Goal: Task Accomplishment & Management: Manage account settings

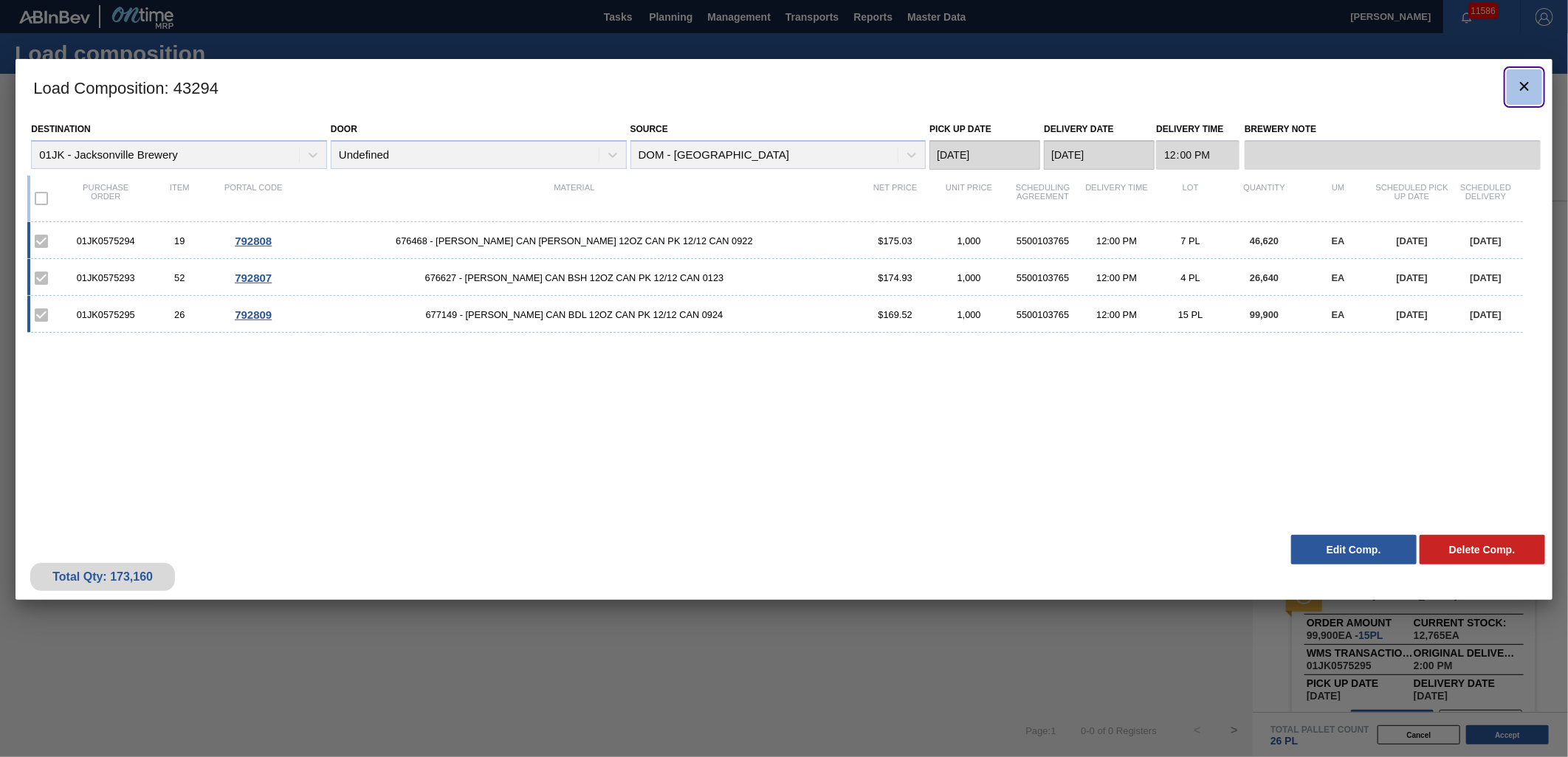
click at [1533, 86] on button "botão de ícone" at bounding box center [1525, 87] width 36 height 36
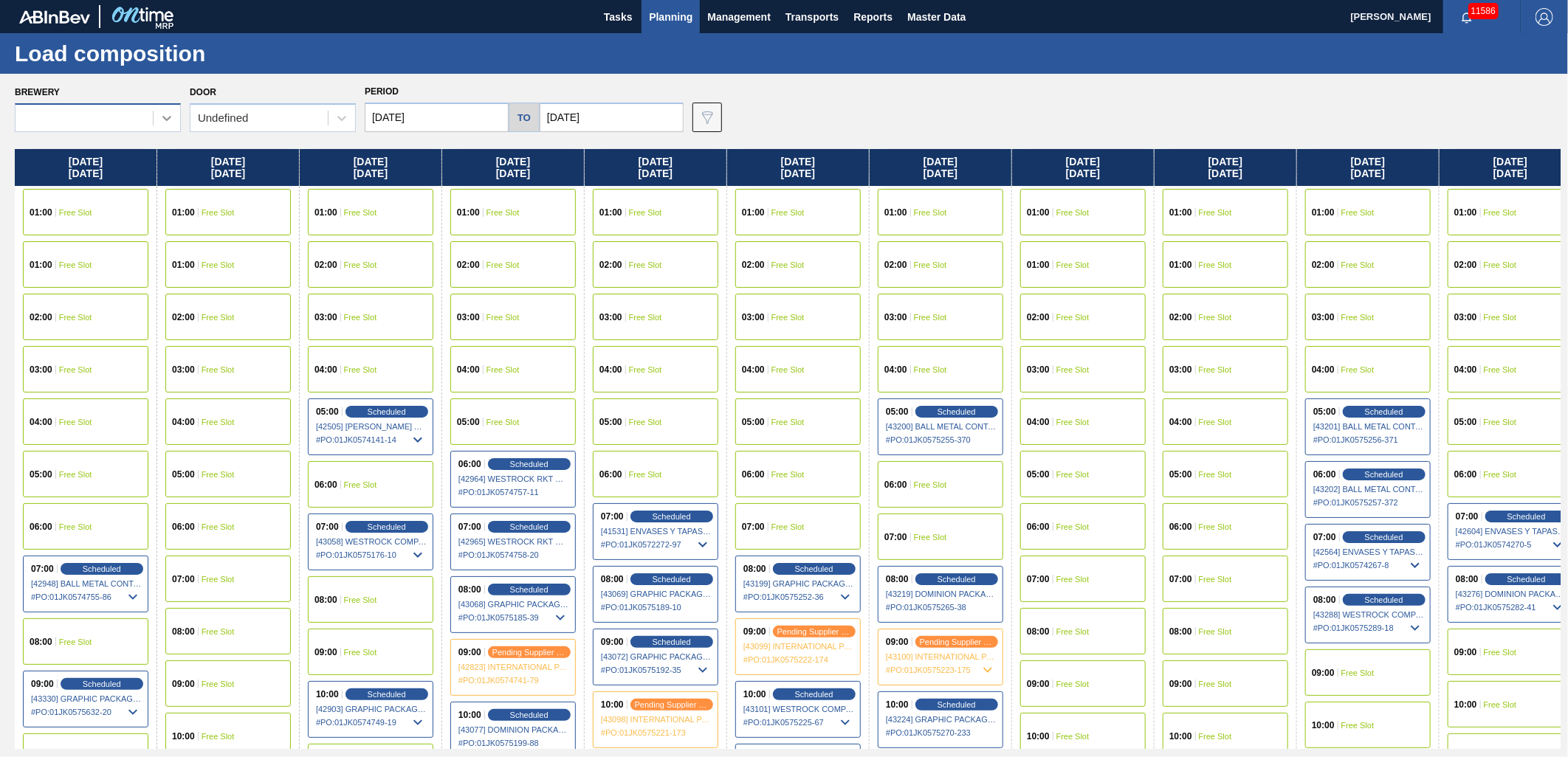
click at [169, 113] on icon at bounding box center [167, 118] width 15 height 15
click at [310, 40] on div "Load composition" at bounding box center [784, 53] width 1568 height 41
click at [681, 13] on span "Planning" at bounding box center [671, 17] width 44 height 18
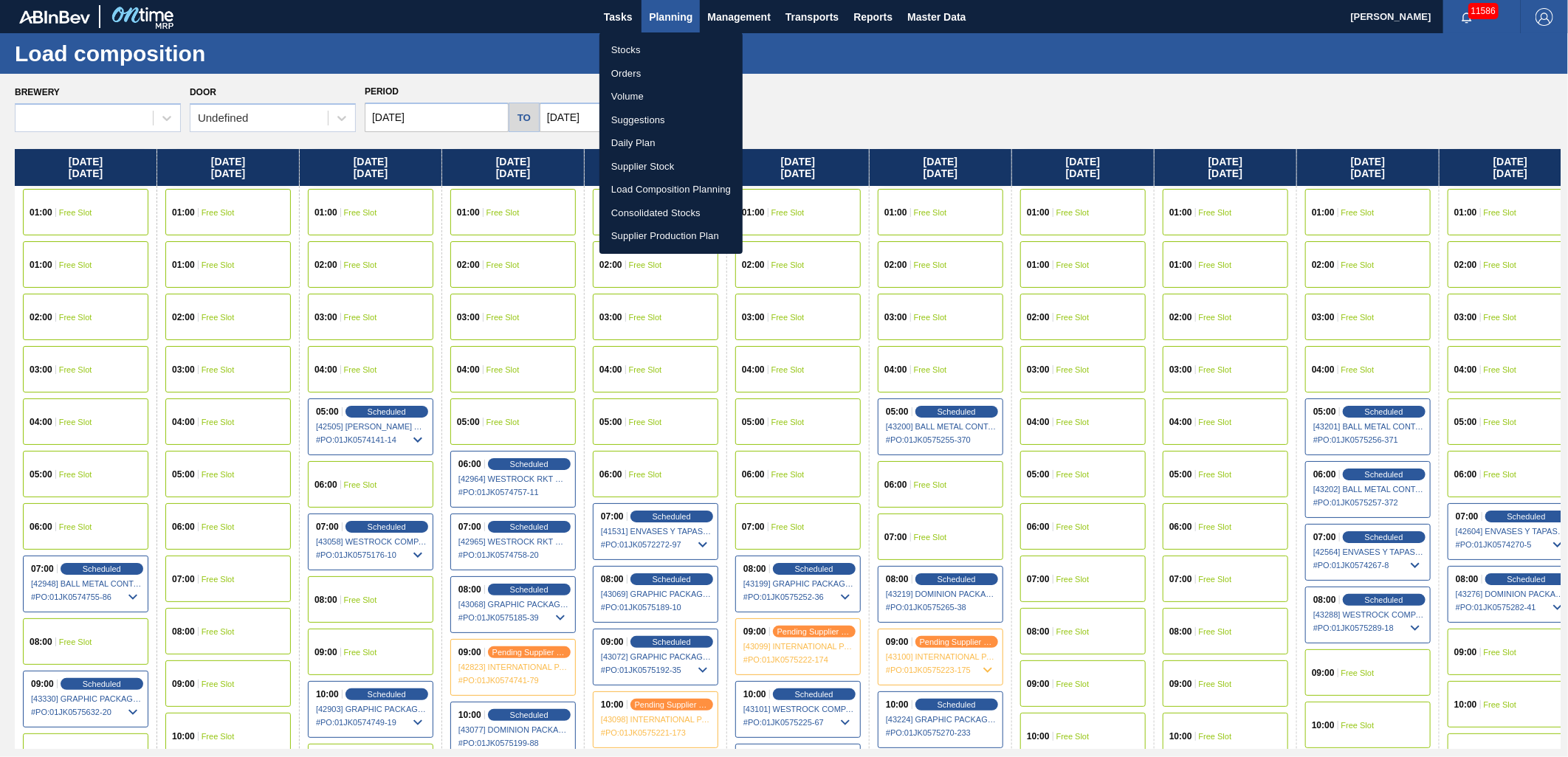
click at [677, 194] on li "Load Composition Planning" at bounding box center [671, 189] width 144 height 23
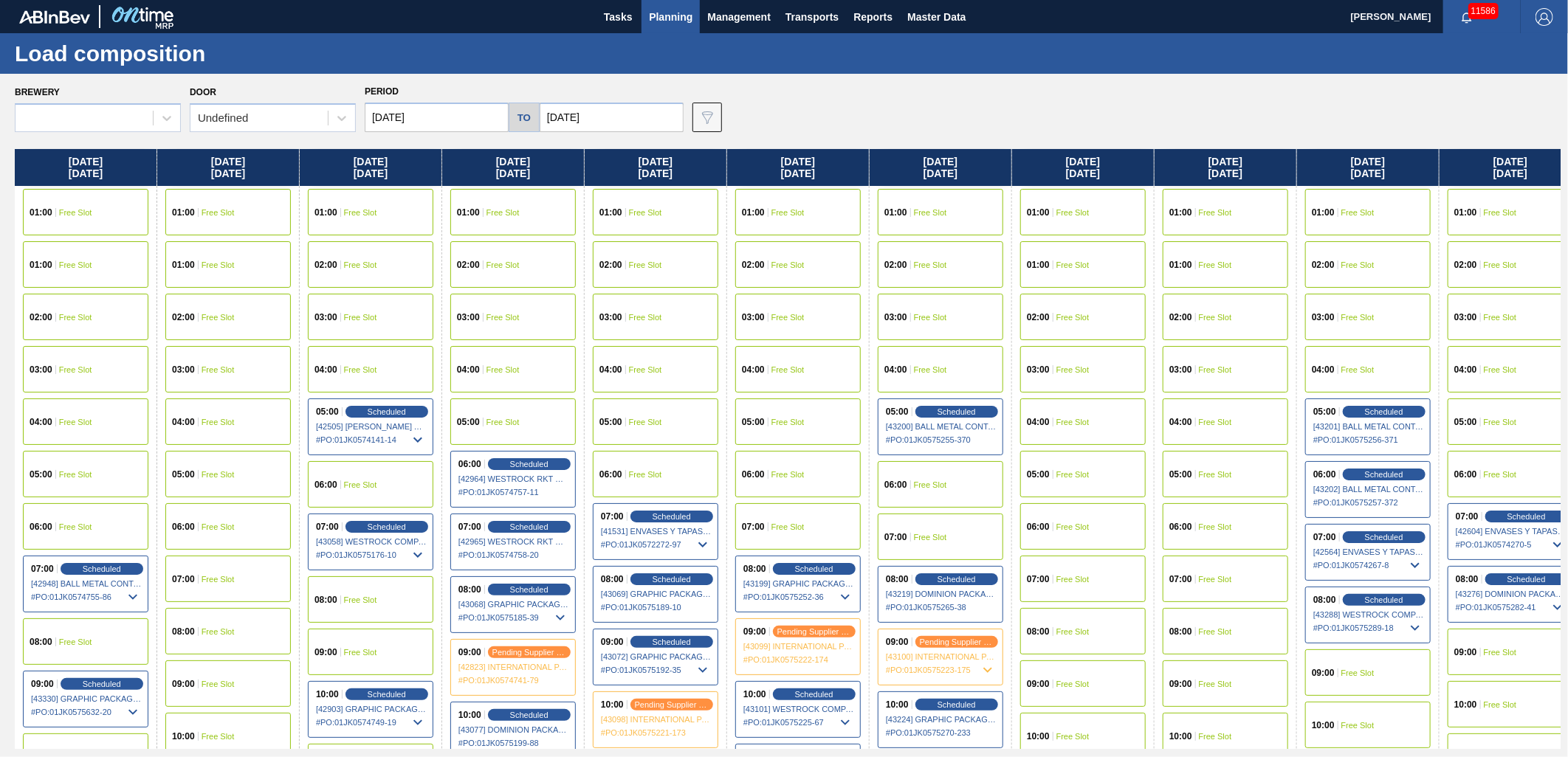
click at [683, 22] on span "Planning" at bounding box center [671, 17] width 44 height 18
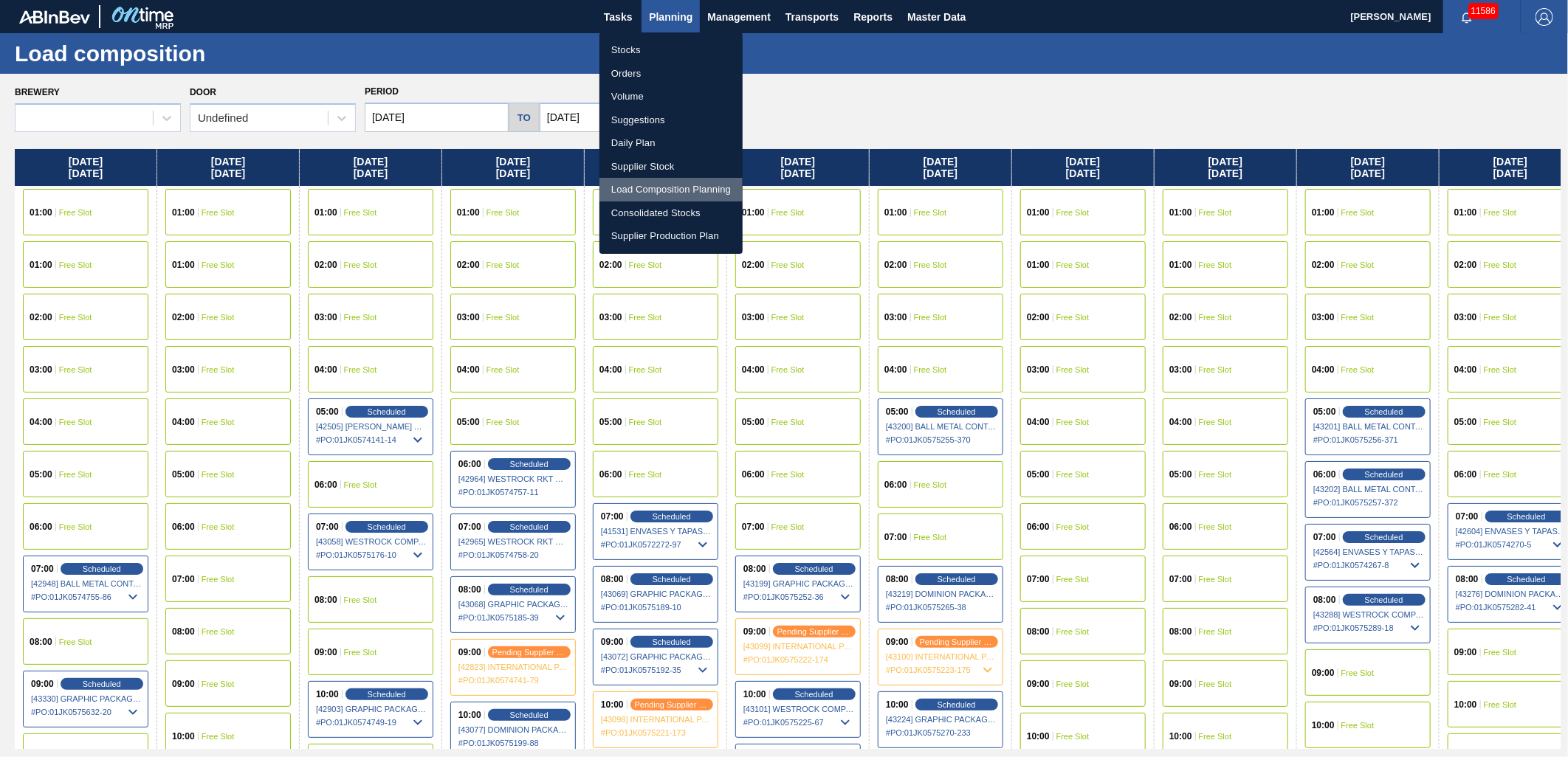
click at [680, 189] on li "Load Composition Planning" at bounding box center [671, 189] width 144 height 23
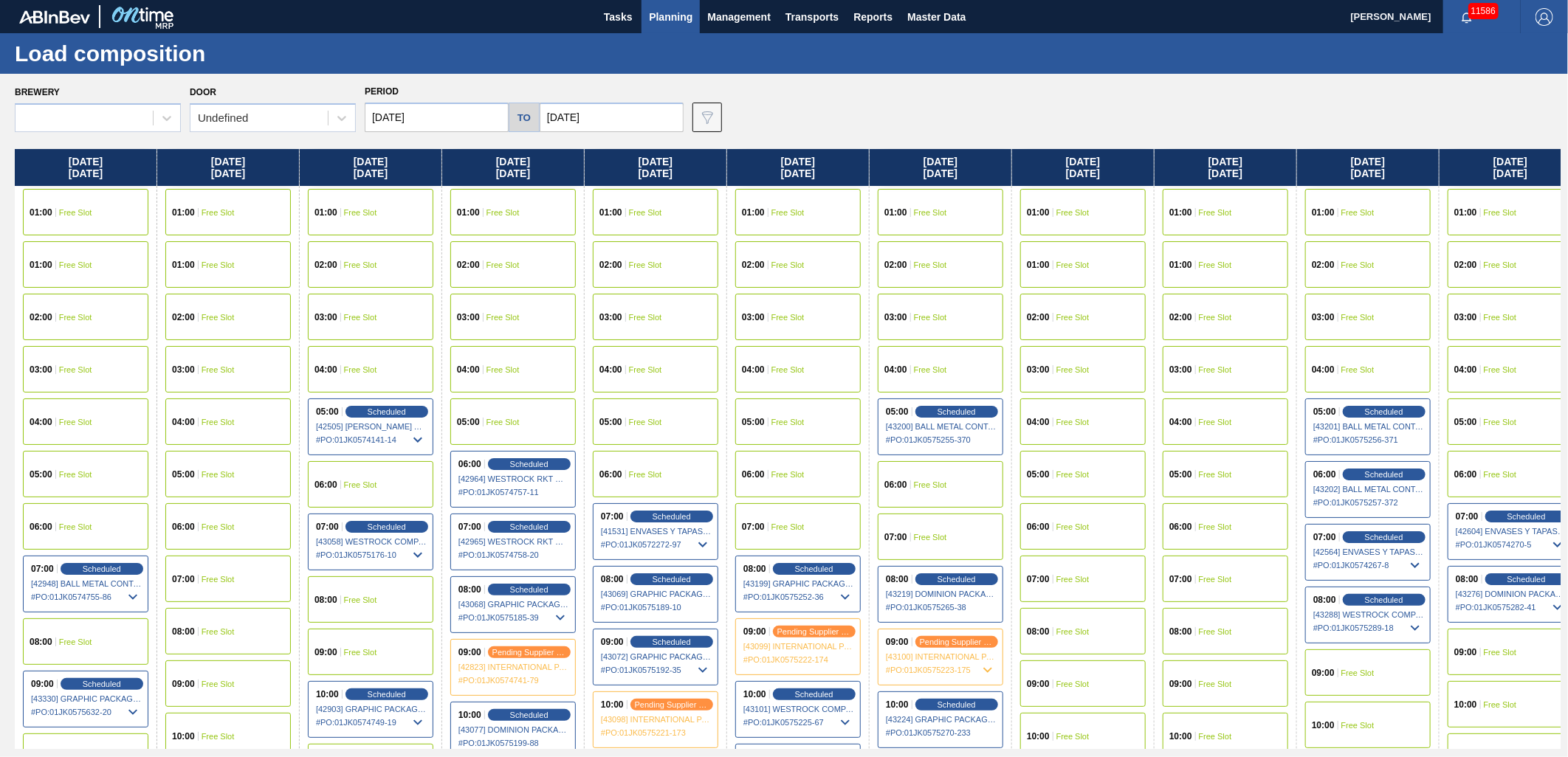
click at [770, 79] on div "Brewery Door Undefined Period 09/27/2025 to 10/26/2025 Data view filter Unavail…" at bounding box center [784, 416] width 1568 height 683
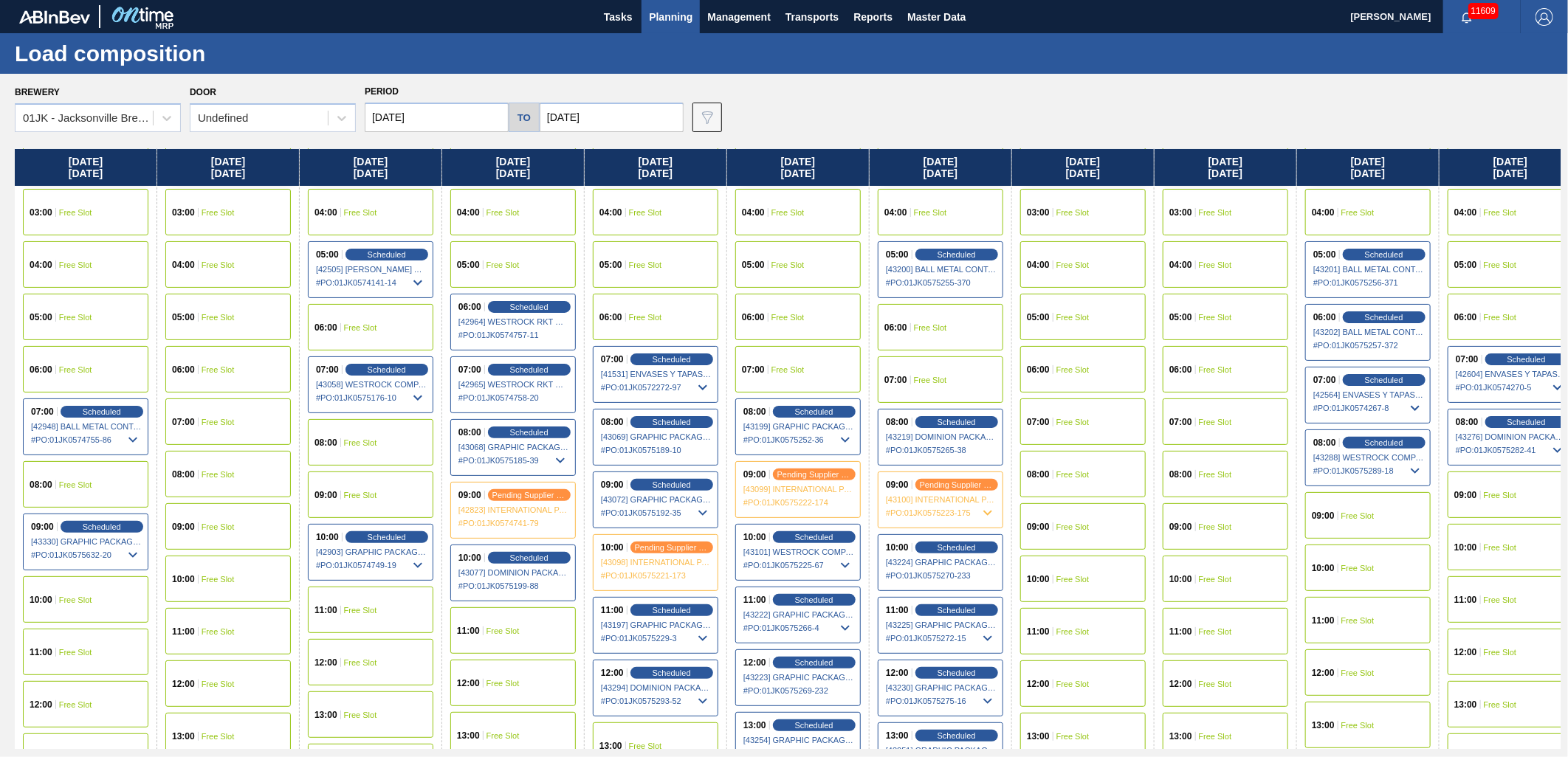
scroll to position [164, 0]
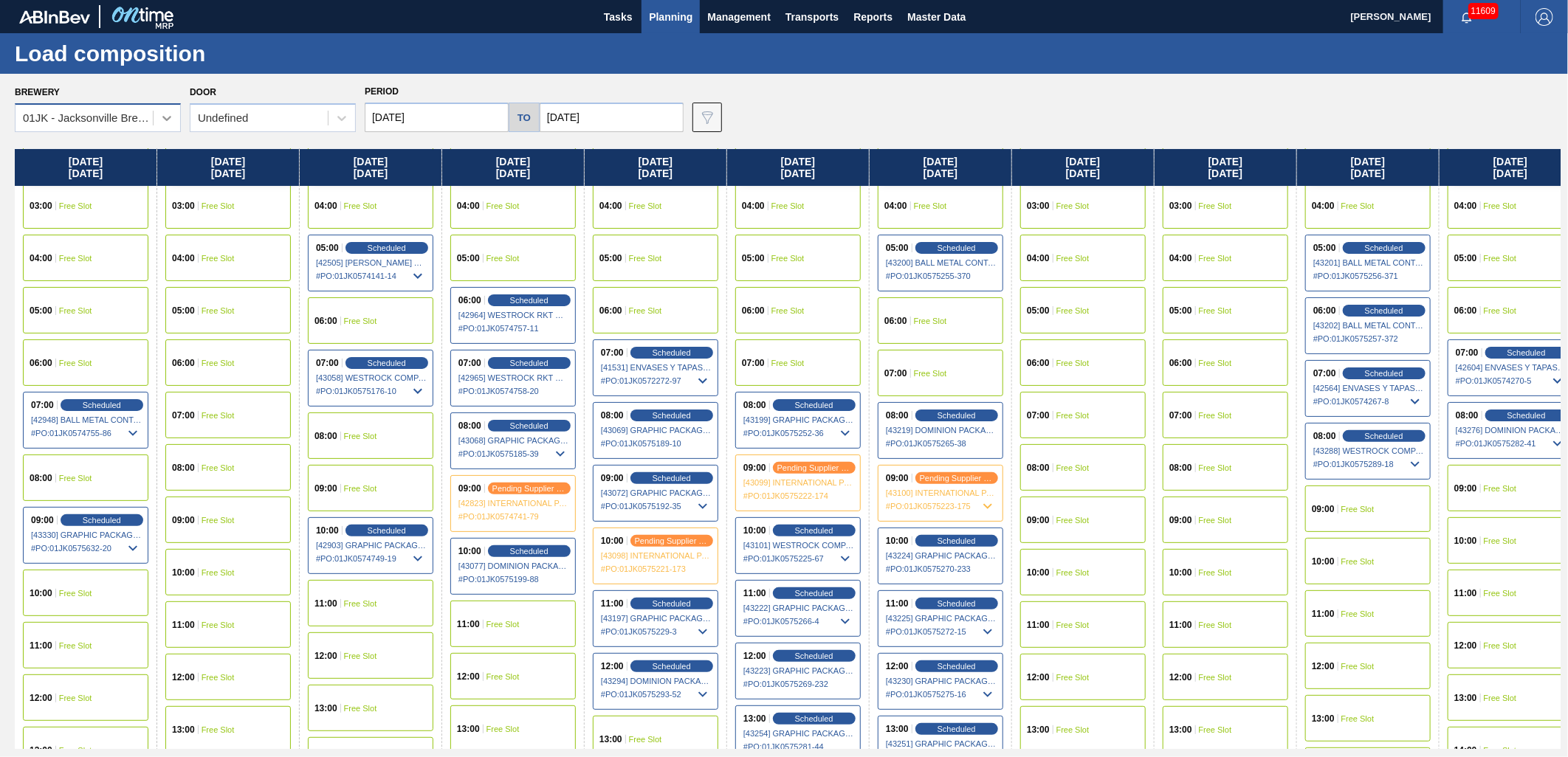
click at [167, 116] on icon at bounding box center [167, 118] width 15 height 15
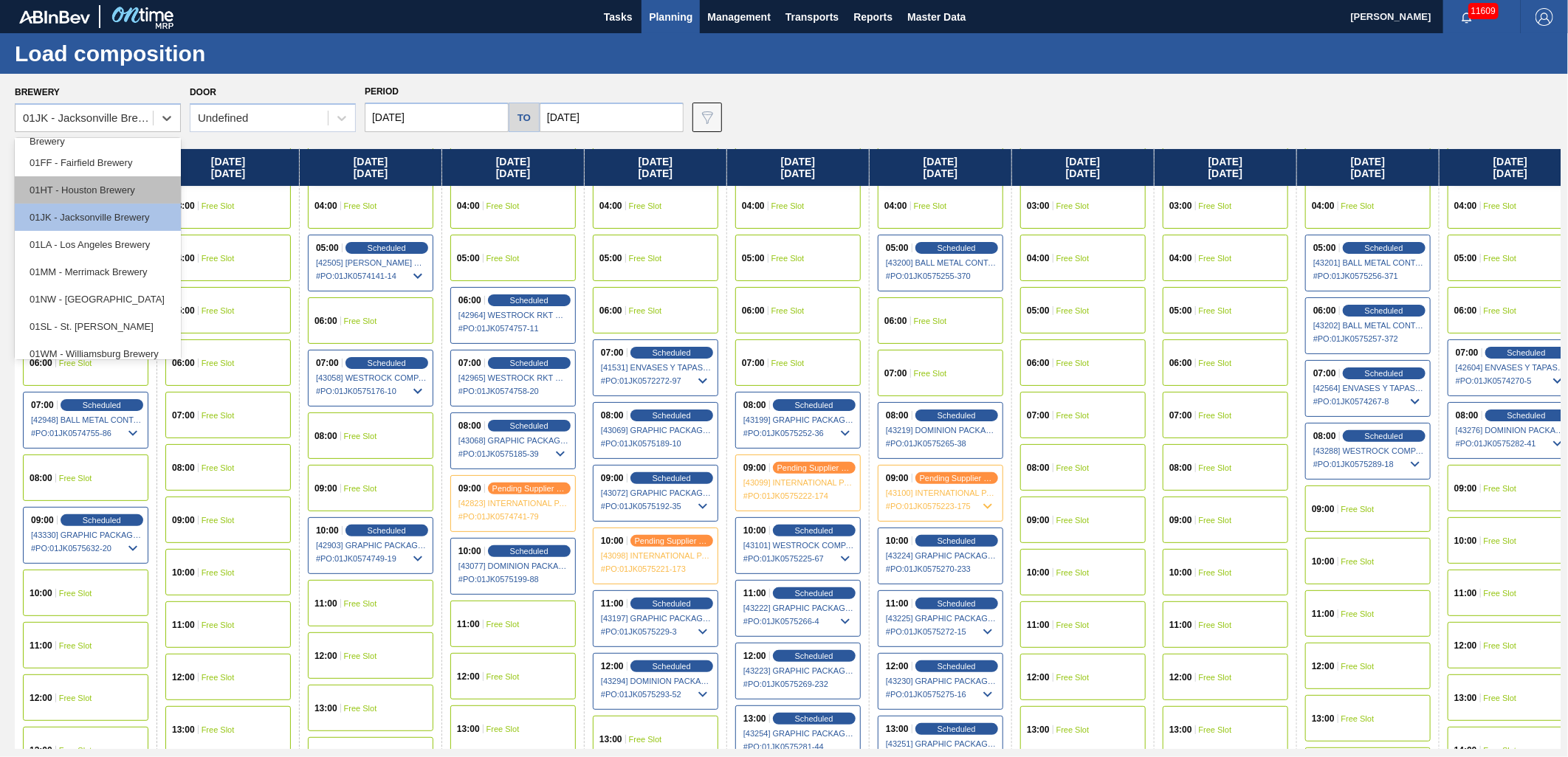
scroll to position [0, 0]
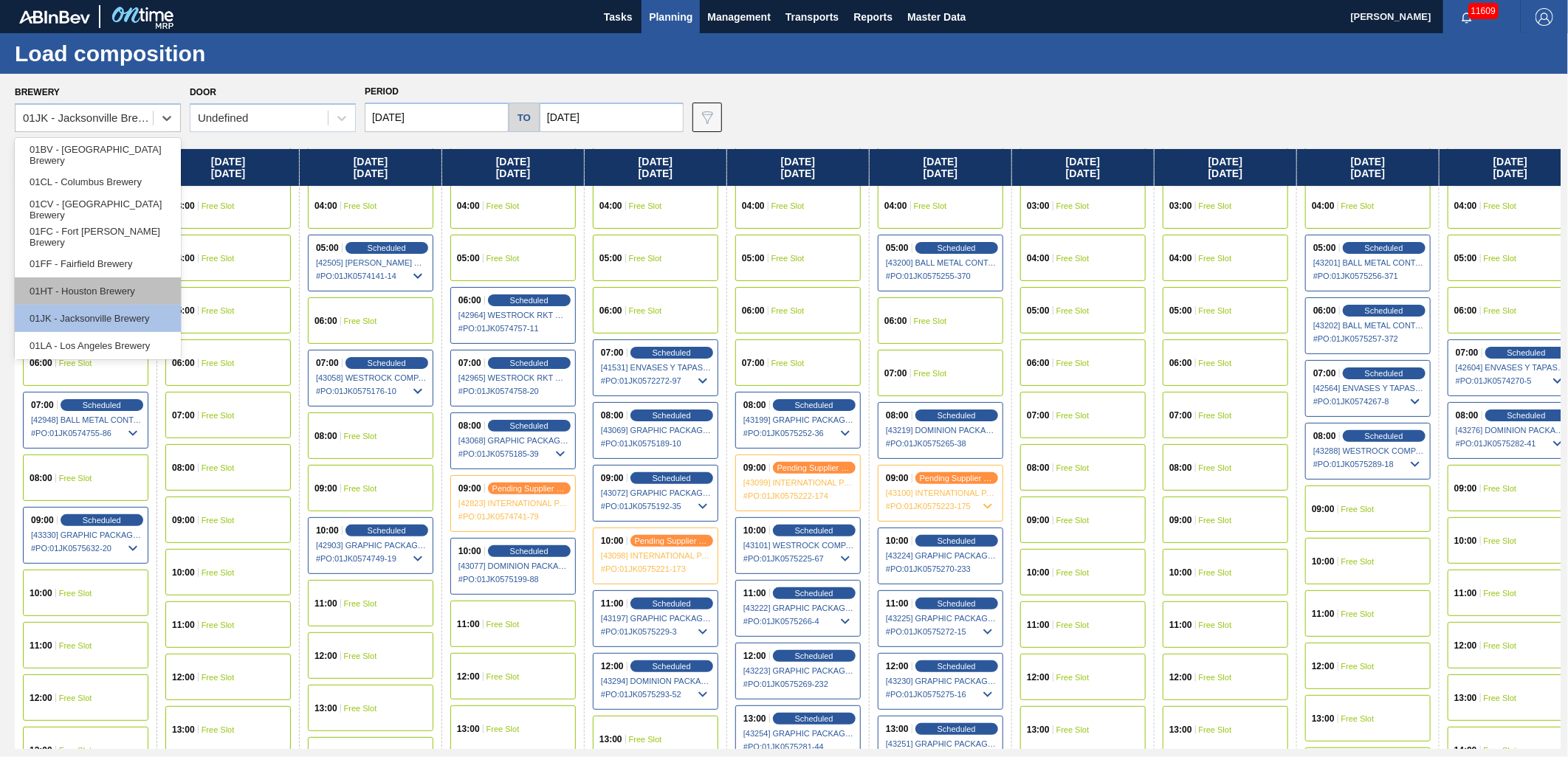
click at [127, 293] on div "01HT - Houston Brewery" at bounding box center [98, 291] width 166 height 28
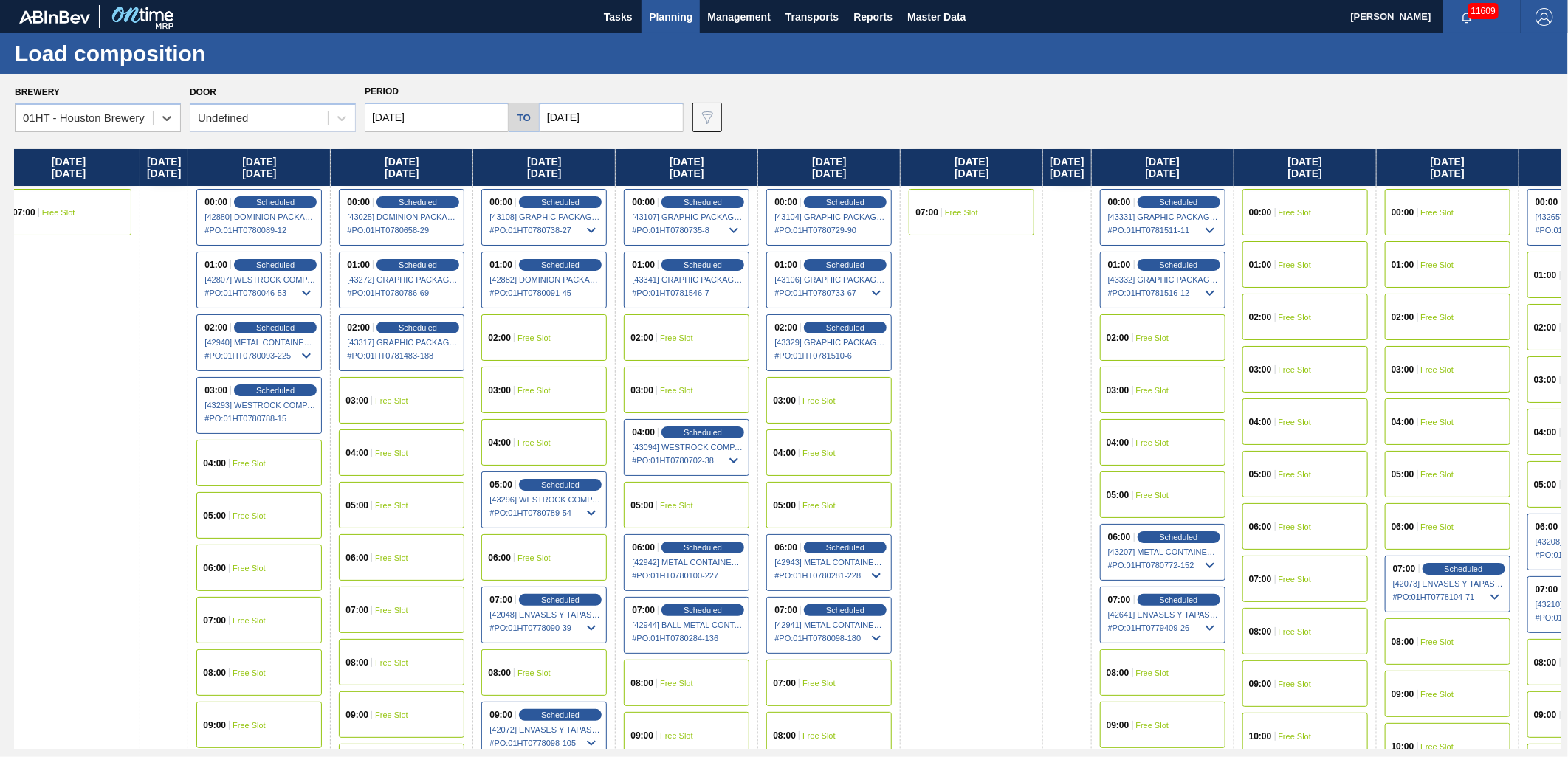
scroll to position [0, 23]
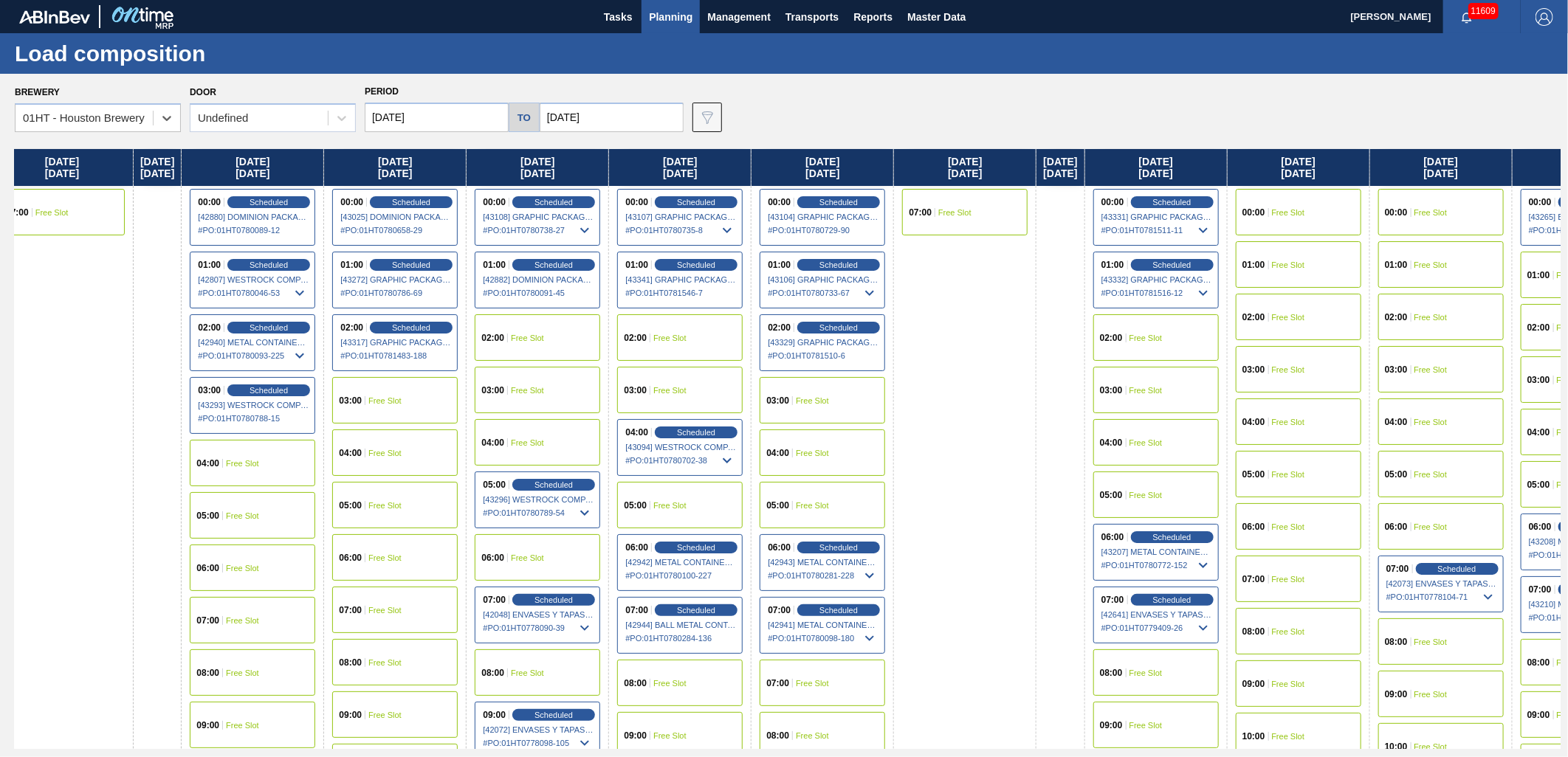
drag, startPoint x: 1010, startPoint y: 311, endPoint x: 979, endPoint y: 325, distance: 34.0
click at [979, 325] on div "Saturday 09/27/2025 07:00 Free Slot Sunday 09/28/2025 Monday 09/29/2025 00:00 S…" at bounding box center [788, 448] width 1546 height 600
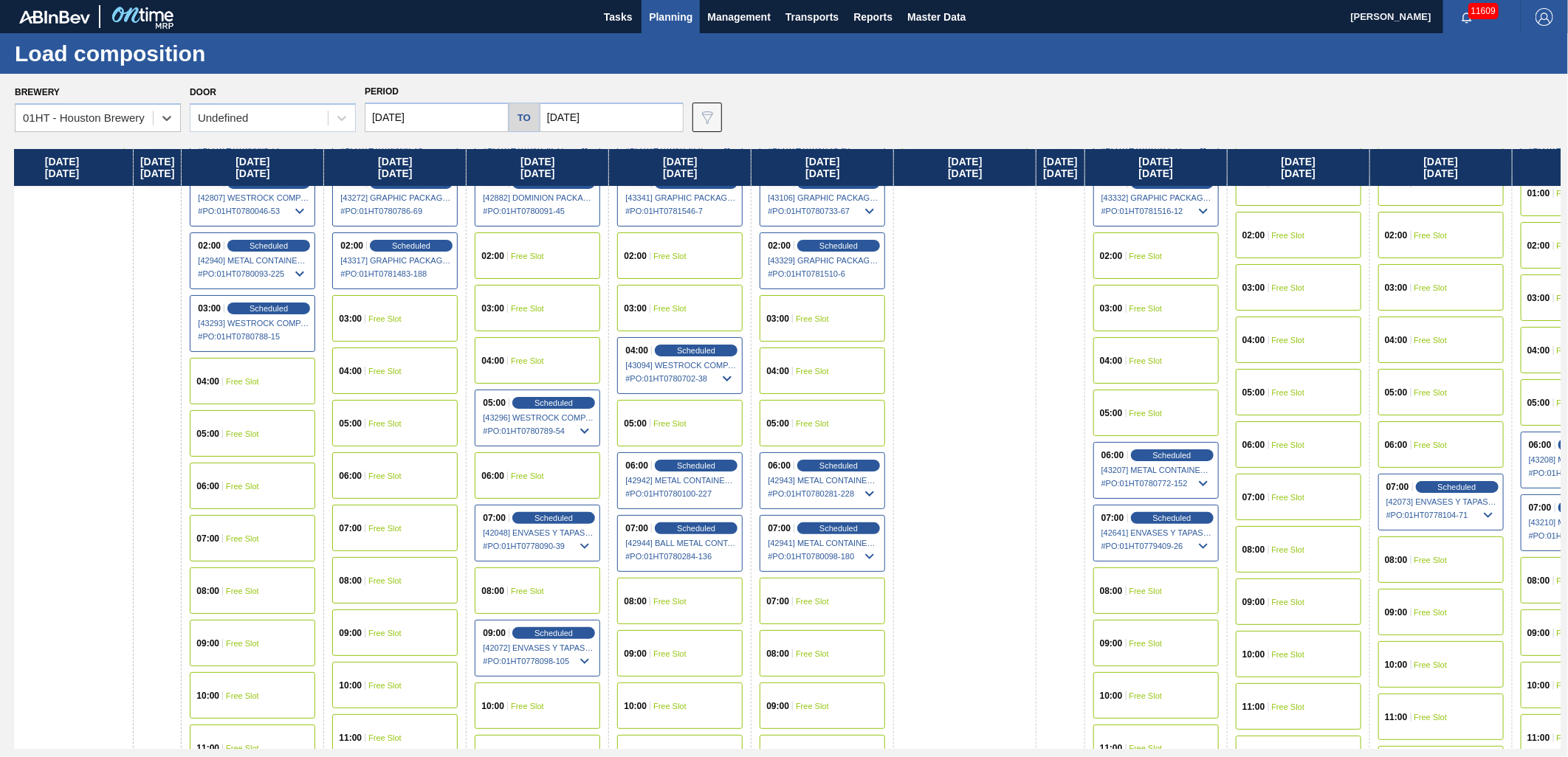
click at [594, 545] on icon at bounding box center [585, 547] width 18 height 18
click at [594, 666] on icon at bounding box center [585, 667] width 18 height 18
click at [565, 654] on span "[42072] ENVASES Y TAPAS MODELO S A DE - 0008257397" at bounding box center [538, 651] width 111 height 9
click at [574, 628] on div "09:00 Scheduled [42072] ENVASES Y TAPAS MODELO S A DE - 0008257397 # PO : 01HT0…" at bounding box center [537, 654] width 126 height 57
click at [574, 637] on span "Scheduled" at bounding box center [554, 638] width 42 height 10
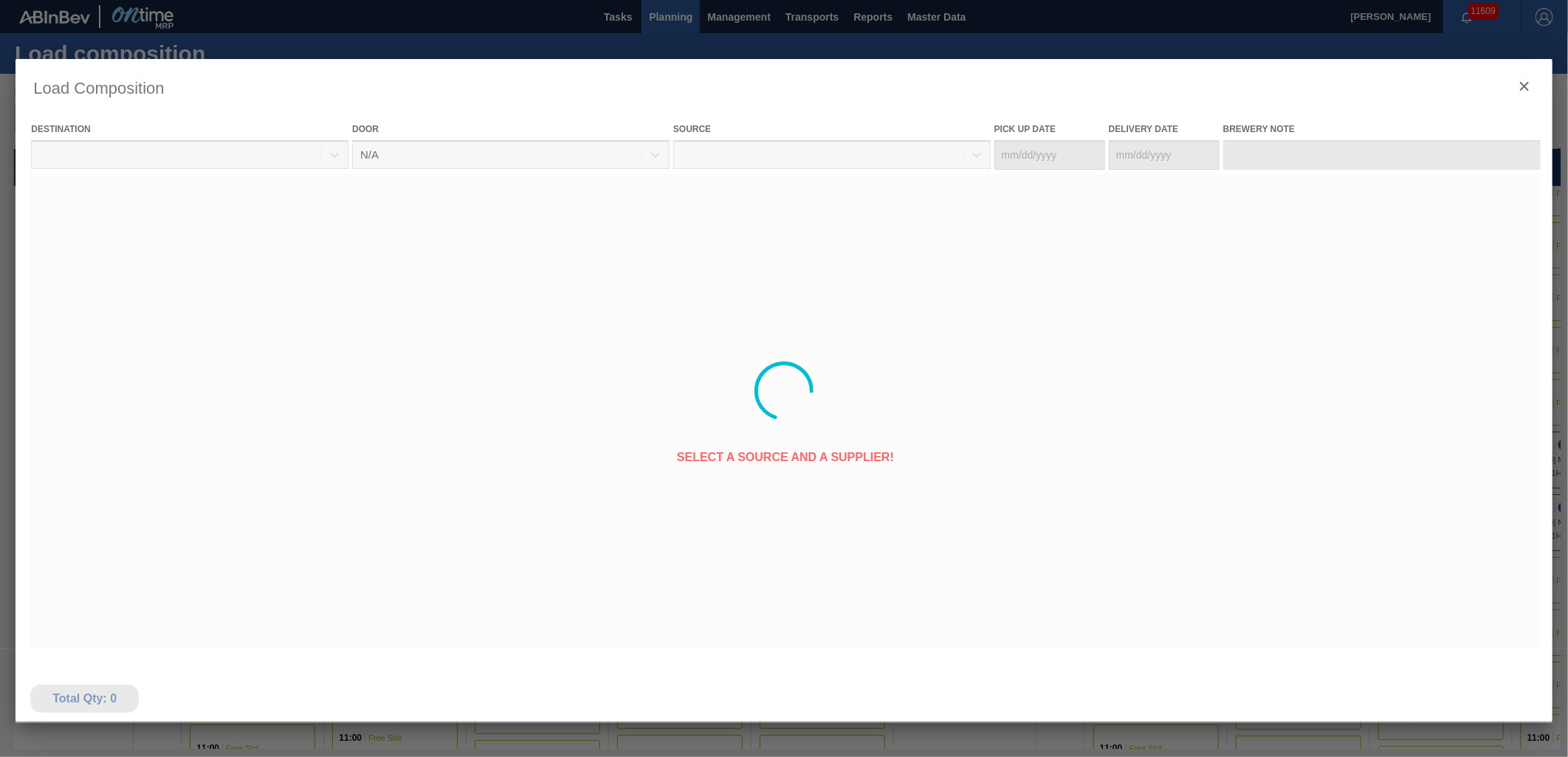
type Date "09/24/2025"
type Date "[DATE]"
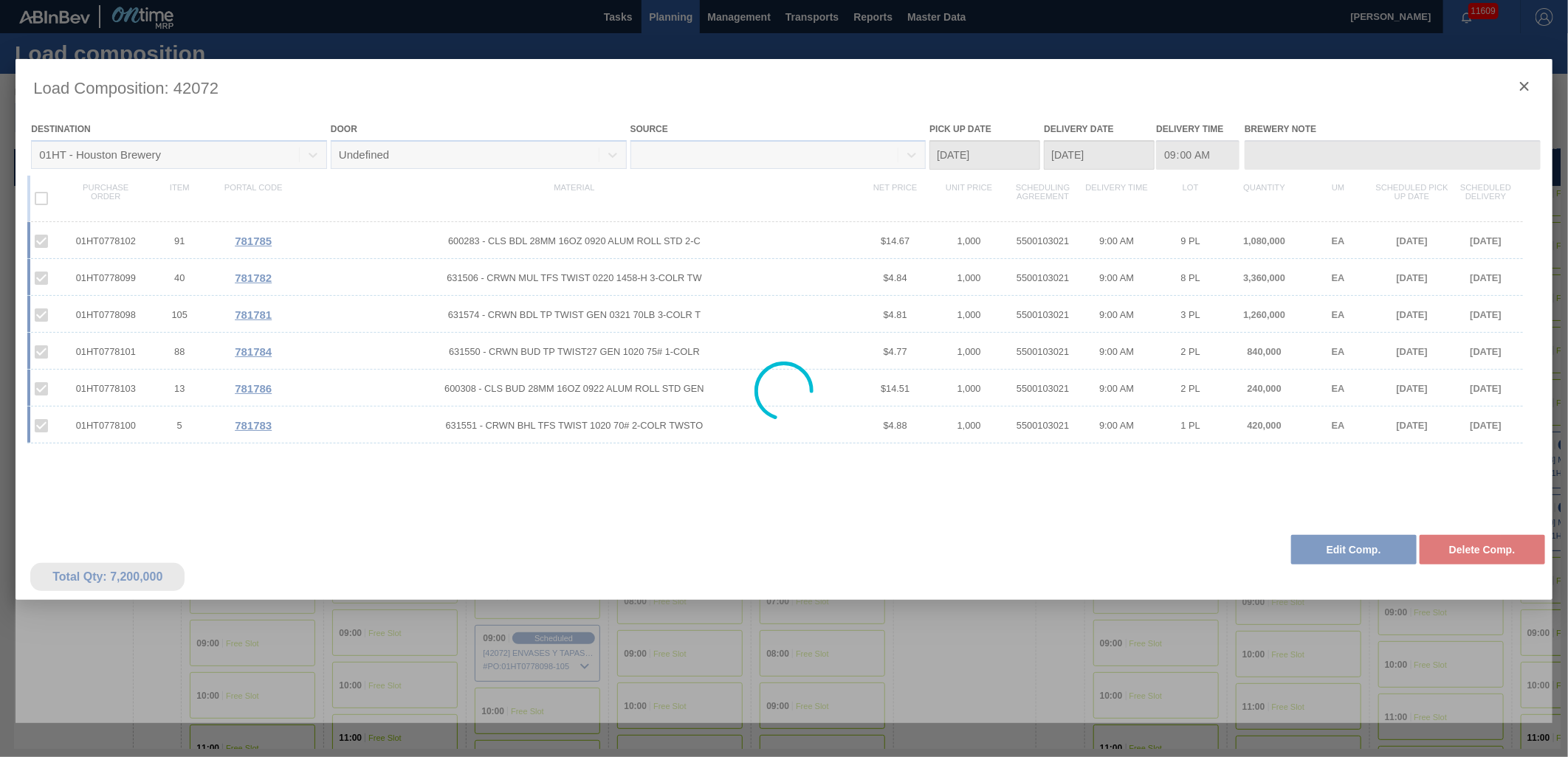
click at [1355, 551] on div at bounding box center [783, 391] width 1537 height 664
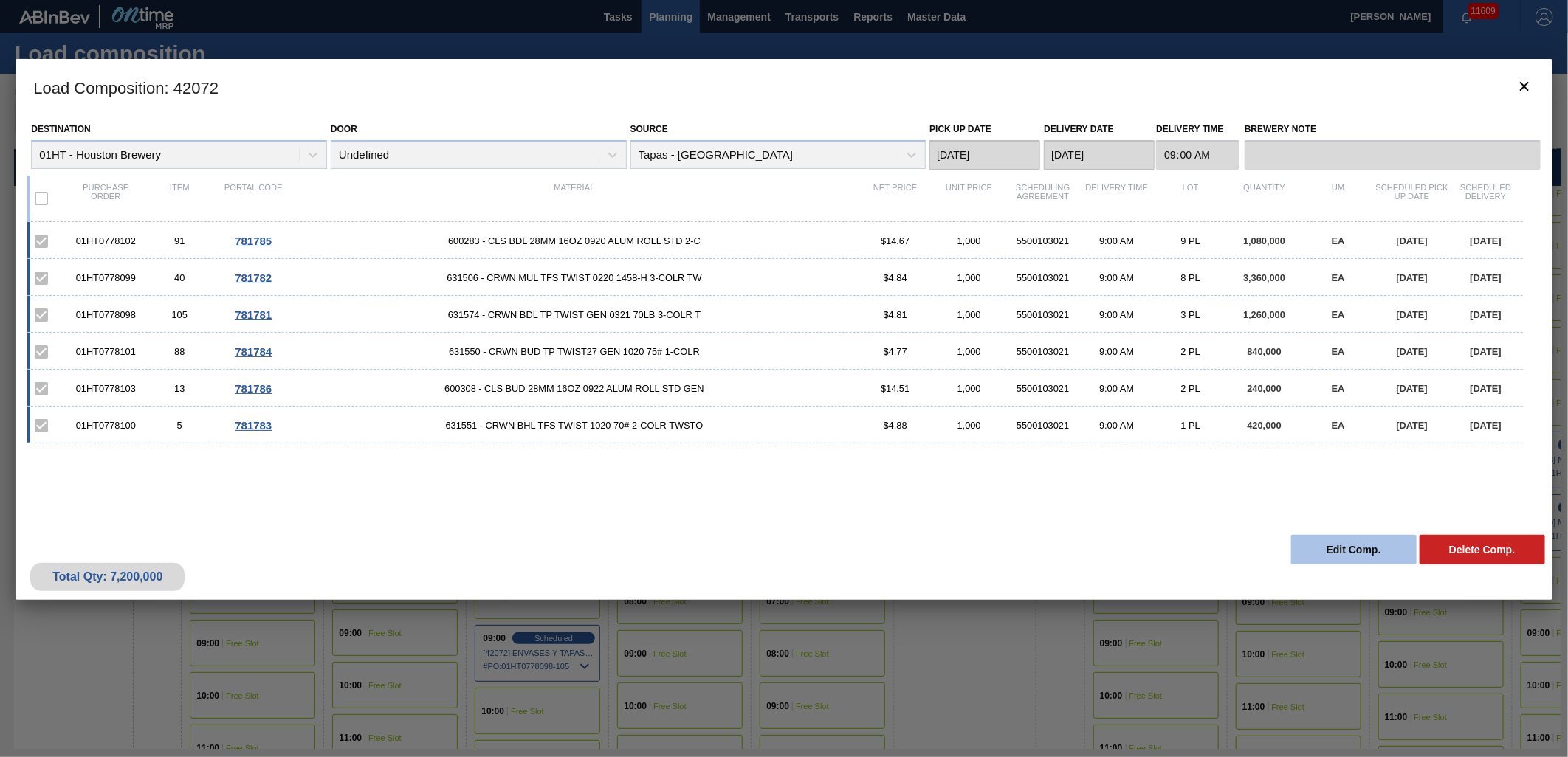
click at [1340, 555] on button "Edit Comp." at bounding box center [1354, 549] width 126 height 29
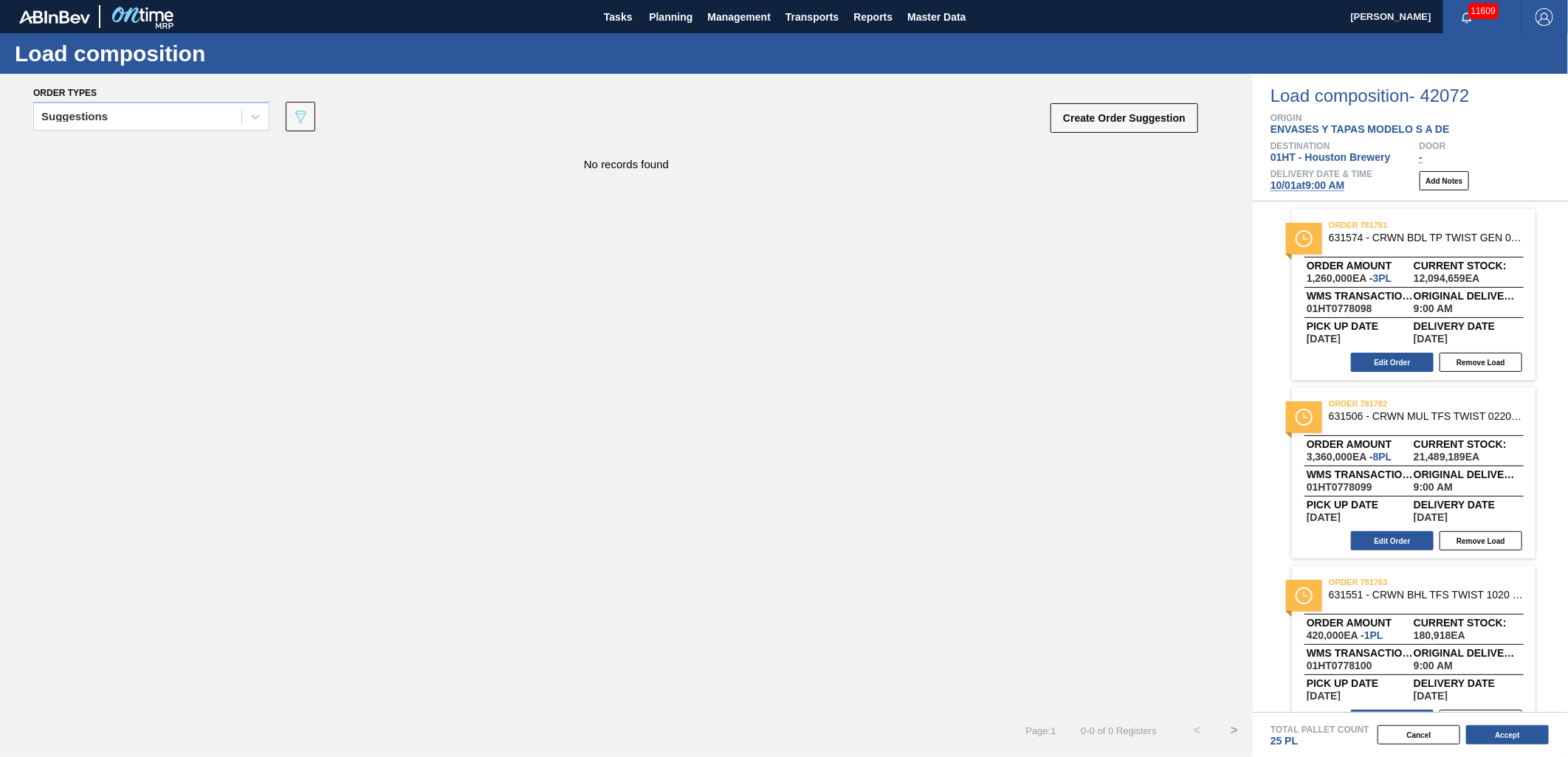
click at [1330, 188] on span "10/01 at 9:00 AM" at bounding box center [1308, 185] width 75 height 12
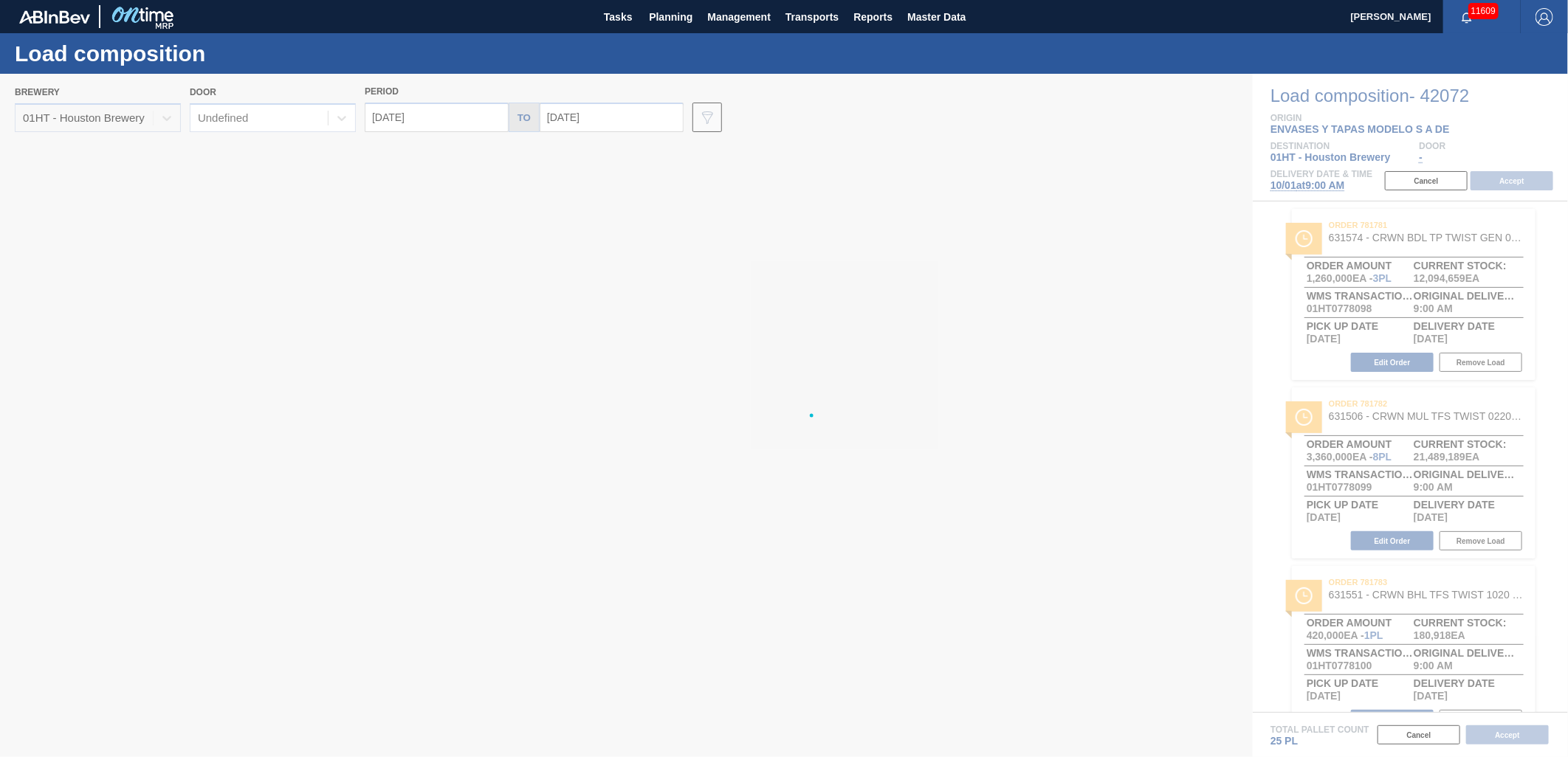
type input "[DATE]"
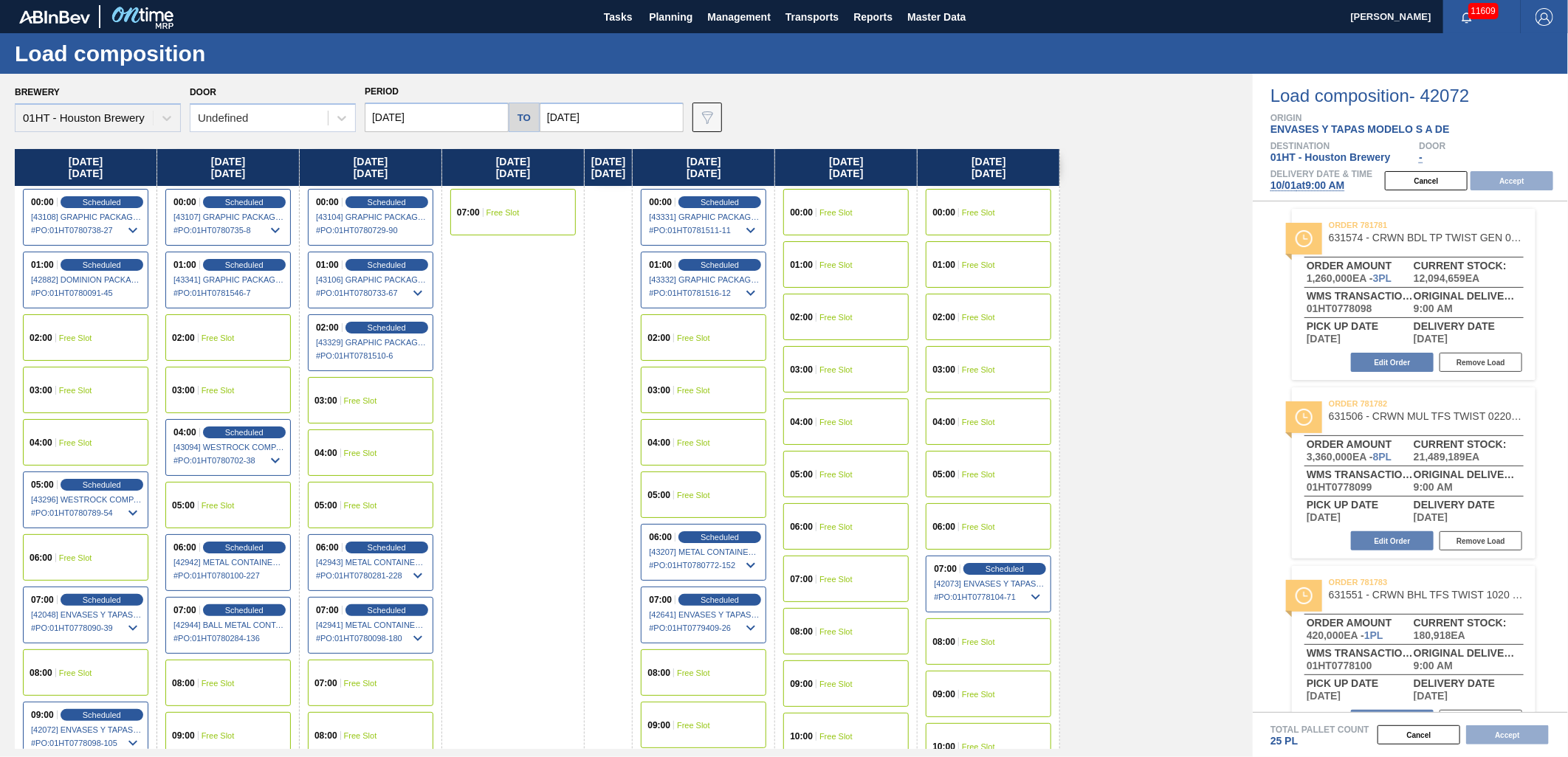
drag, startPoint x: 985, startPoint y: 307, endPoint x: 855, endPoint y: 328, distance: 131.7
click at [857, 327] on div "Wednesday 10/01/2025 00:00 Scheduled [43108] GRAPHIC PACKAGING INTERNATIONA - 0…" at bounding box center [631, 448] width 1231 height 600
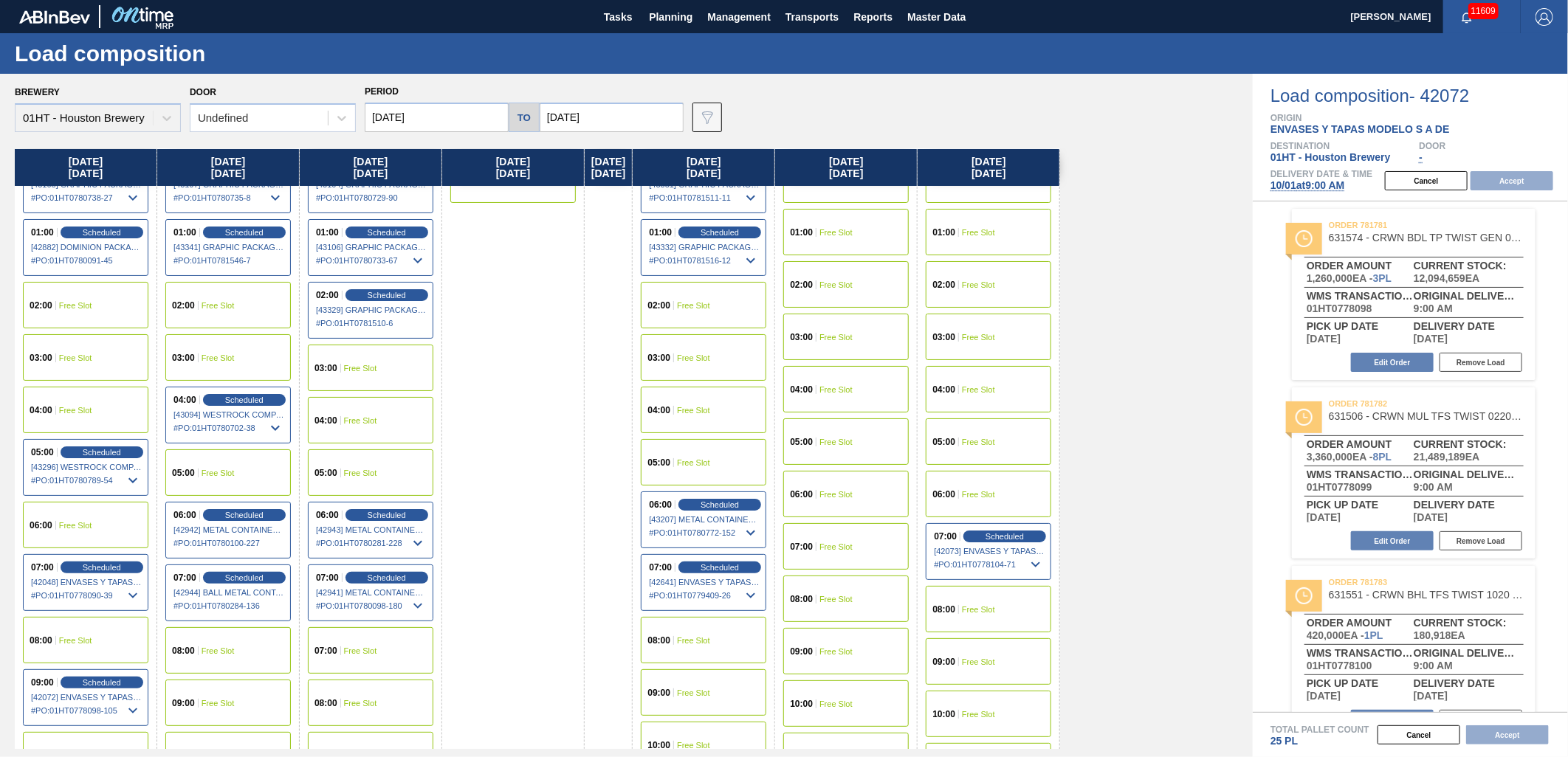
scroll to position [82, 0]
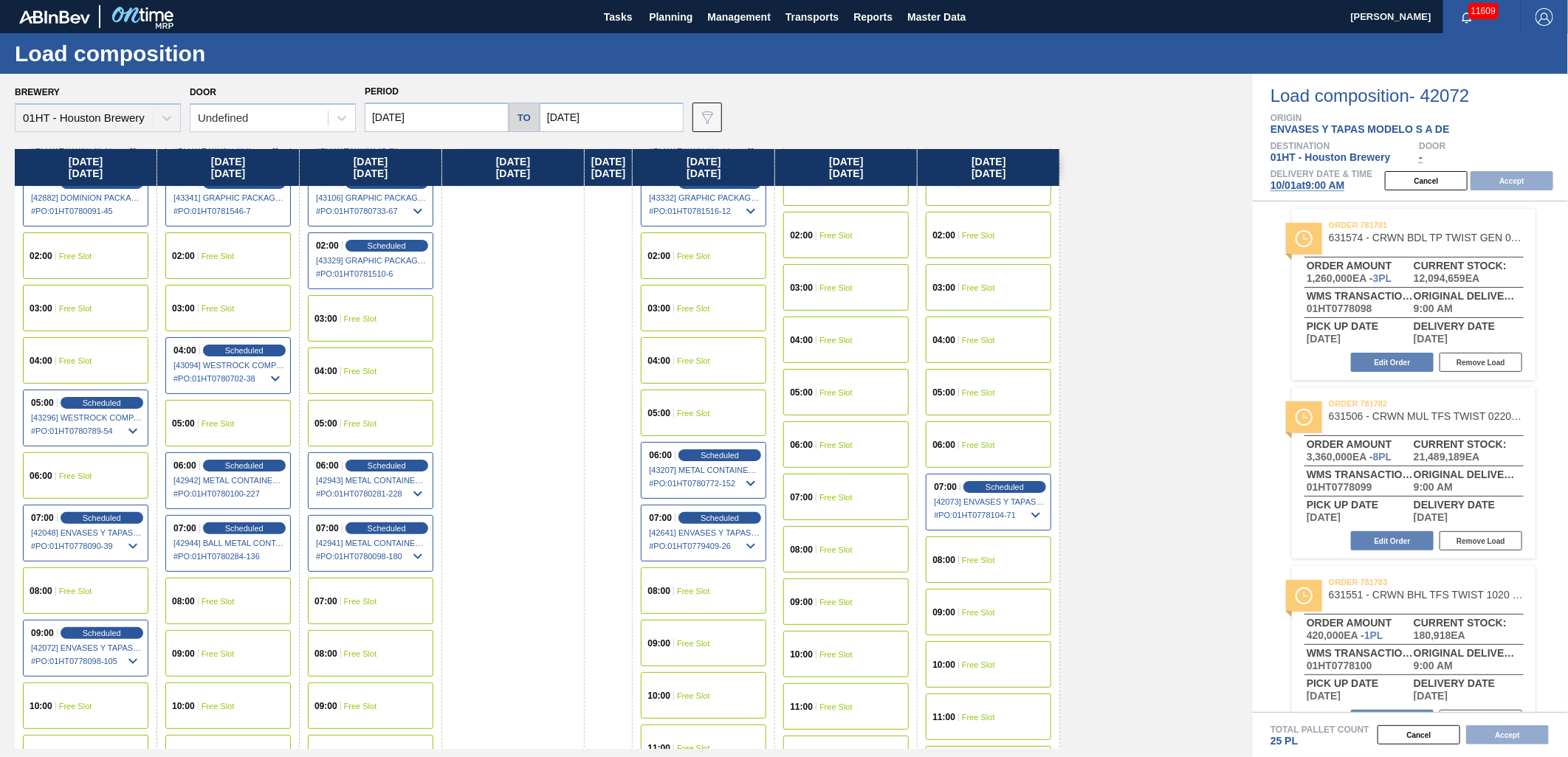
click at [704, 590] on span "Free Slot" at bounding box center [693, 591] width 33 height 9
click at [1525, 179] on button "Accept" at bounding box center [1512, 181] width 83 height 20
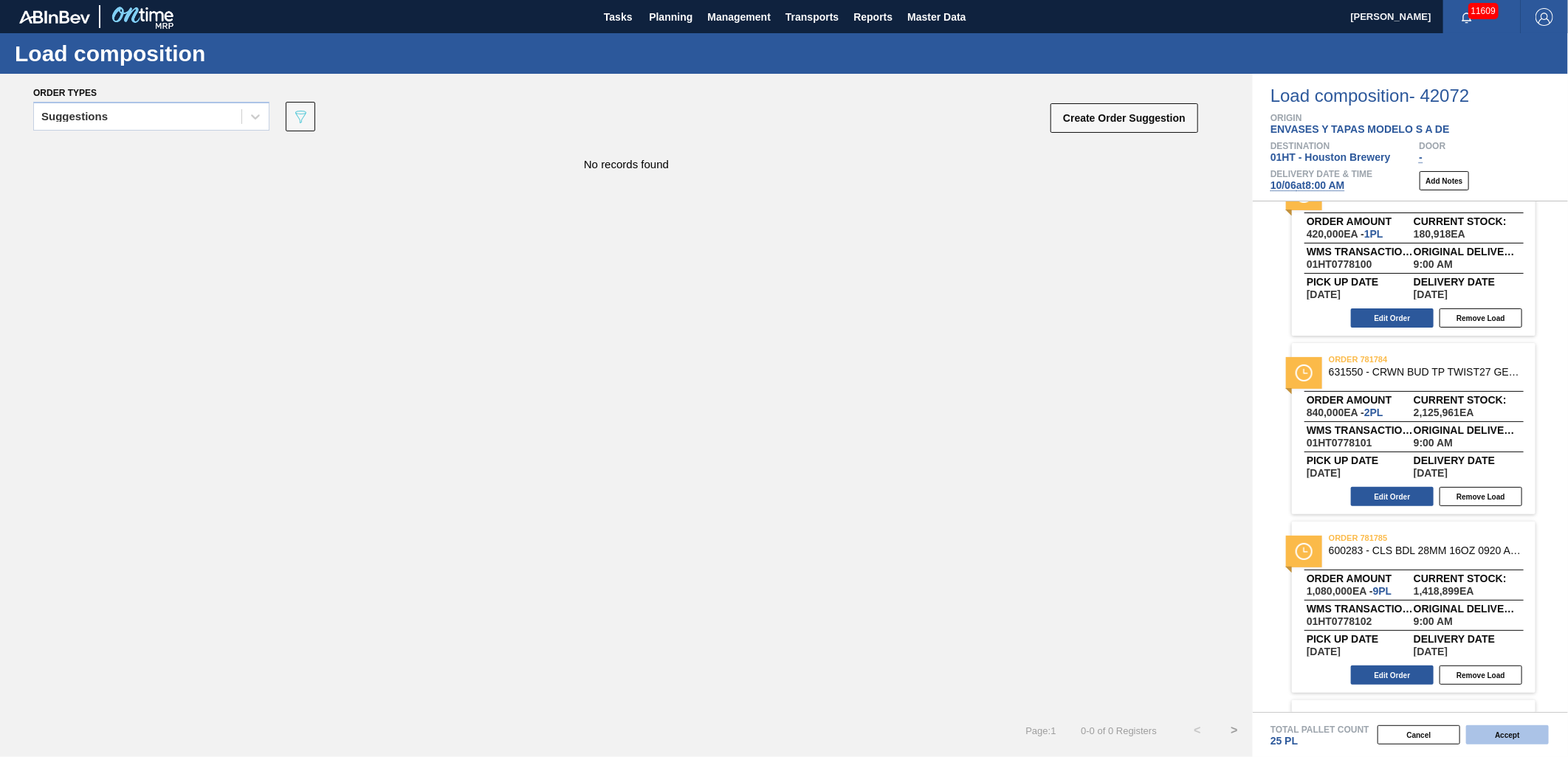
scroll to position [409, 0]
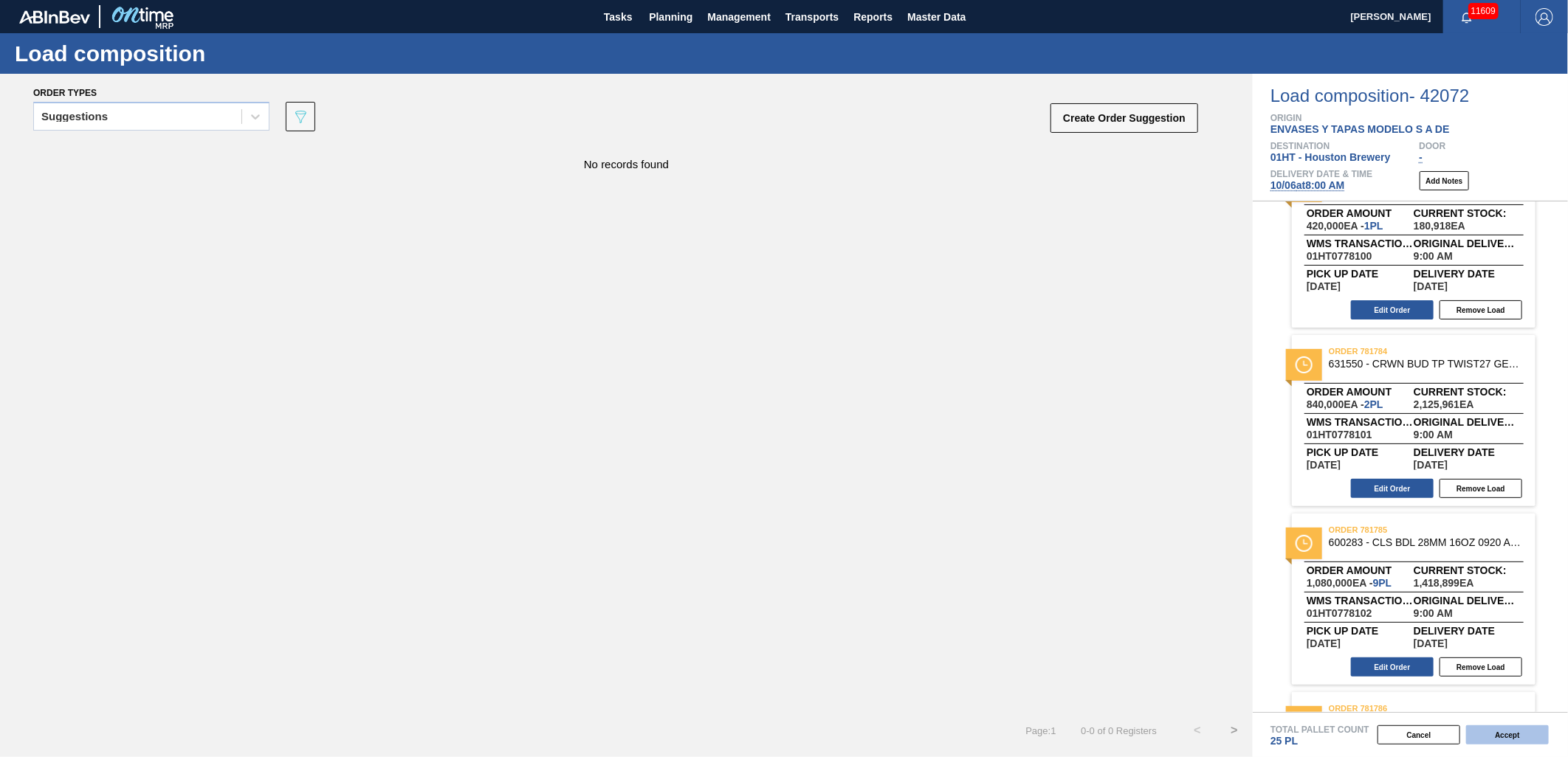
click at [1504, 731] on button "Accept" at bounding box center [1507, 736] width 83 height 20
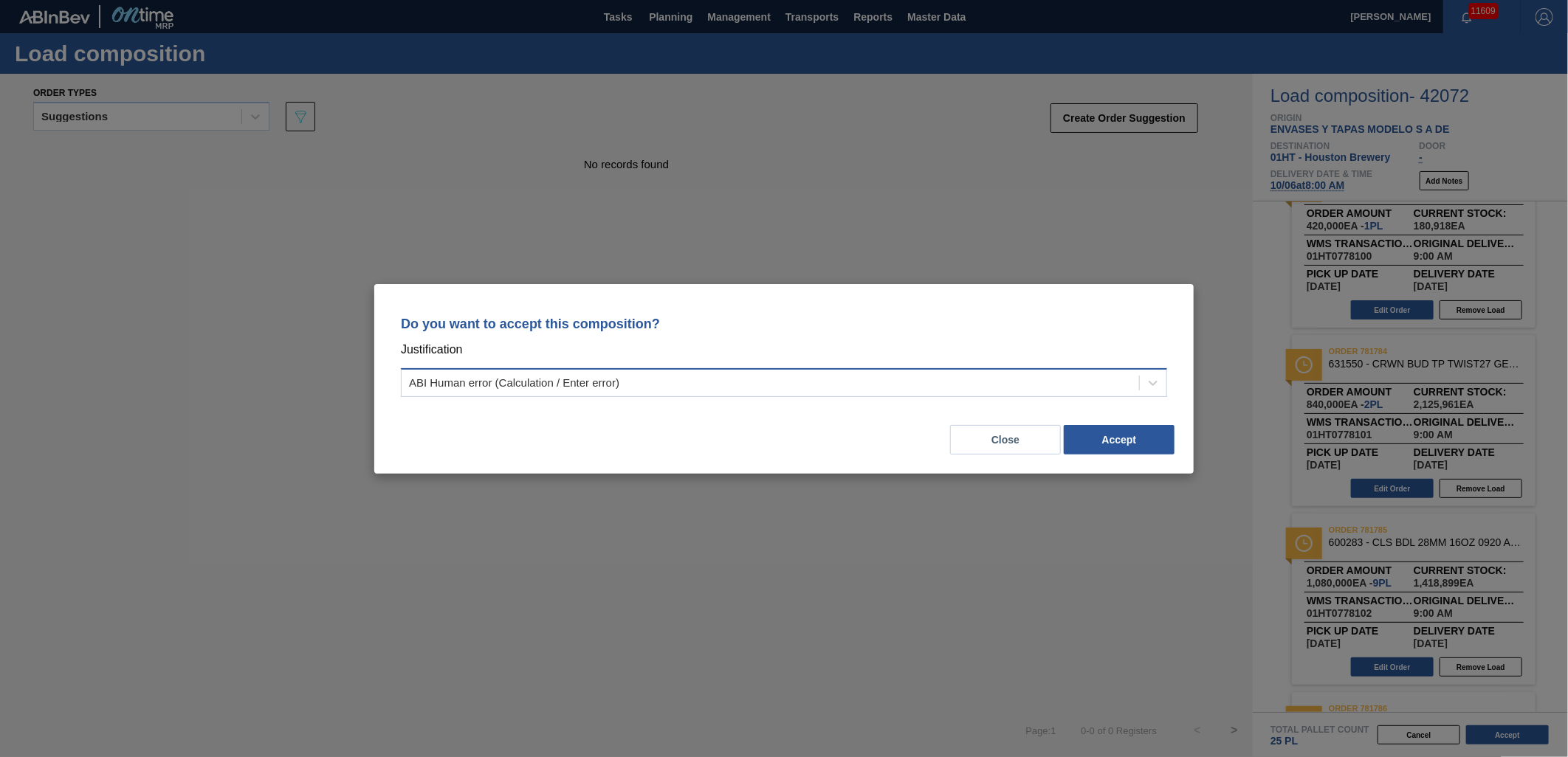
click at [928, 385] on div "ABI Human error (Calculation / Enter error)" at bounding box center [770, 383] width 738 height 21
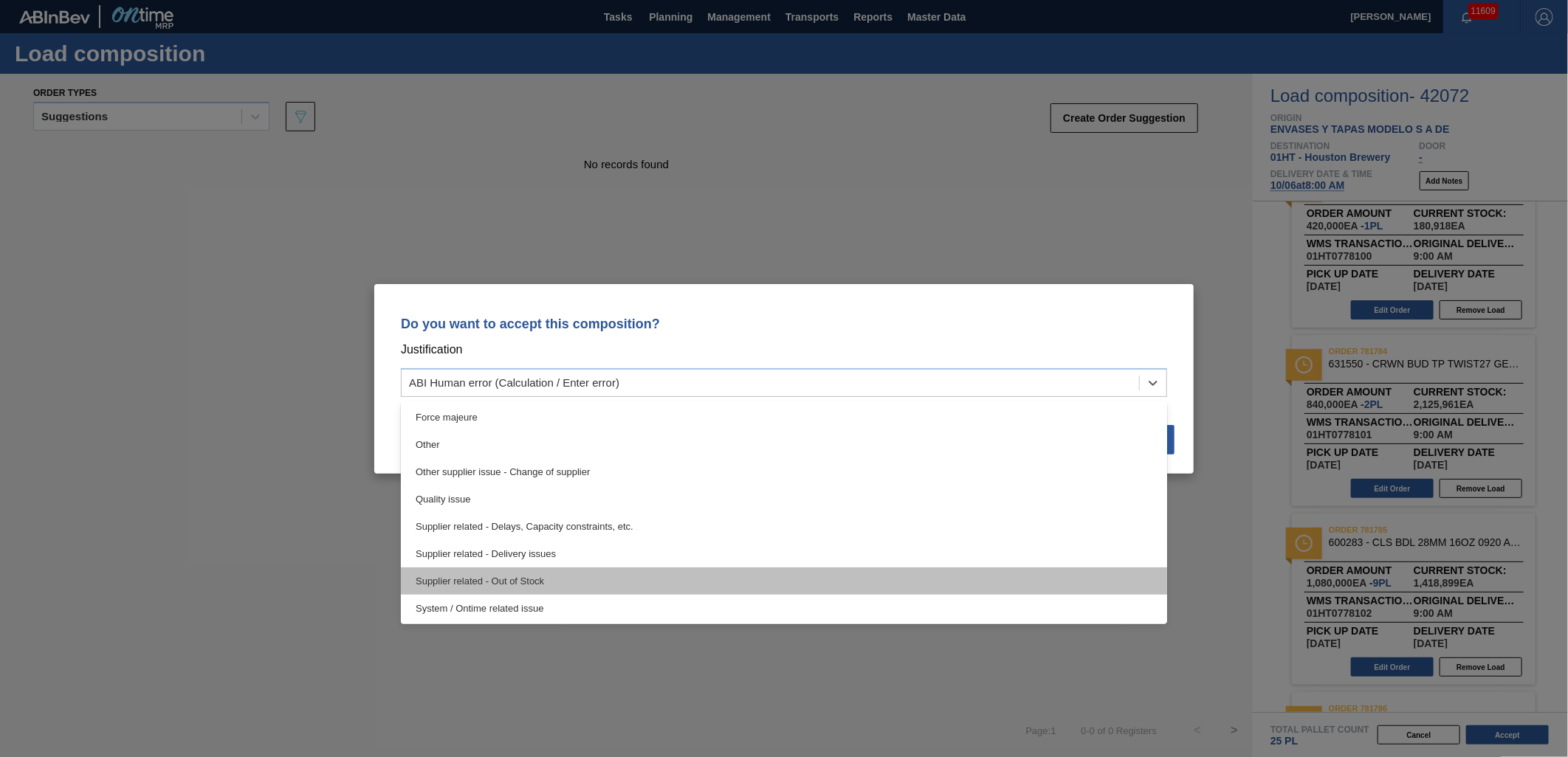
scroll to position [276, 0]
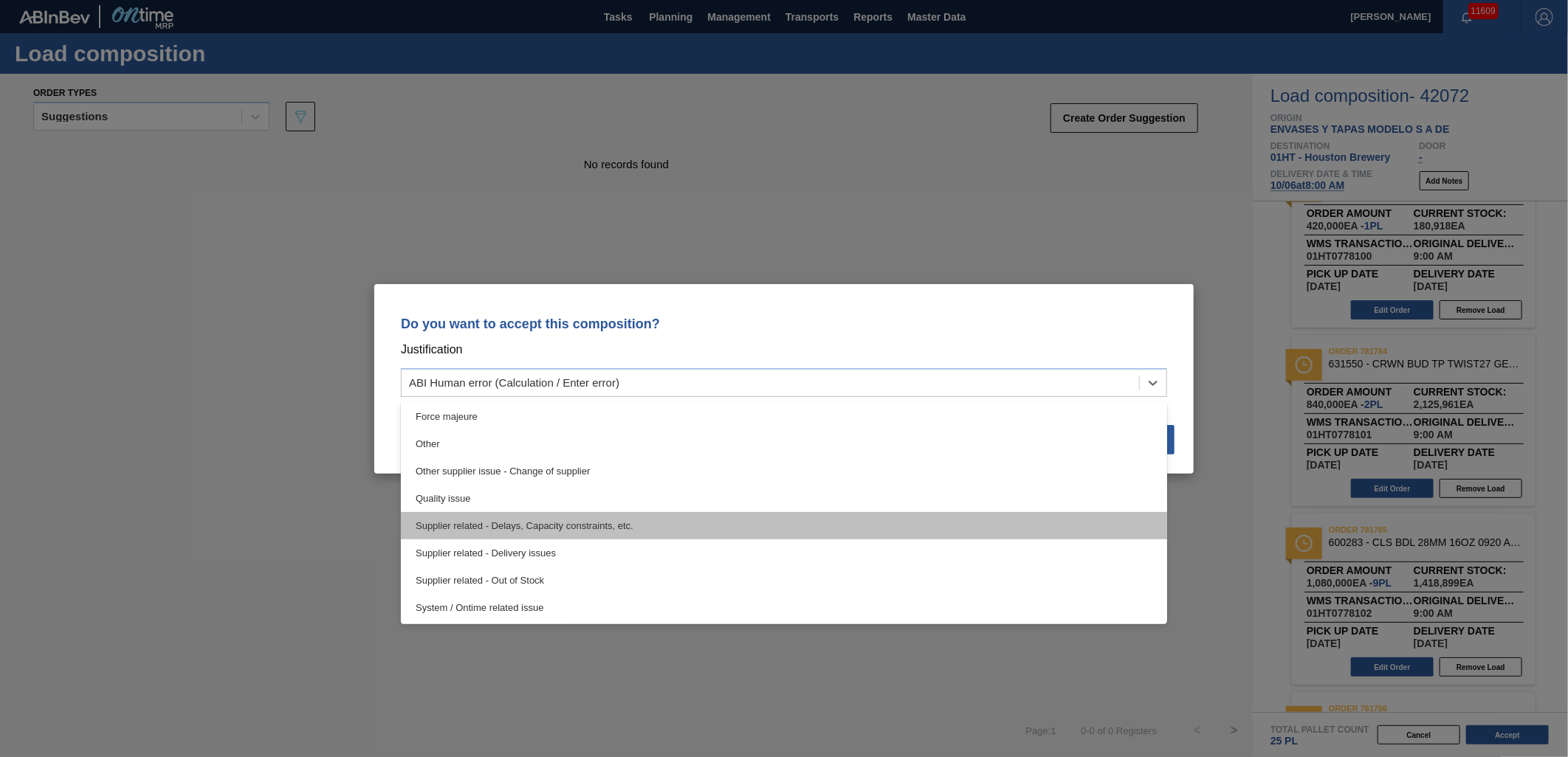
click at [522, 521] on div "Supplier related - Delays, Capacity constraints, etc." at bounding box center [783, 525] width 766 height 28
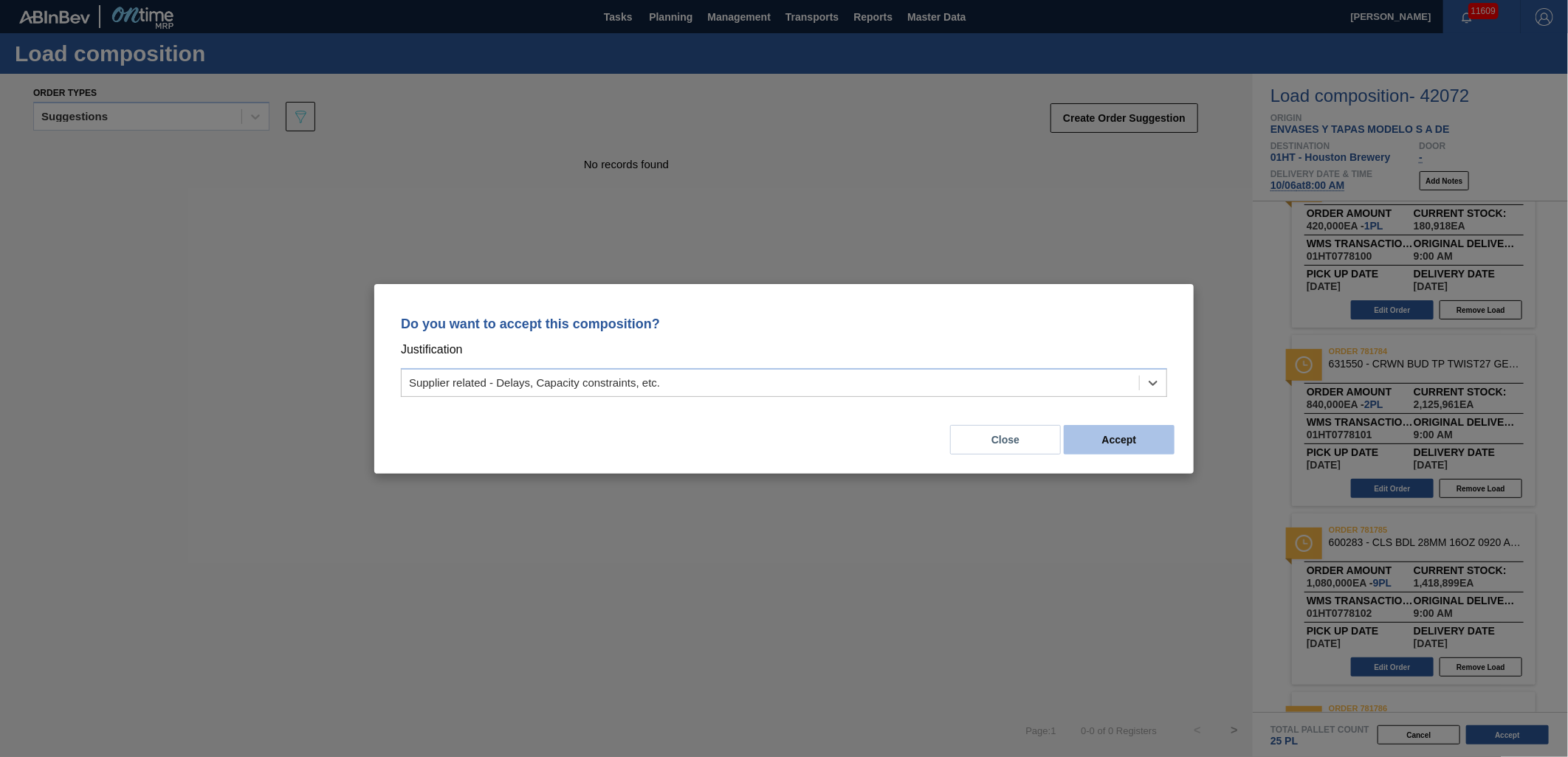
click at [1117, 431] on button "Accept" at bounding box center [1119, 440] width 111 height 29
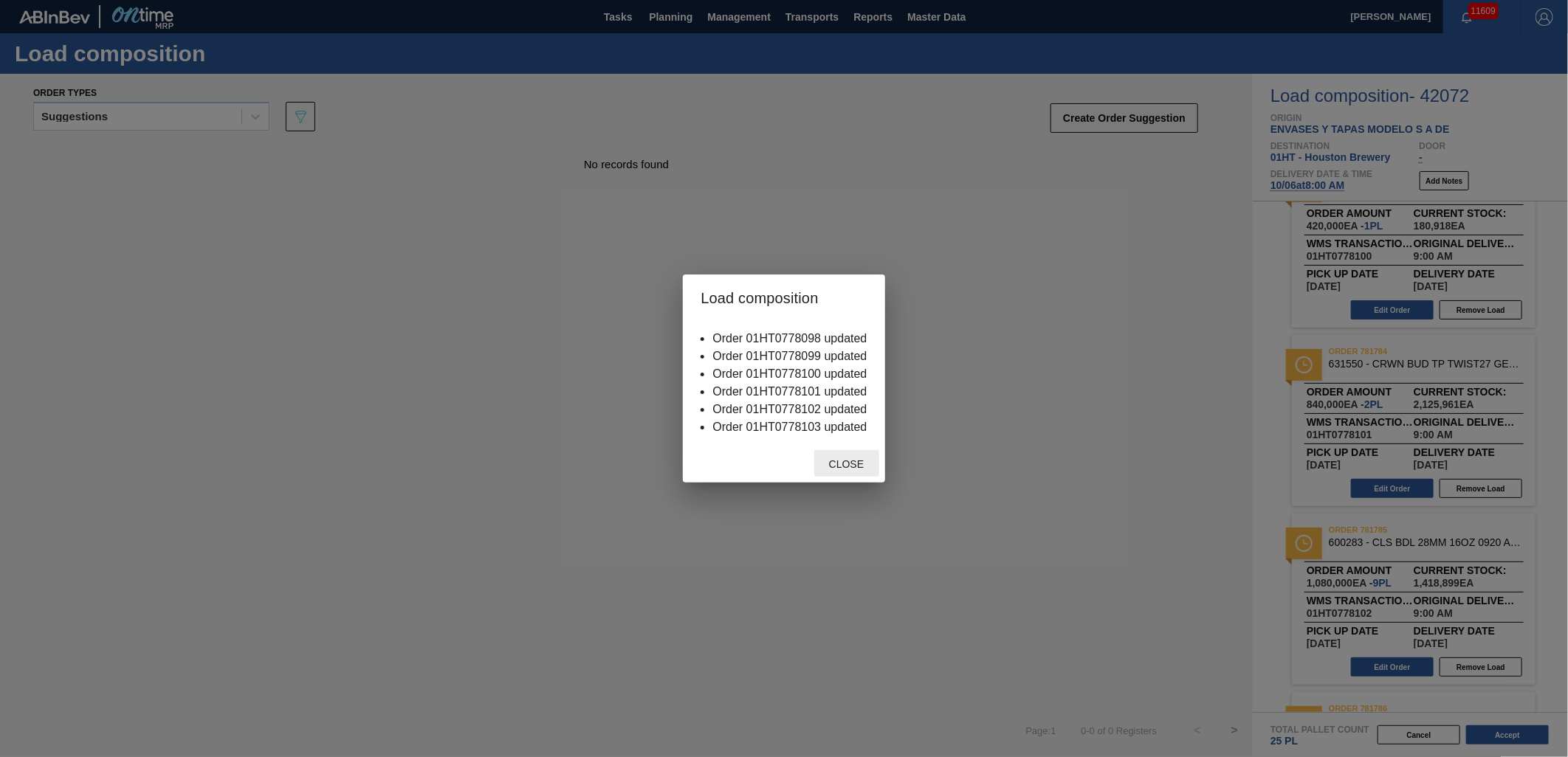
click at [843, 461] on span "Close" at bounding box center [846, 464] width 58 height 12
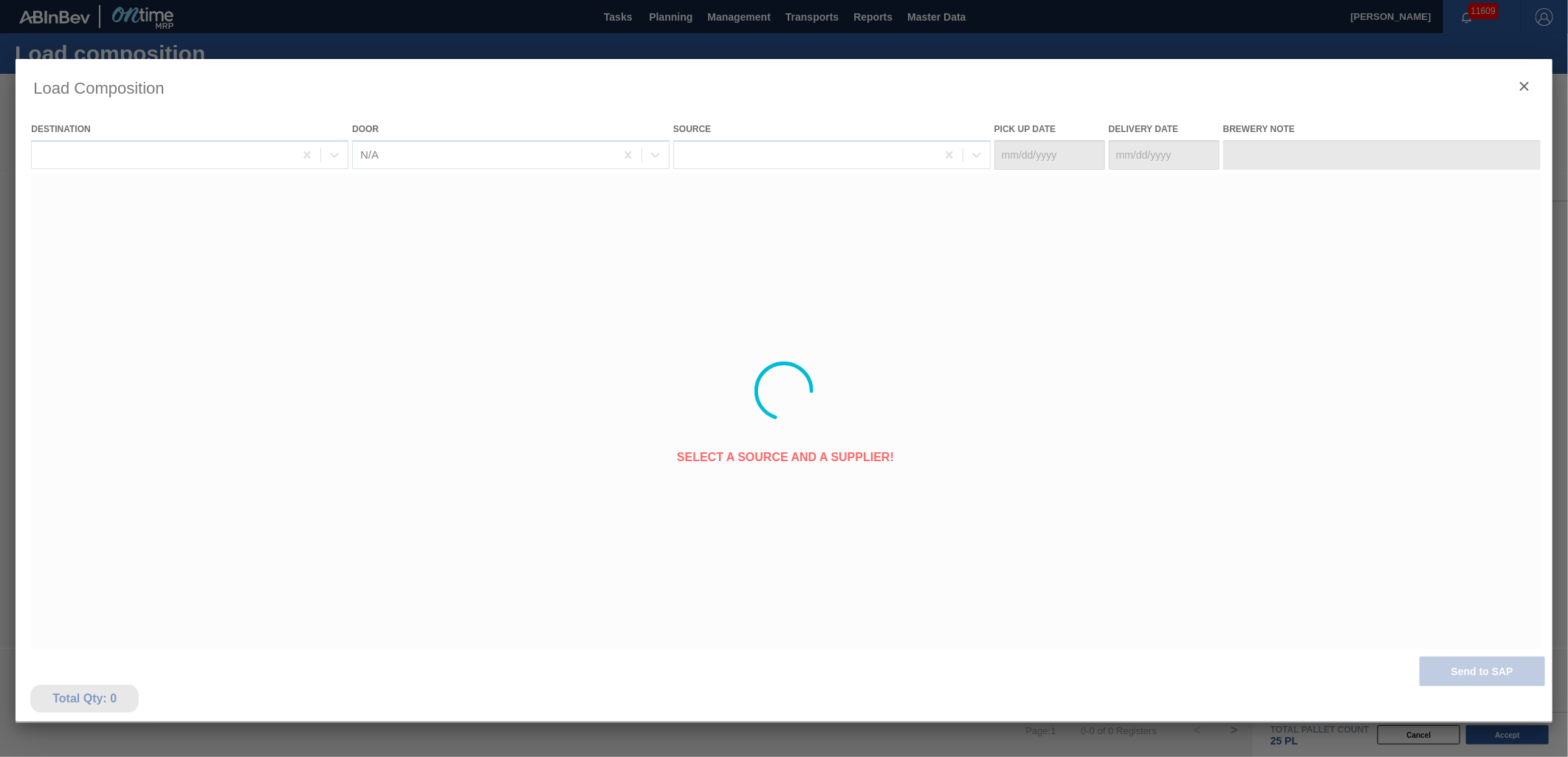
type Date "[DATE]"
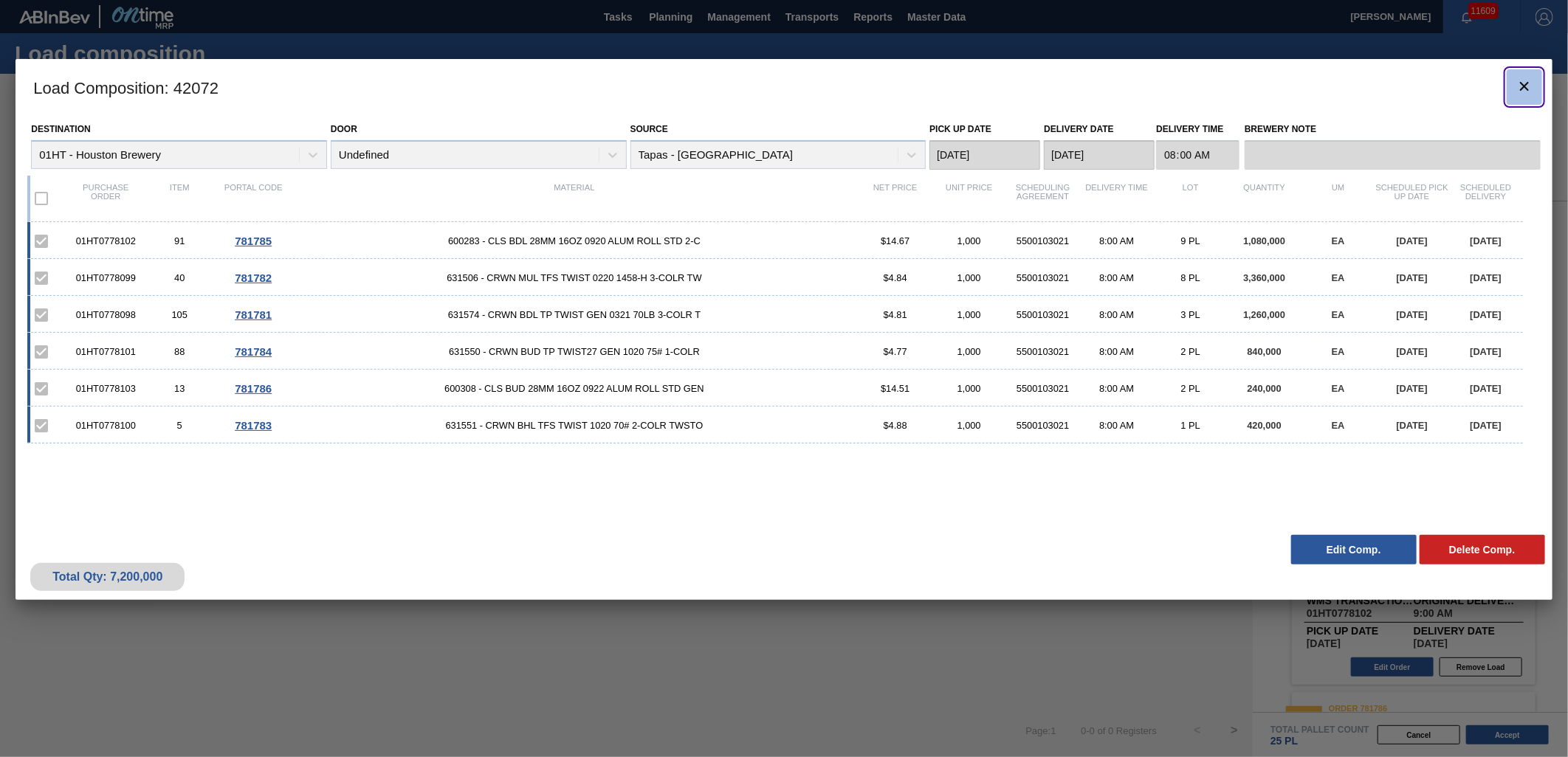
click at [1515, 79] on icon "botão de ícone" at bounding box center [1524, 86] width 18 height 18
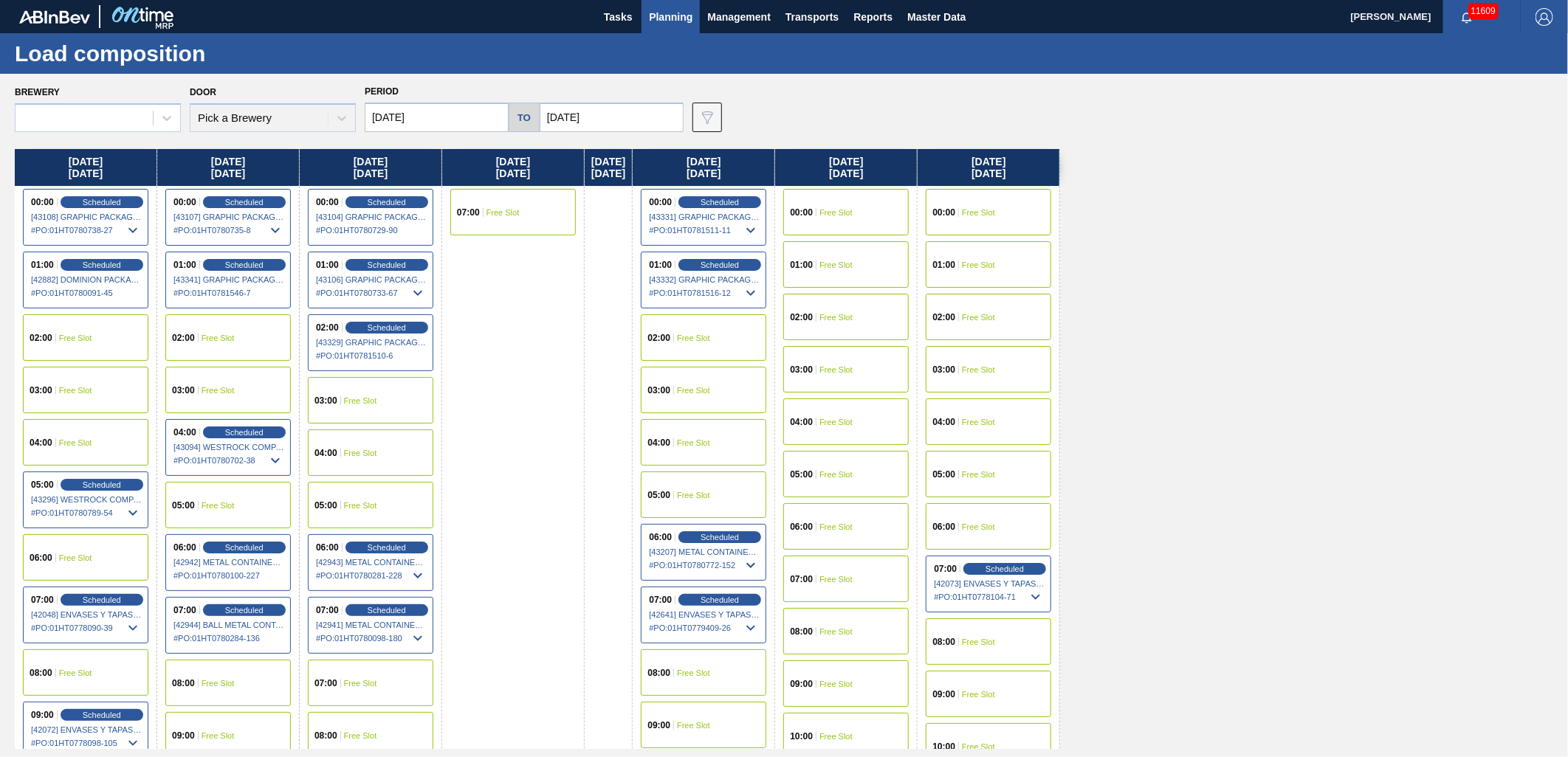
click at [1519, 84] on div "Brewery Door Pick a Brewery Period 09/27/2025 to 10/26/2025 Data view filter Un…" at bounding box center [788, 106] width 1546 height 51
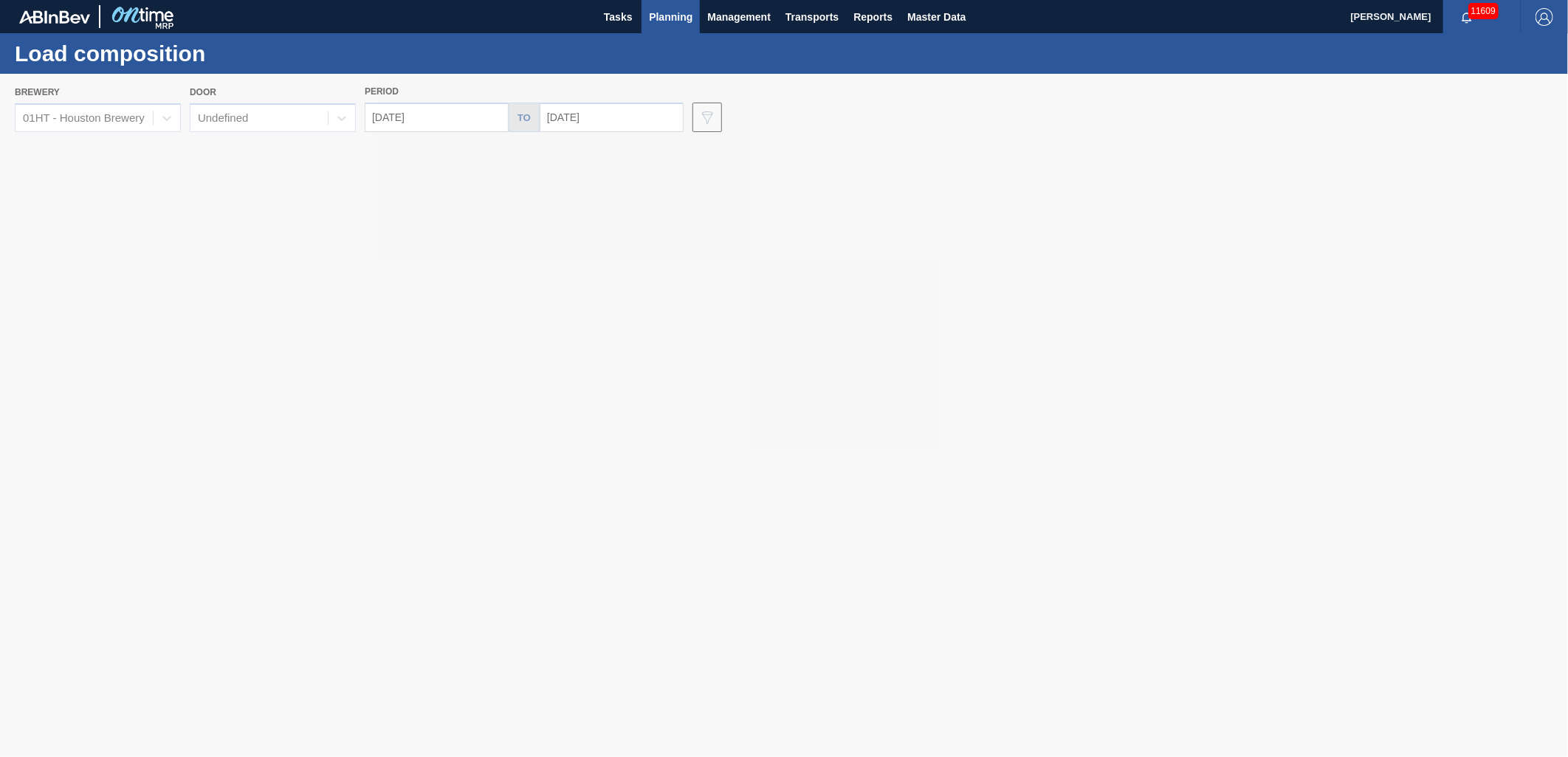
click at [692, 21] on span "Planning" at bounding box center [671, 17] width 44 height 18
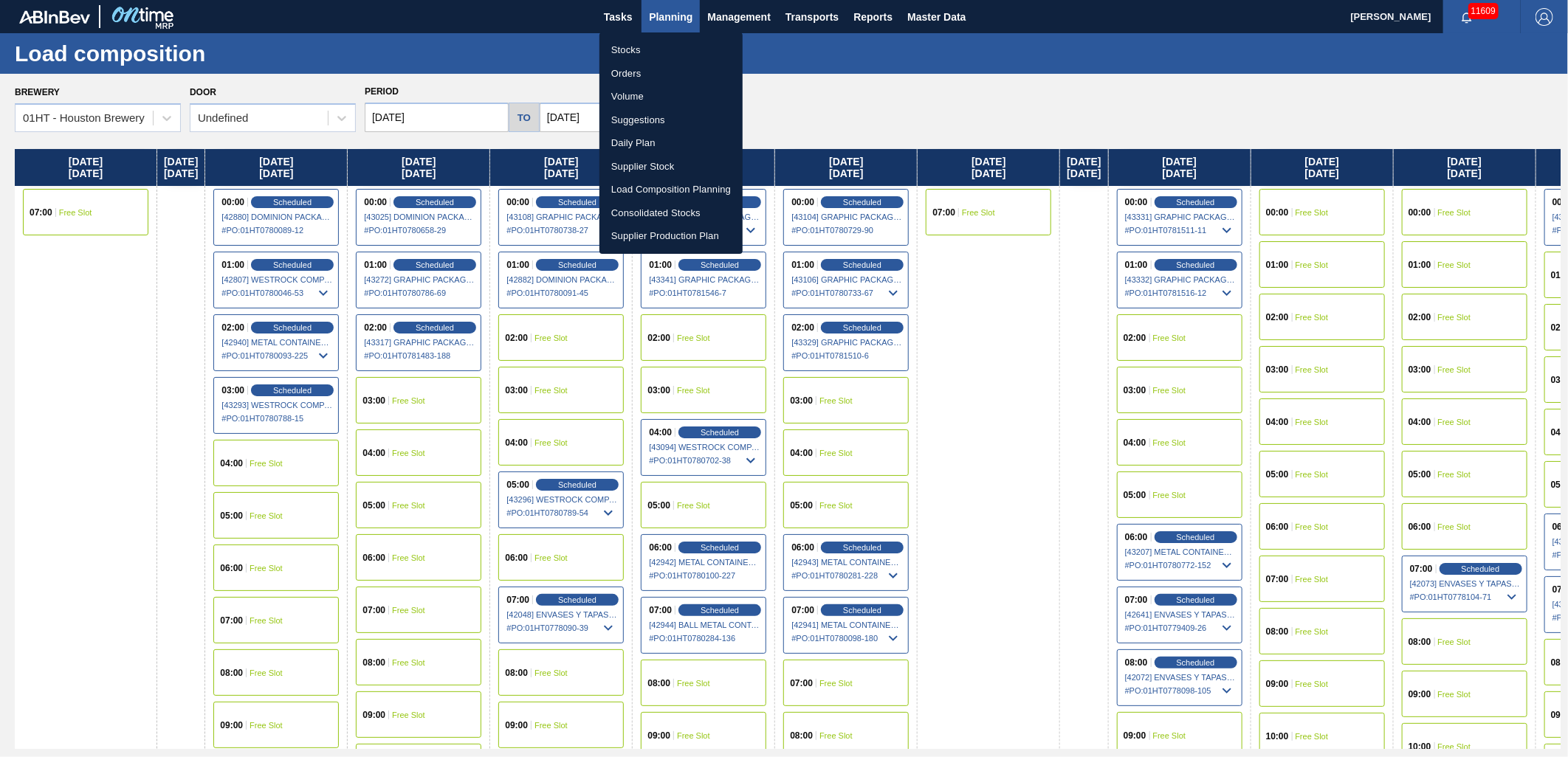
click at [161, 96] on div at bounding box center [784, 378] width 1568 height 757
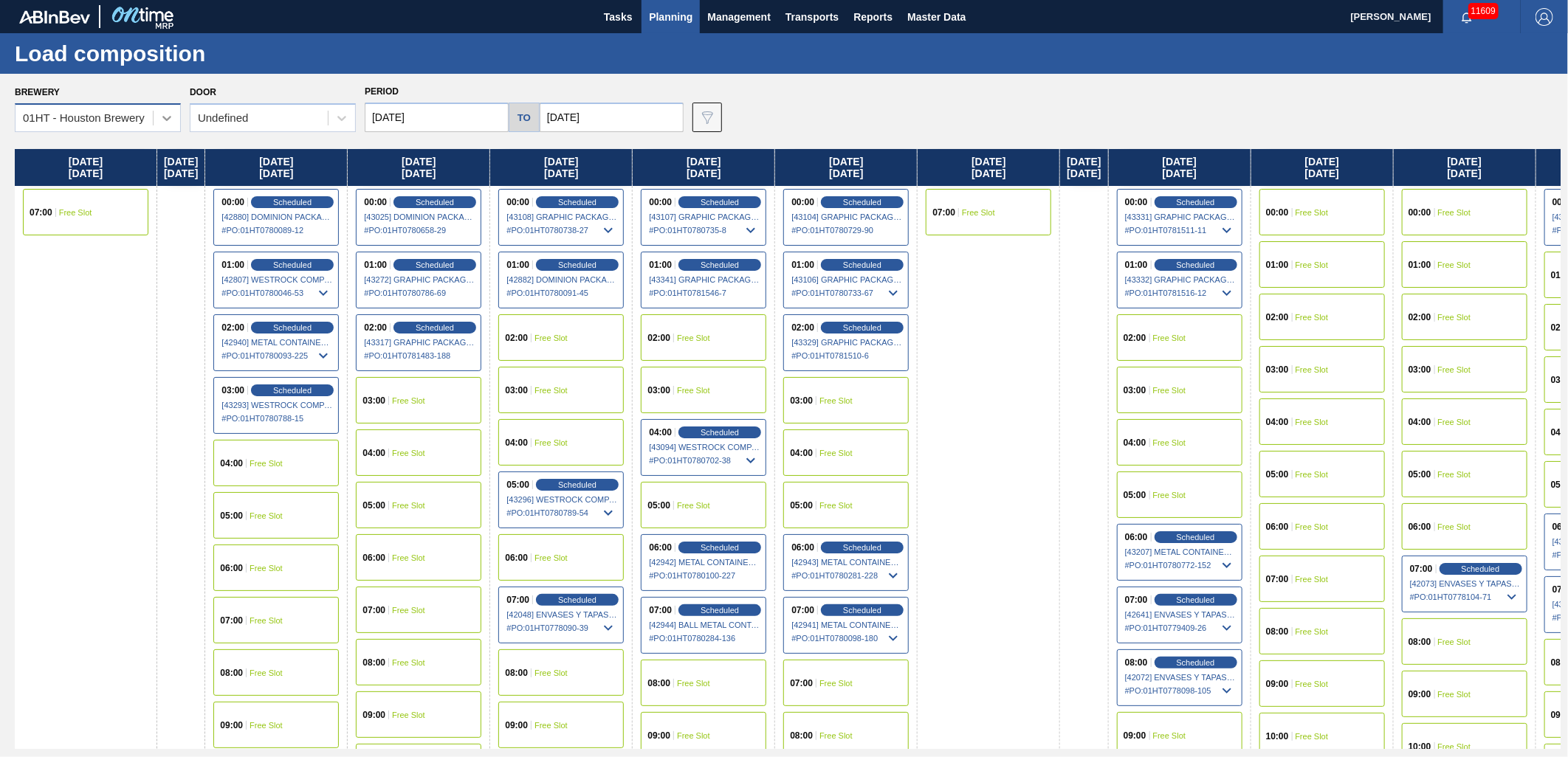
click at [161, 112] on icon at bounding box center [167, 118] width 15 height 15
click at [161, 120] on icon at bounding box center [167, 118] width 15 height 15
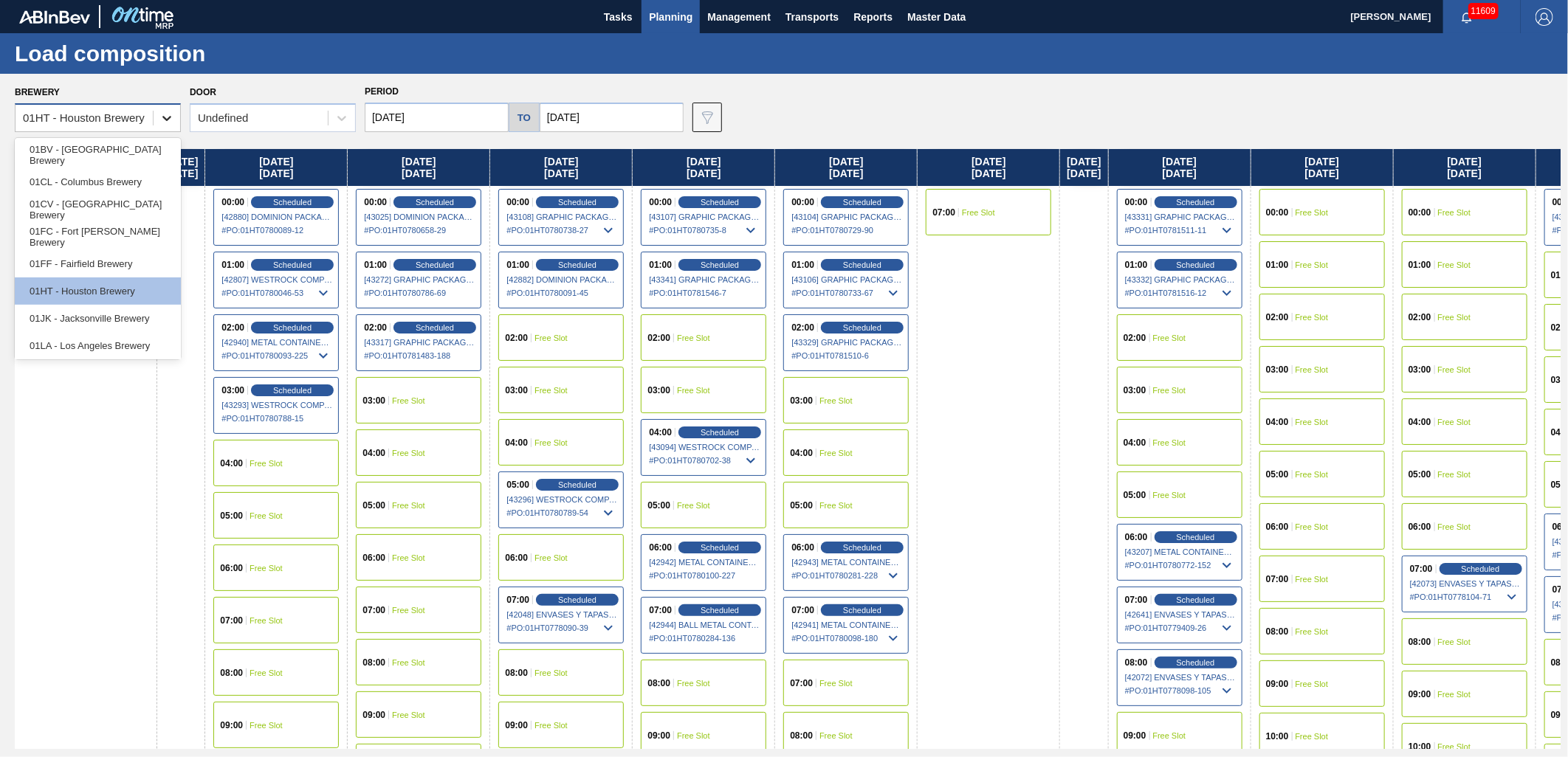
click at [161, 120] on icon at bounding box center [167, 118] width 15 height 15
click at [128, 323] on div "01JK - Jacksonville Brewery" at bounding box center [98, 318] width 166 height 28
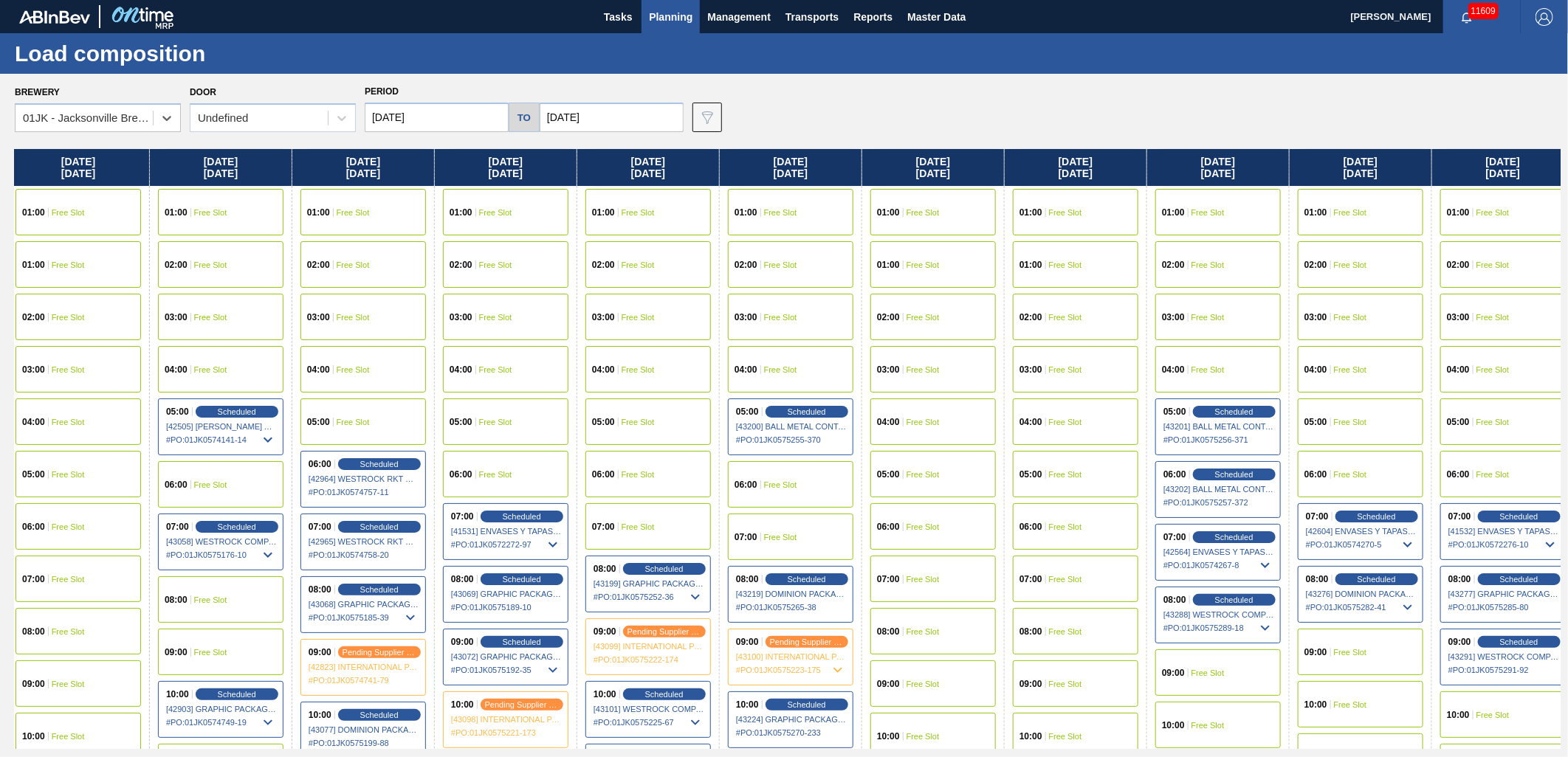
drag, startPoint x: 1300, startPoint y: 482, endPoint x: 1340, endPoint y: 477, distance: 40.3
click at [1143, 483] on div "Saturday 09/27/2025 01:00 Free Slot 01:00 Free Slot 02:00 Free Slot 03:00 Free …" at bounding box center [788, 448] width 1546 height 600
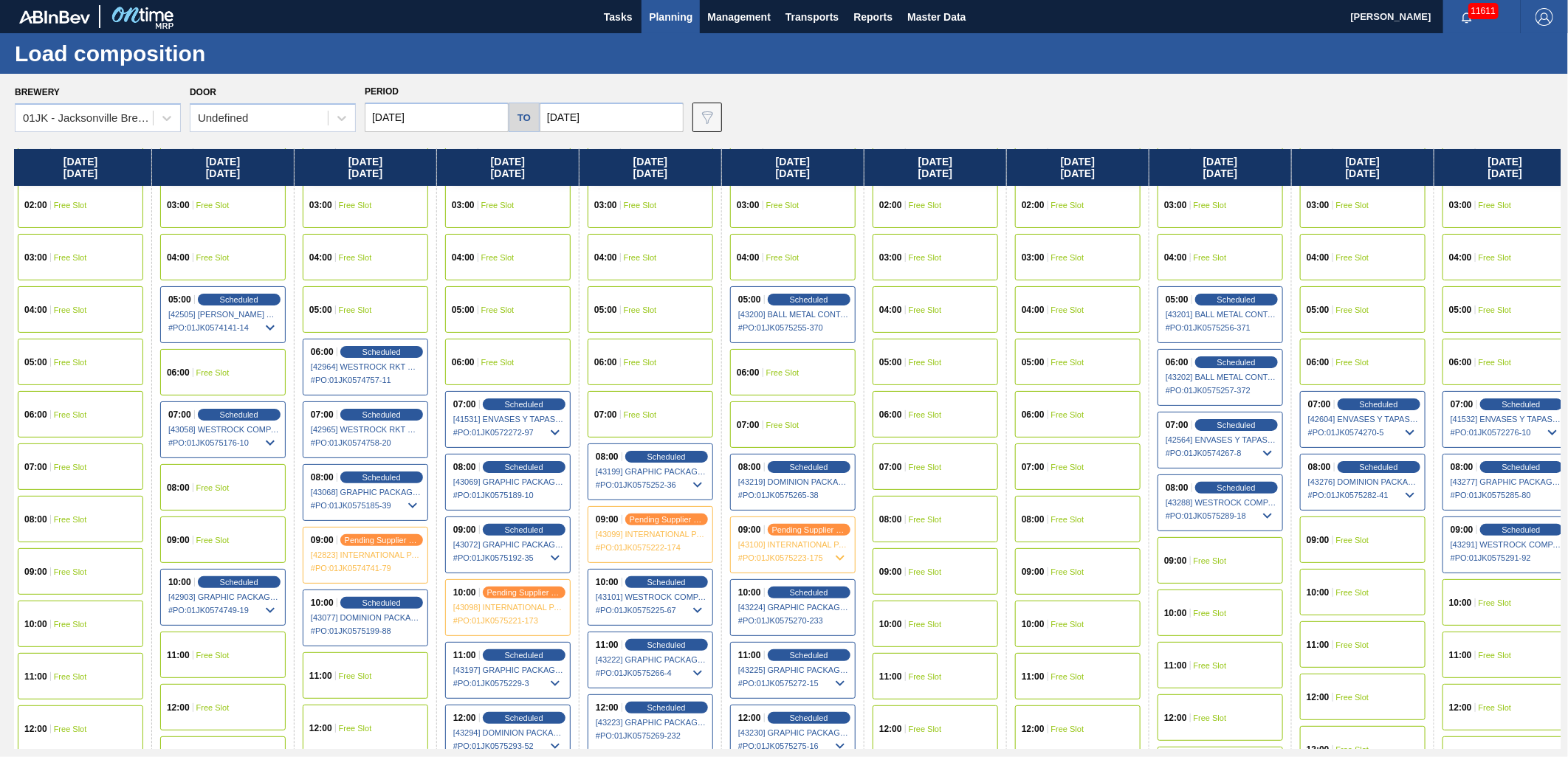
scroll to position [246, 148]
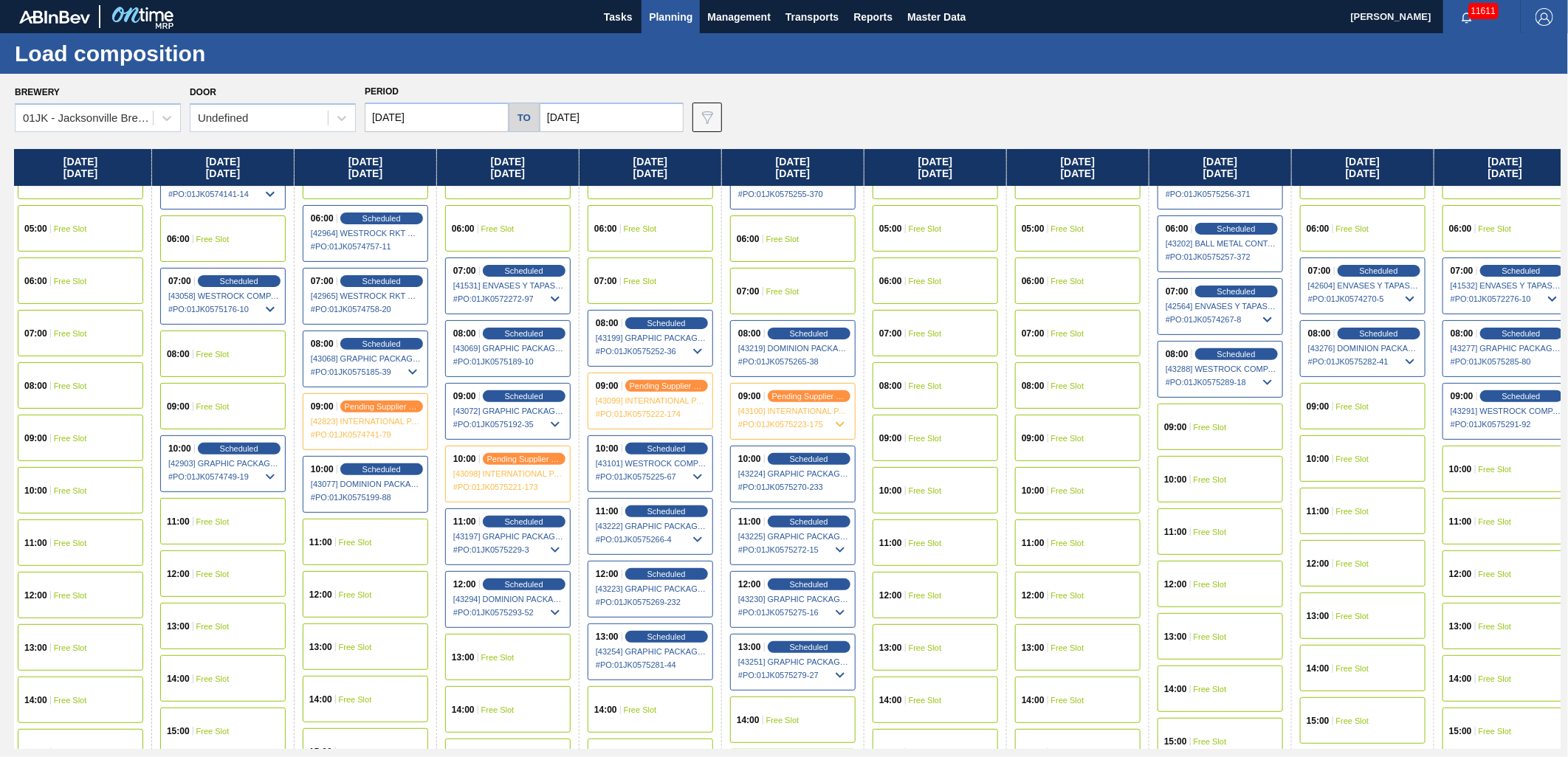
click at [79, 382] on span "Free Slot" at bounding box center [70, 386] width 33 height 9
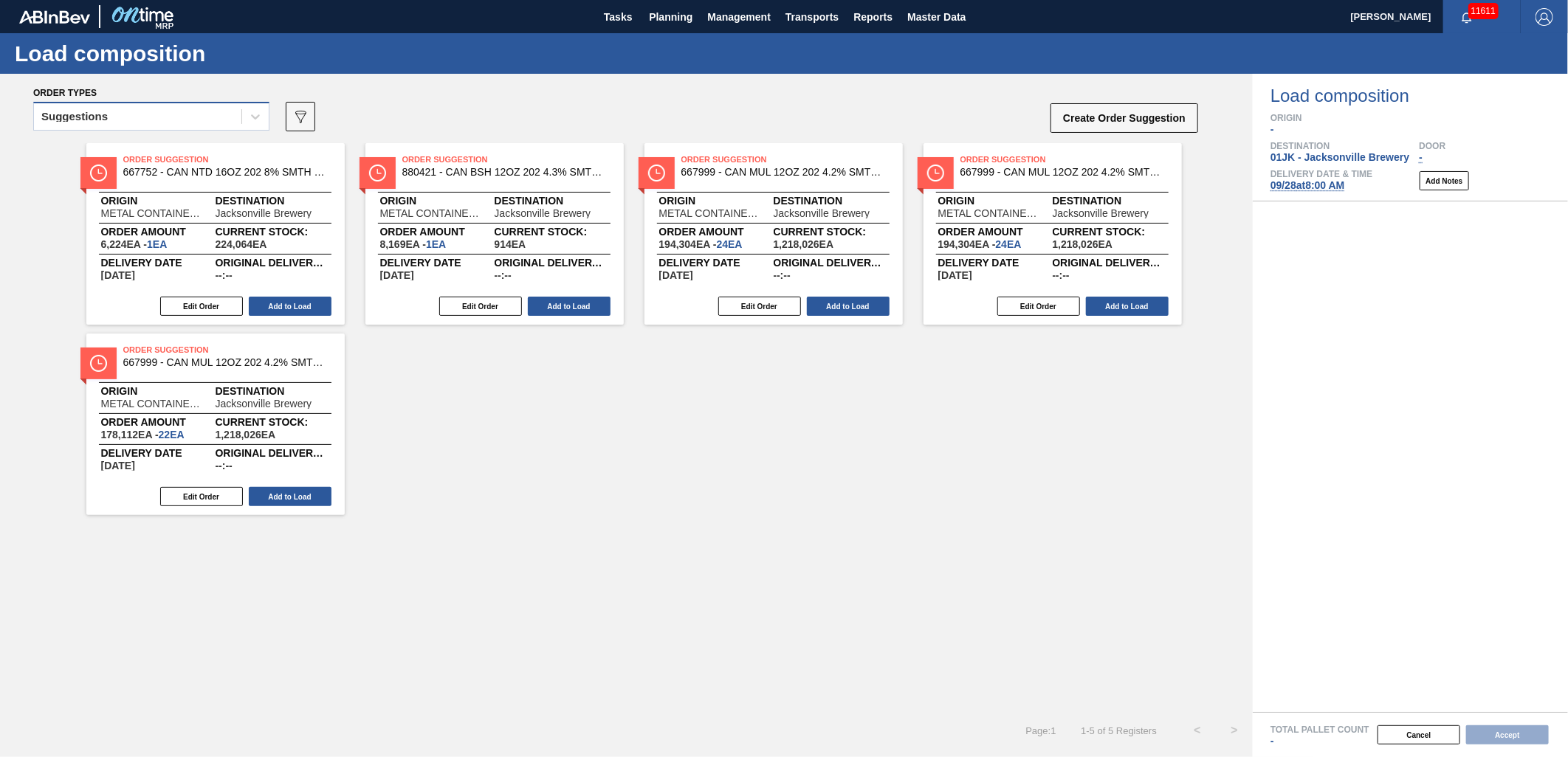
click at [226, 120] on div "Suggestions" at bounding box center [137, 117] width 208 height 21
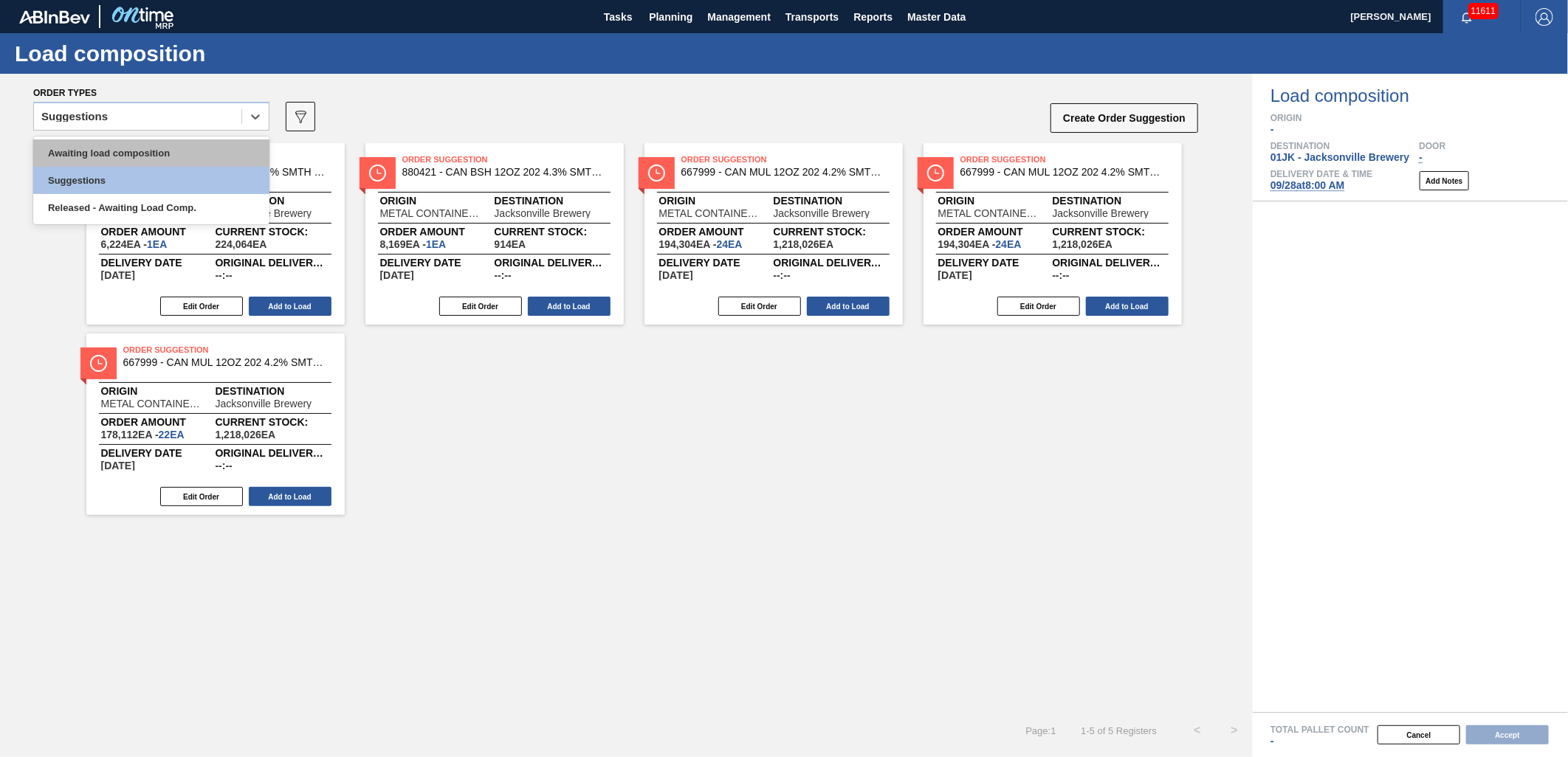
click at [207, 149] on div "Awaiting load composition" at bounding box center [151, 152] width 236 height 28
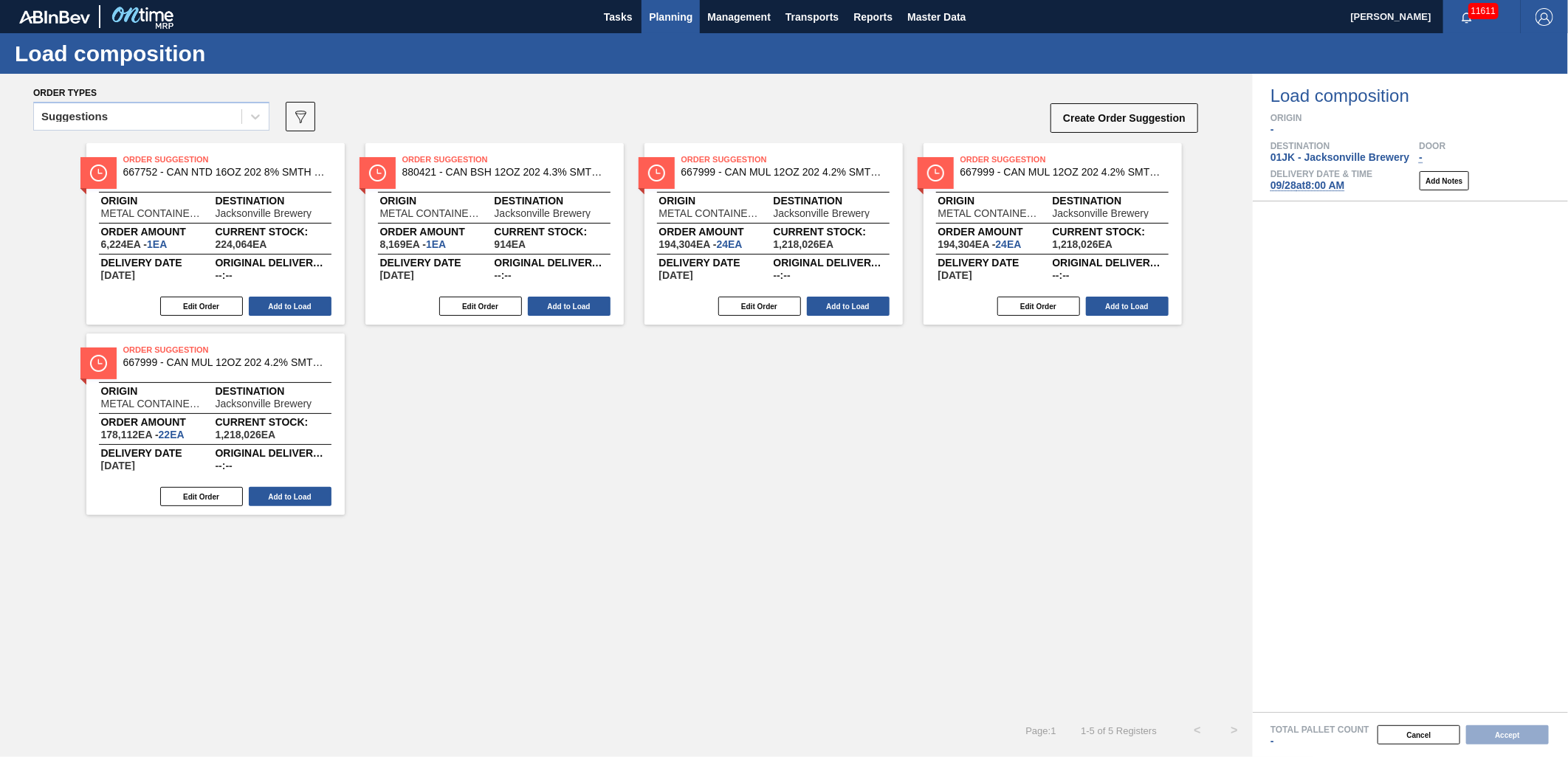
click at [658, 22] on span "Planning" at bounding box center [671, 17] width 44 height 18
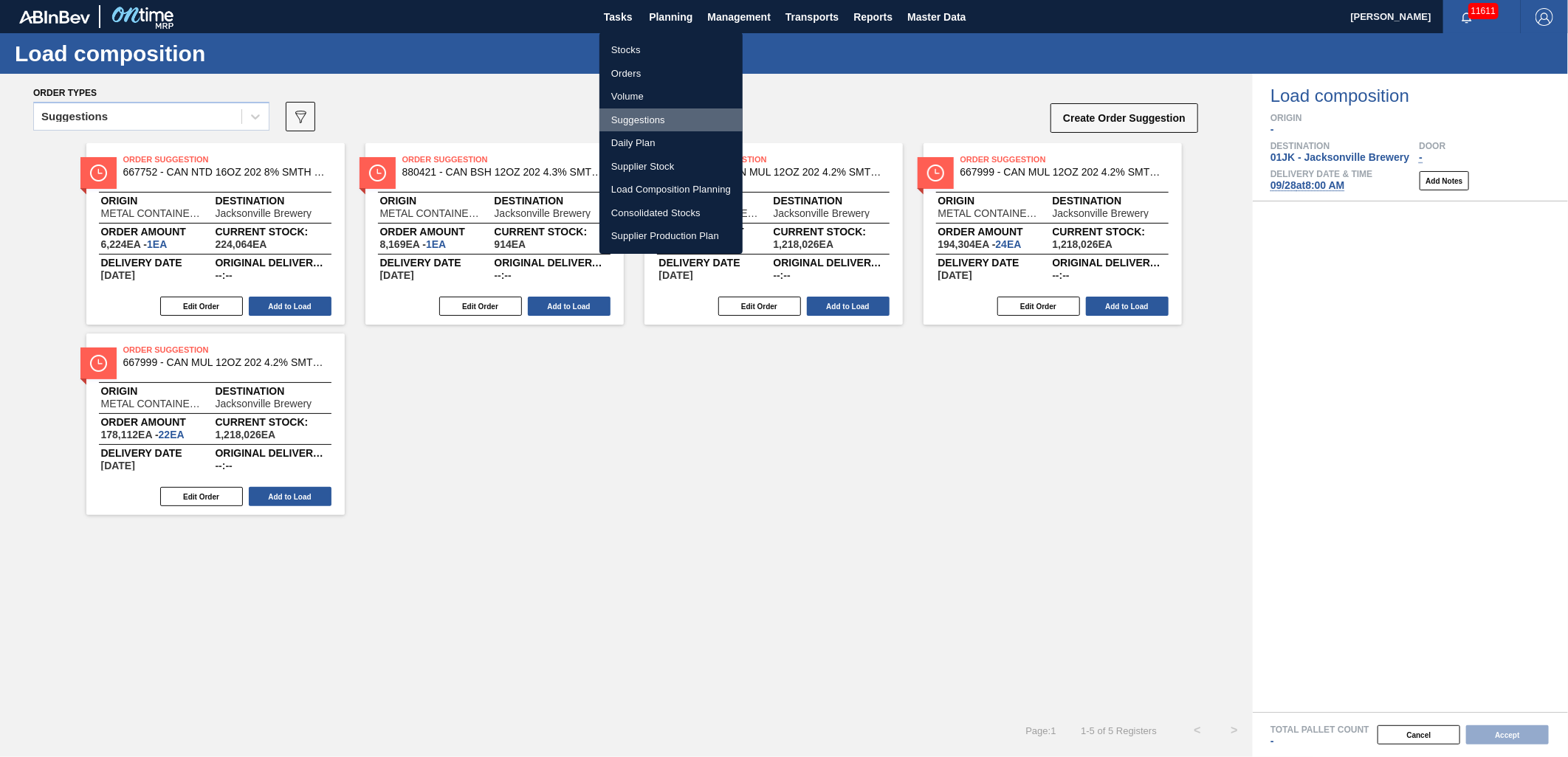
click at [642, 116] on li "Suggestions" at bounding box center [671, 120] width 144 height 23
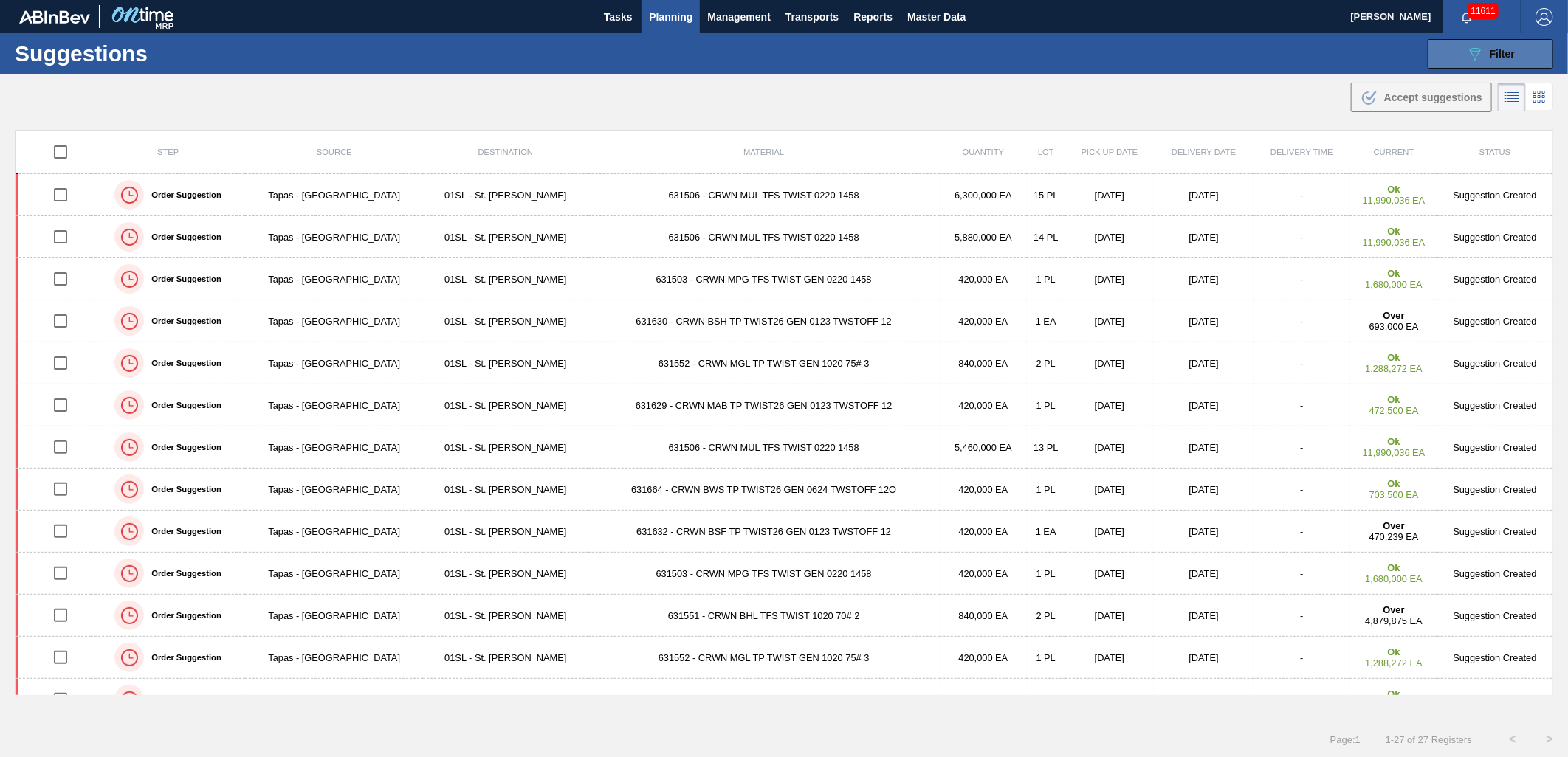
click at [1481, 67] on button "089F7B8B-B2A5-4AFE-B5C0-19BA573D28AC Filter" at bounding box center [1490, 53] width 126 height 29
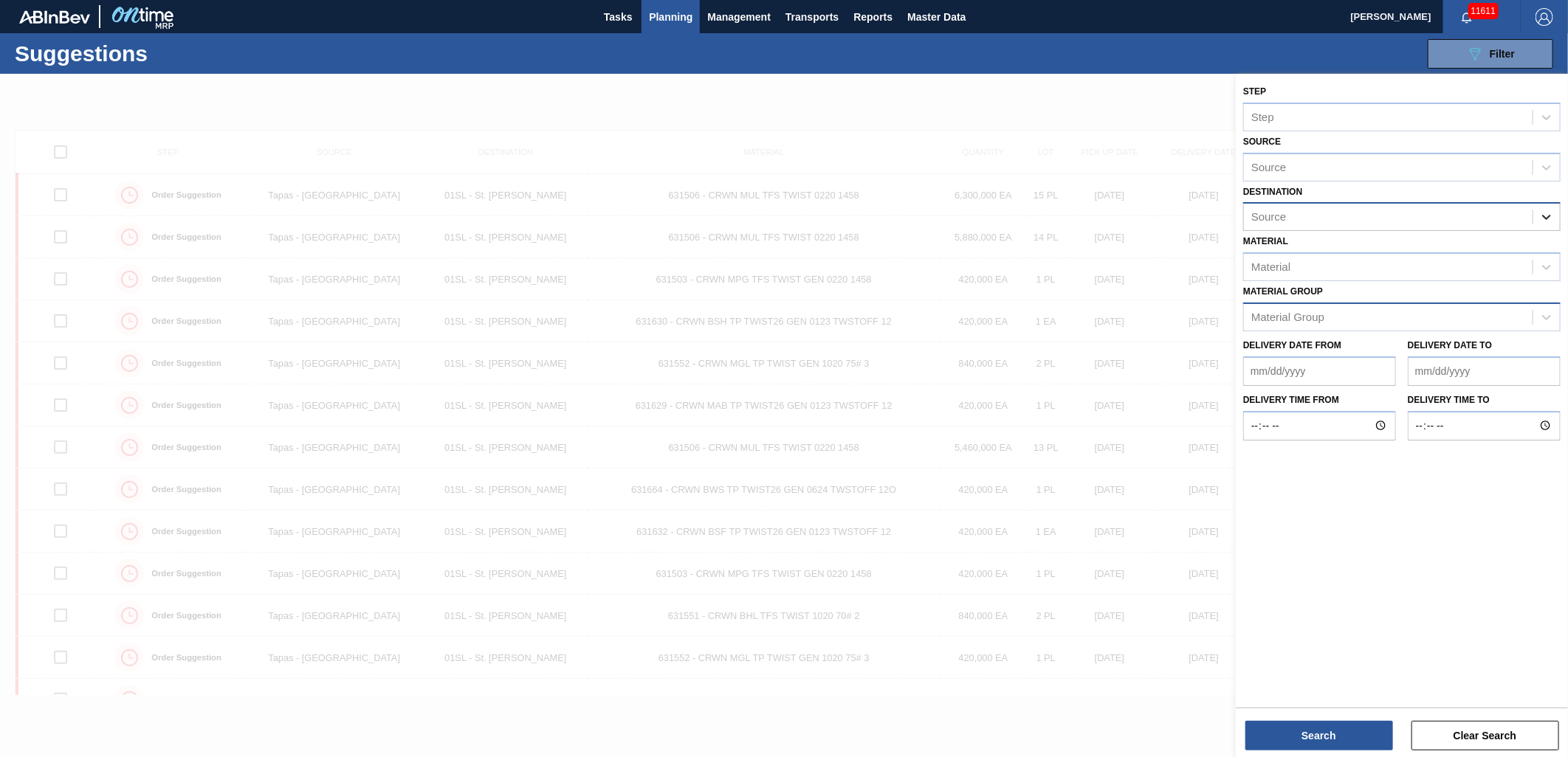
click at [1540, 212] on icon at bounding box center [1547, 217] width 15 height 15
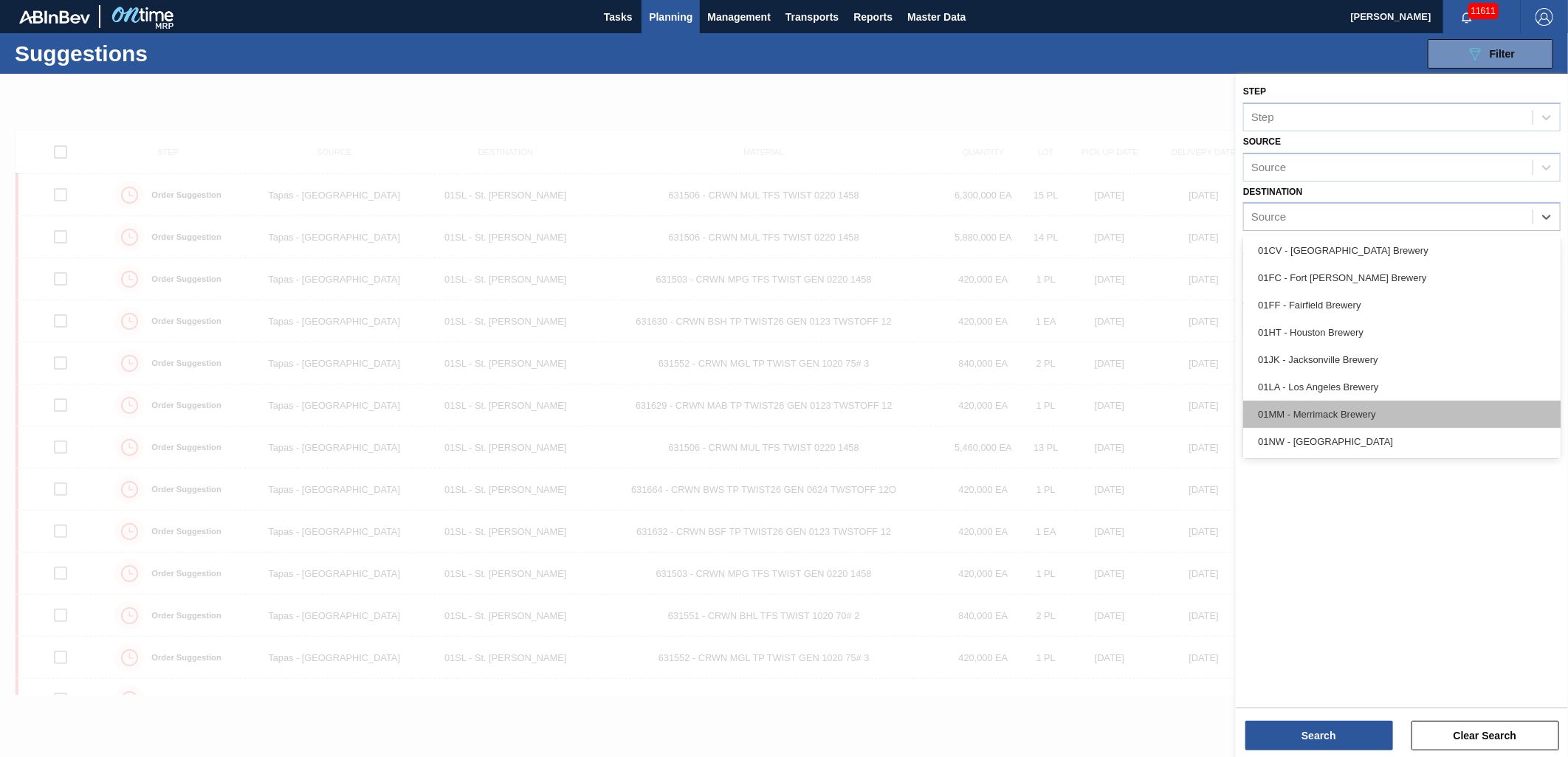
scroll to position [112, 0]
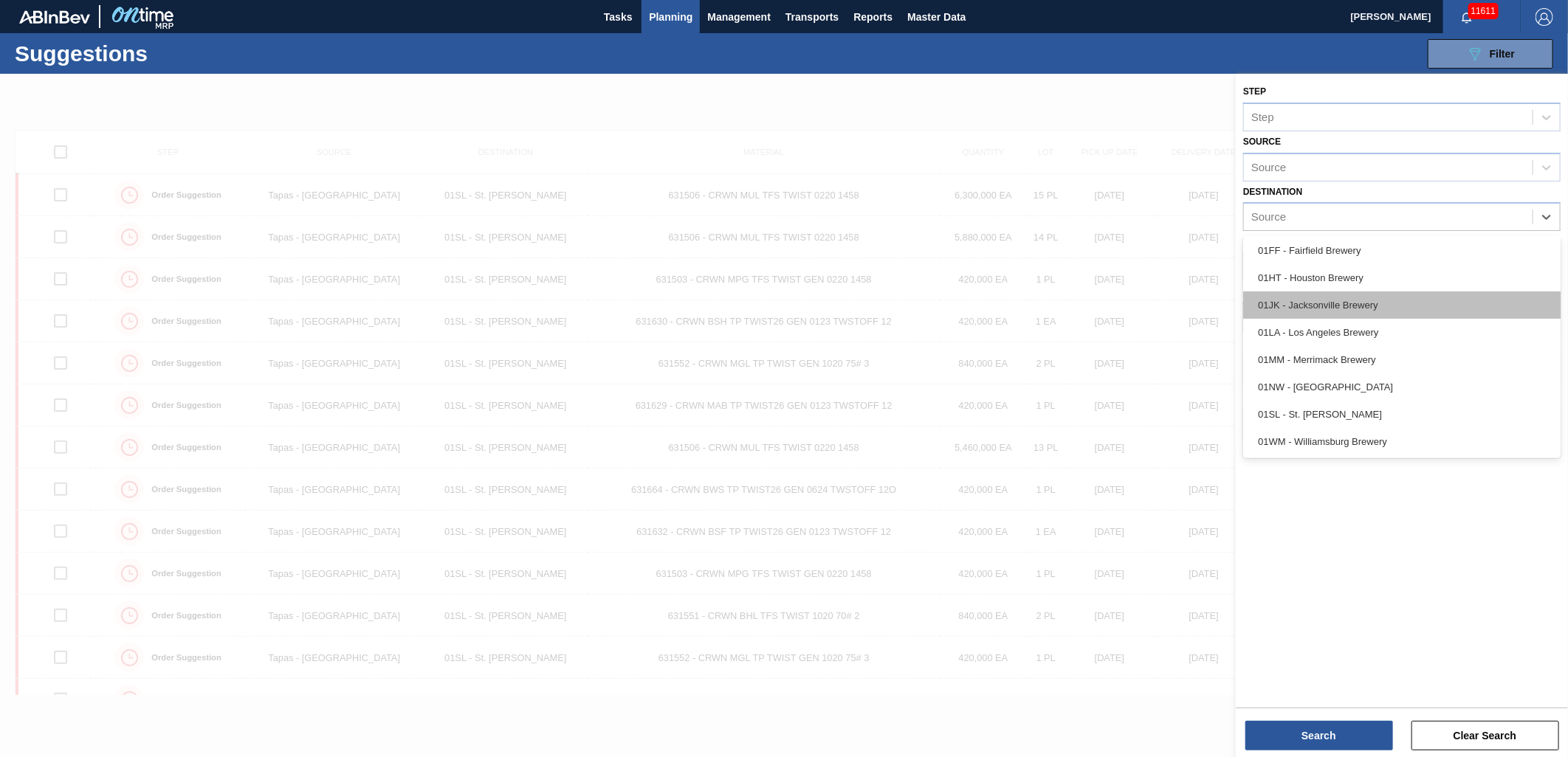
click at [1354, 314] on div "01JK - Jacksonville Brewery" at bounding box center [1402, 305] width 318 height 28
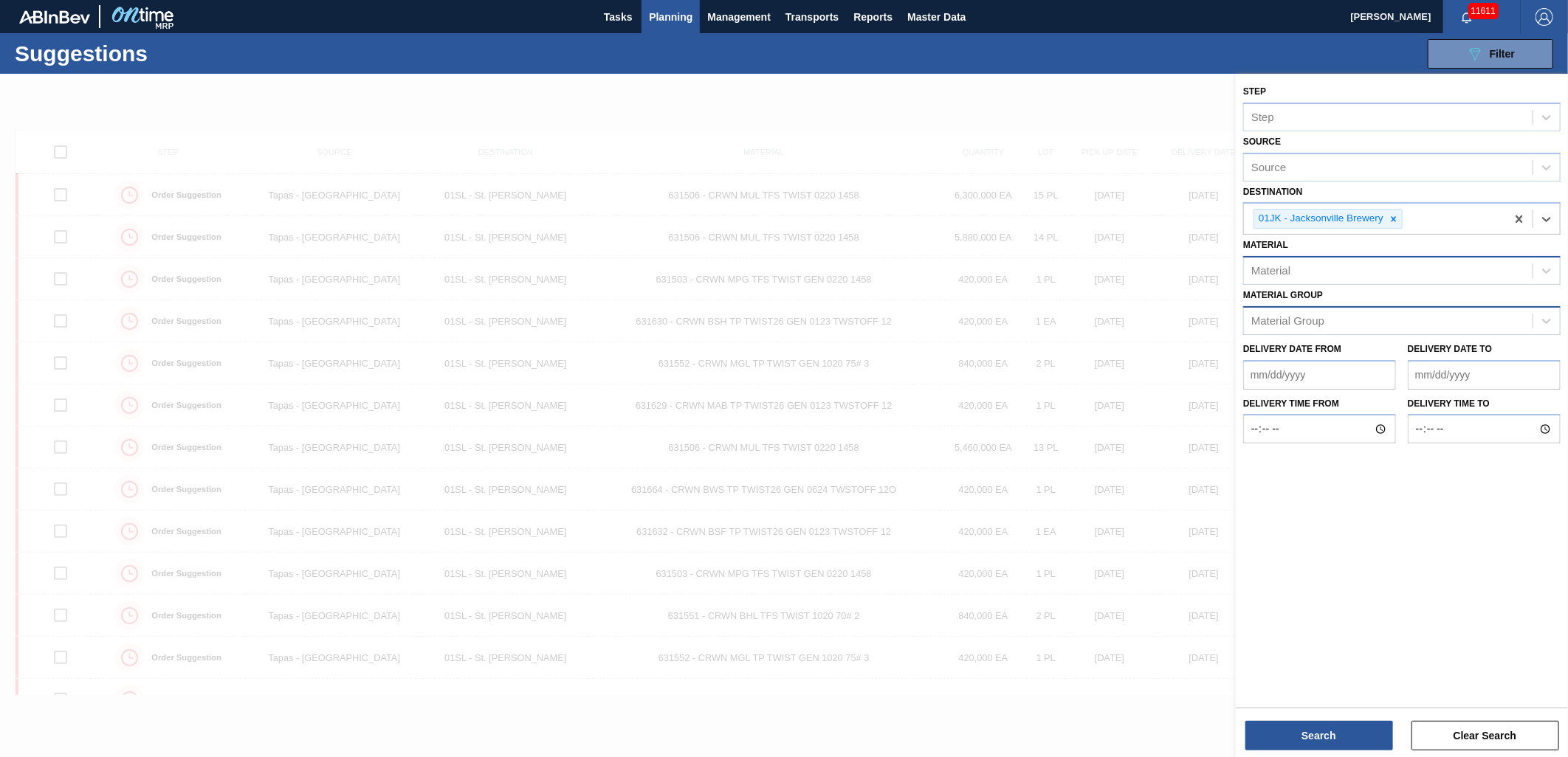
click at [1287, 278] on div "Material" at bounding box center [1389, 271] width 289 height 21
click at [1271, 277] on div "Material" at bounding box center [1389, 271] width 289 height 21
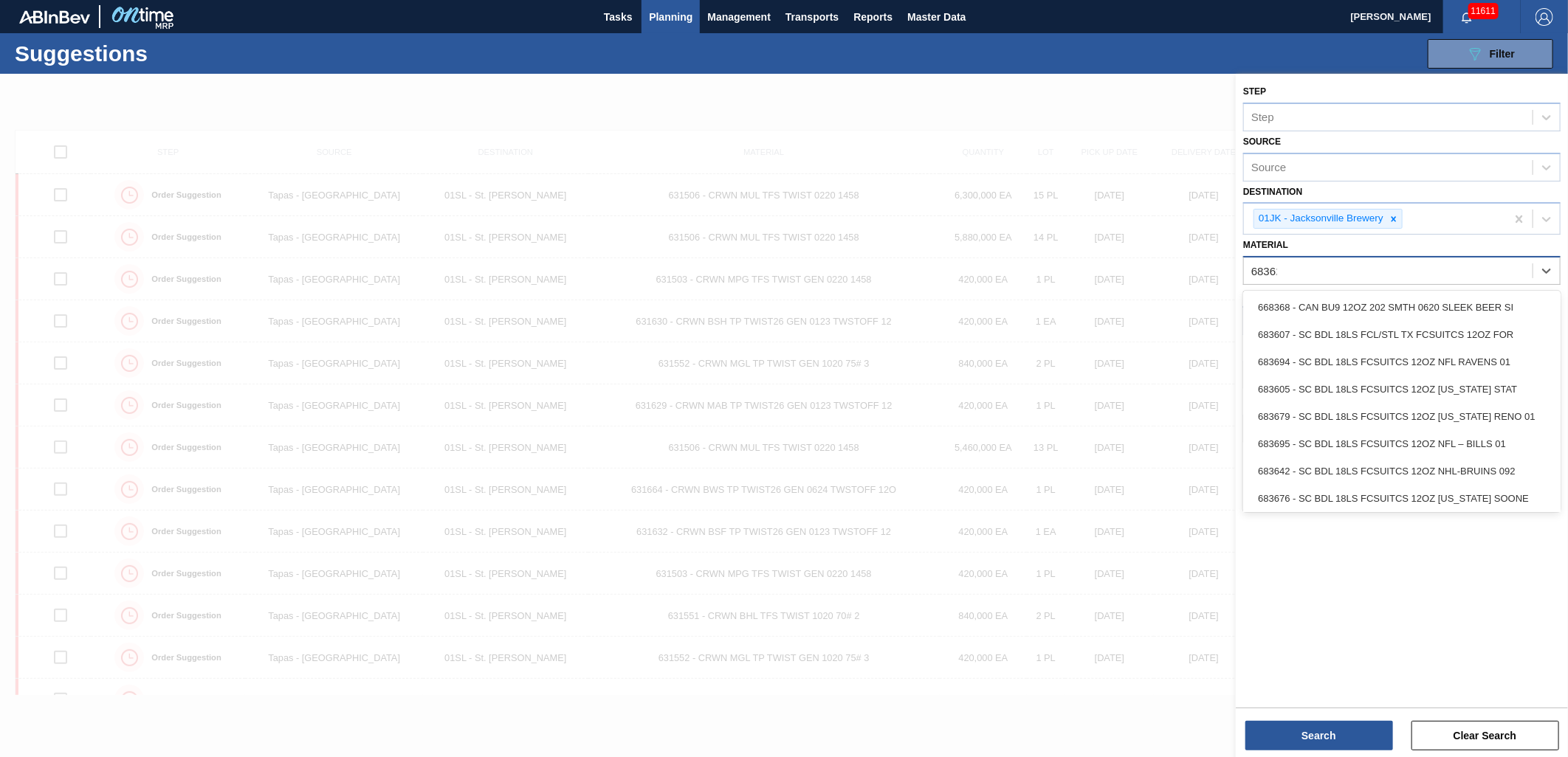
type input "683623"
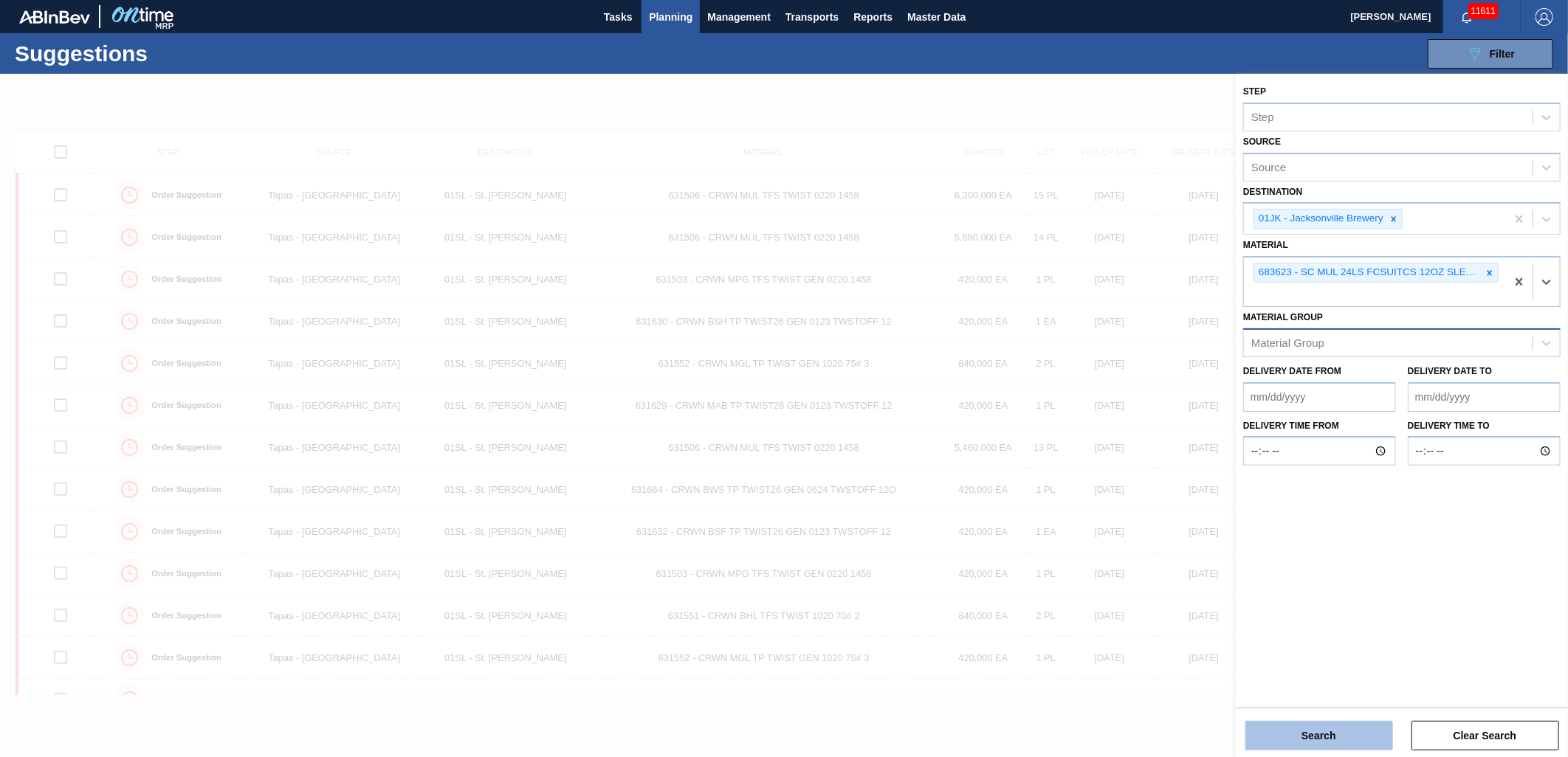
click at [1308, 743] on button "Search" at bounding box center [1319, 736] width 148 height 29
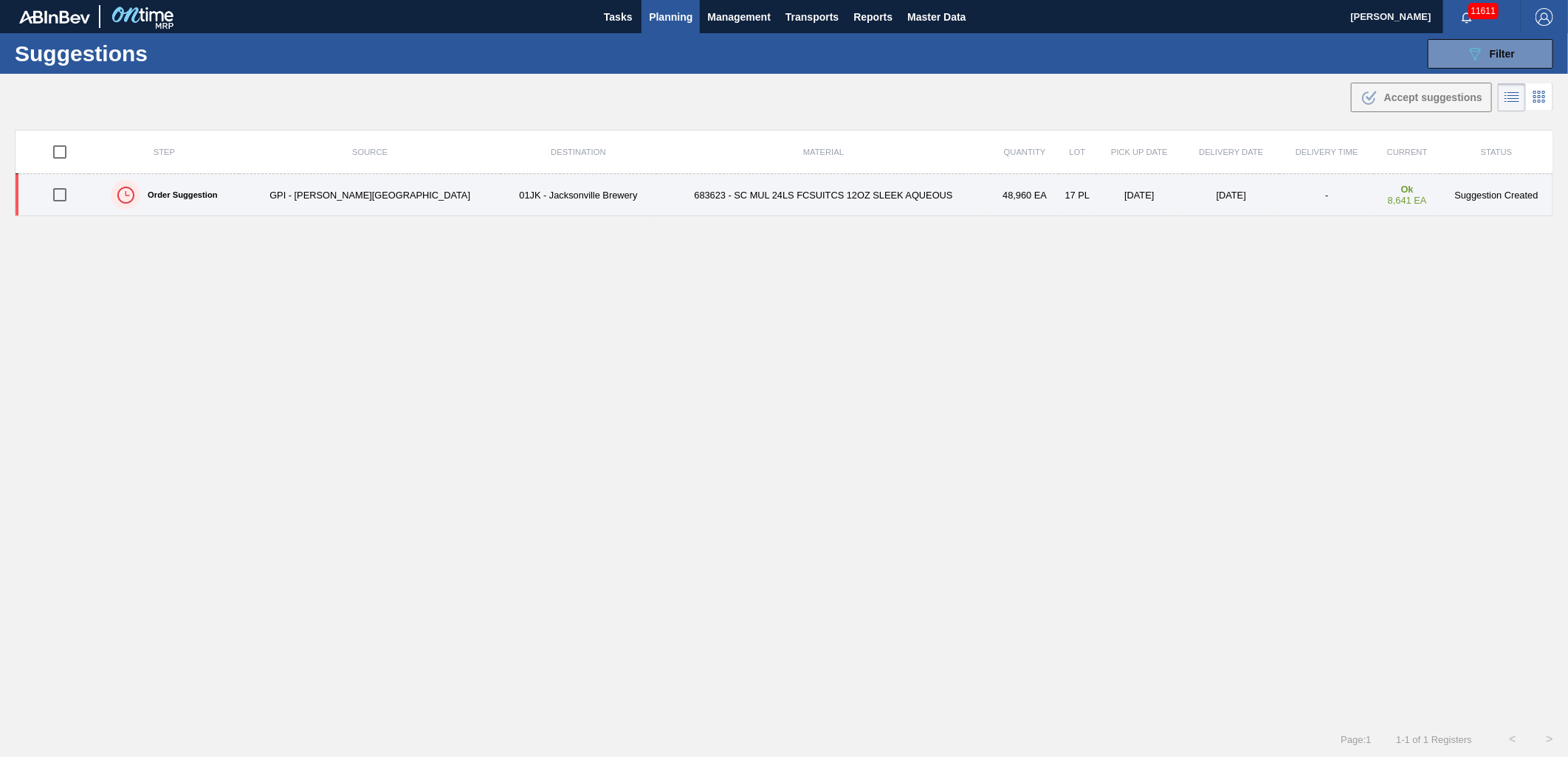
click at [1224, 191] on td "10/11/2025" at bounding box center [1231, 194] width 96 height 42
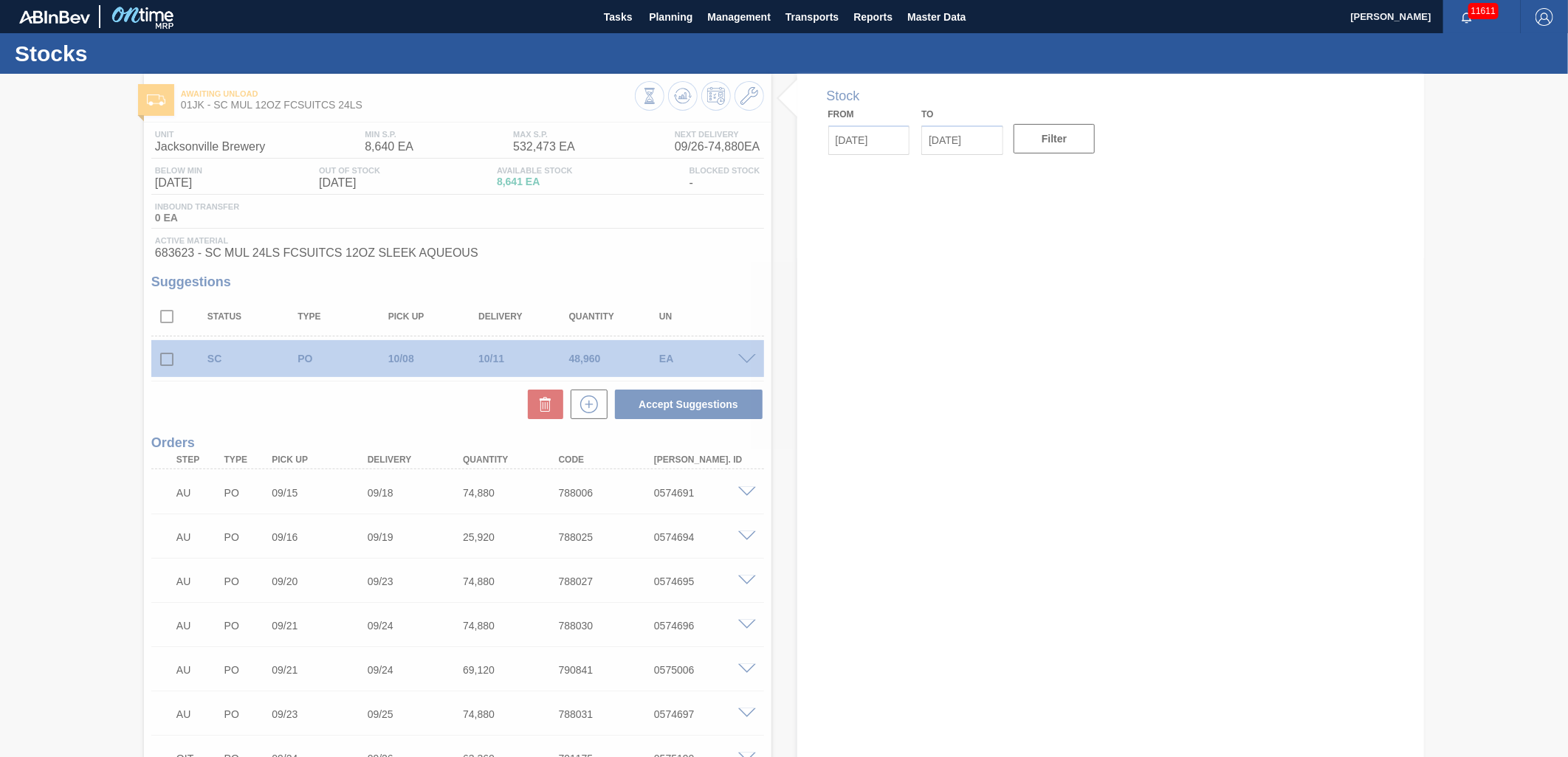
type input "[DATE]"
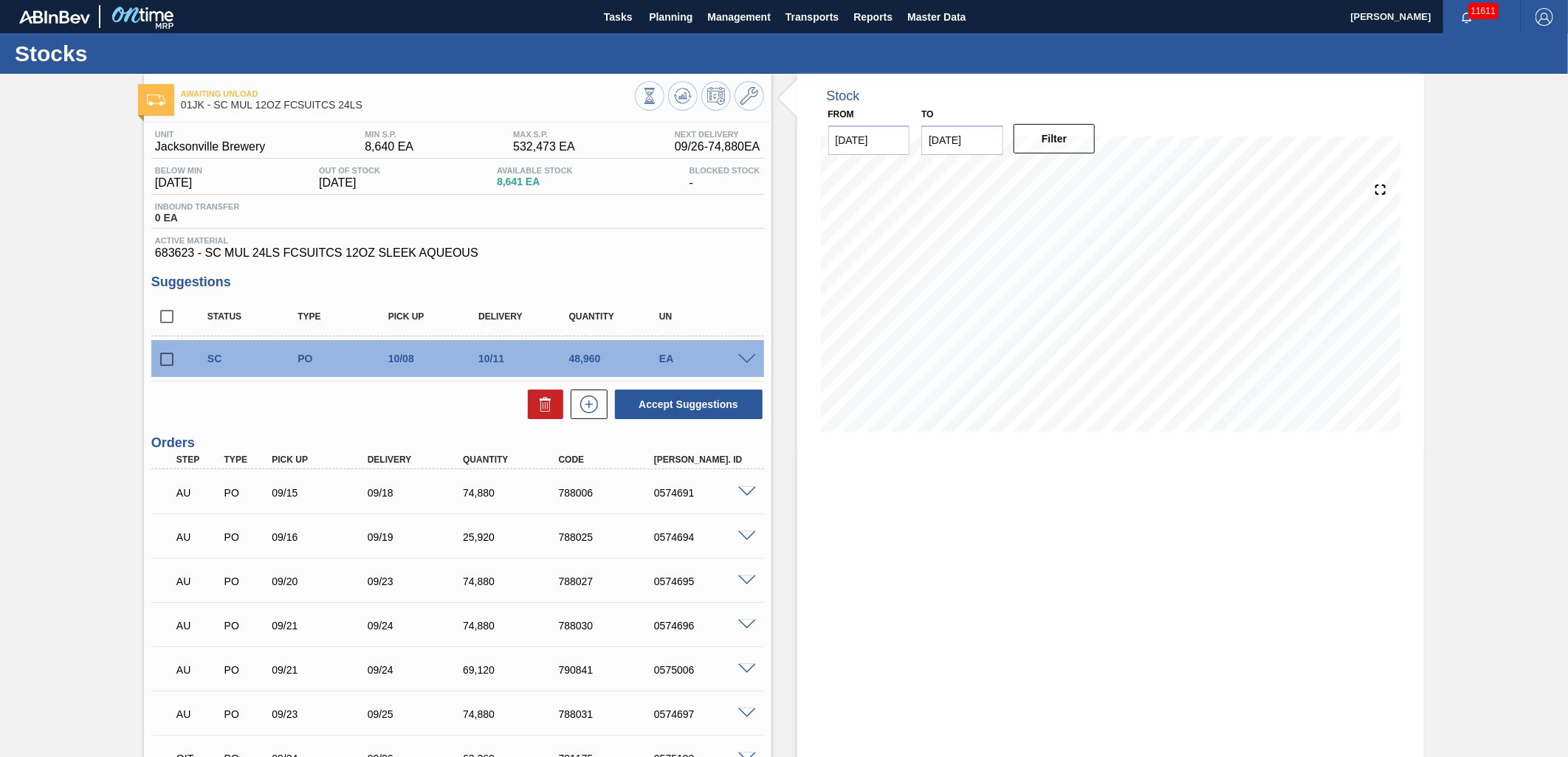
click at [739, 358] on span at bounding box center [747, 359] width 18 height 11
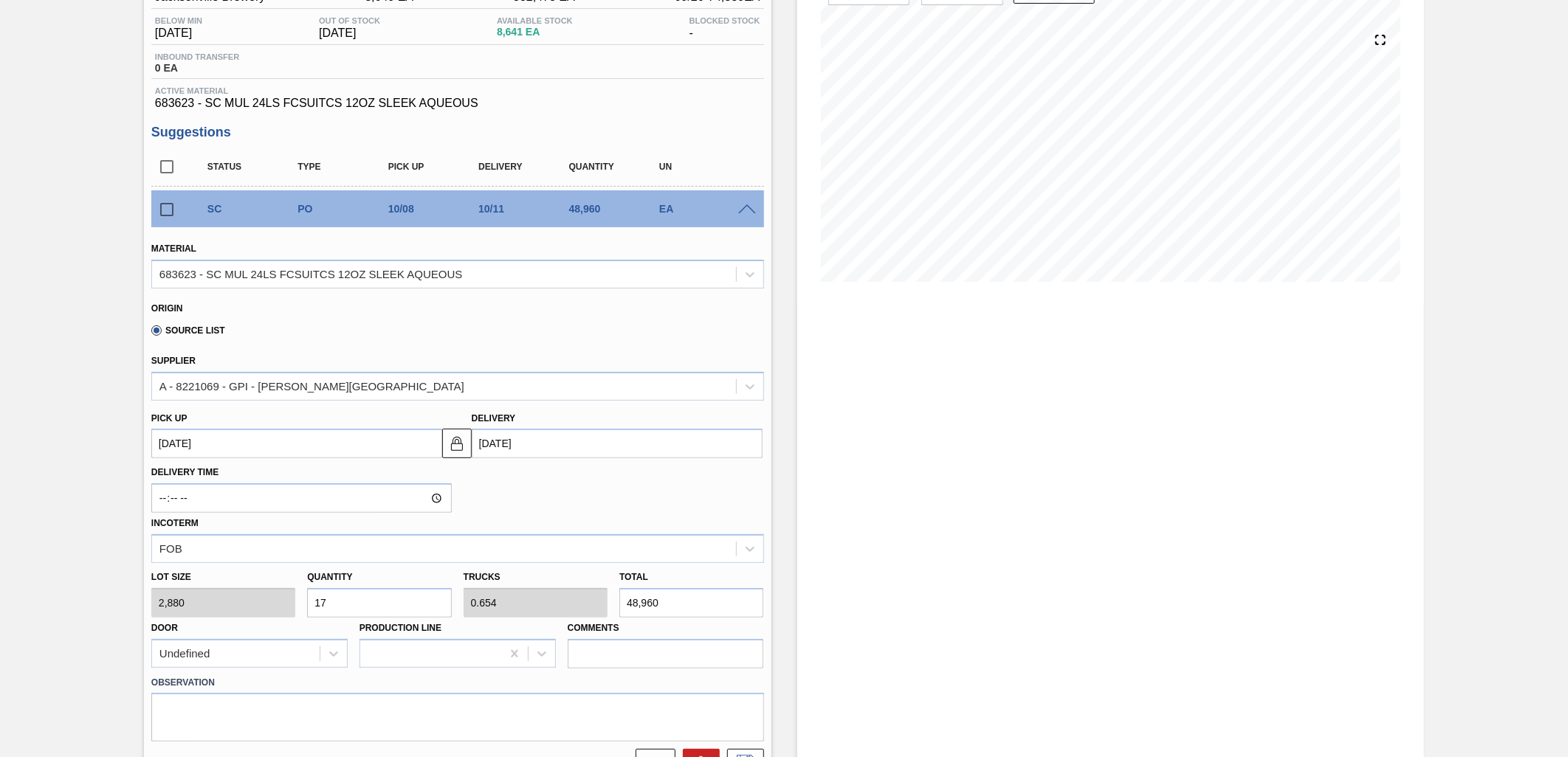
scroll to position [246, 0]
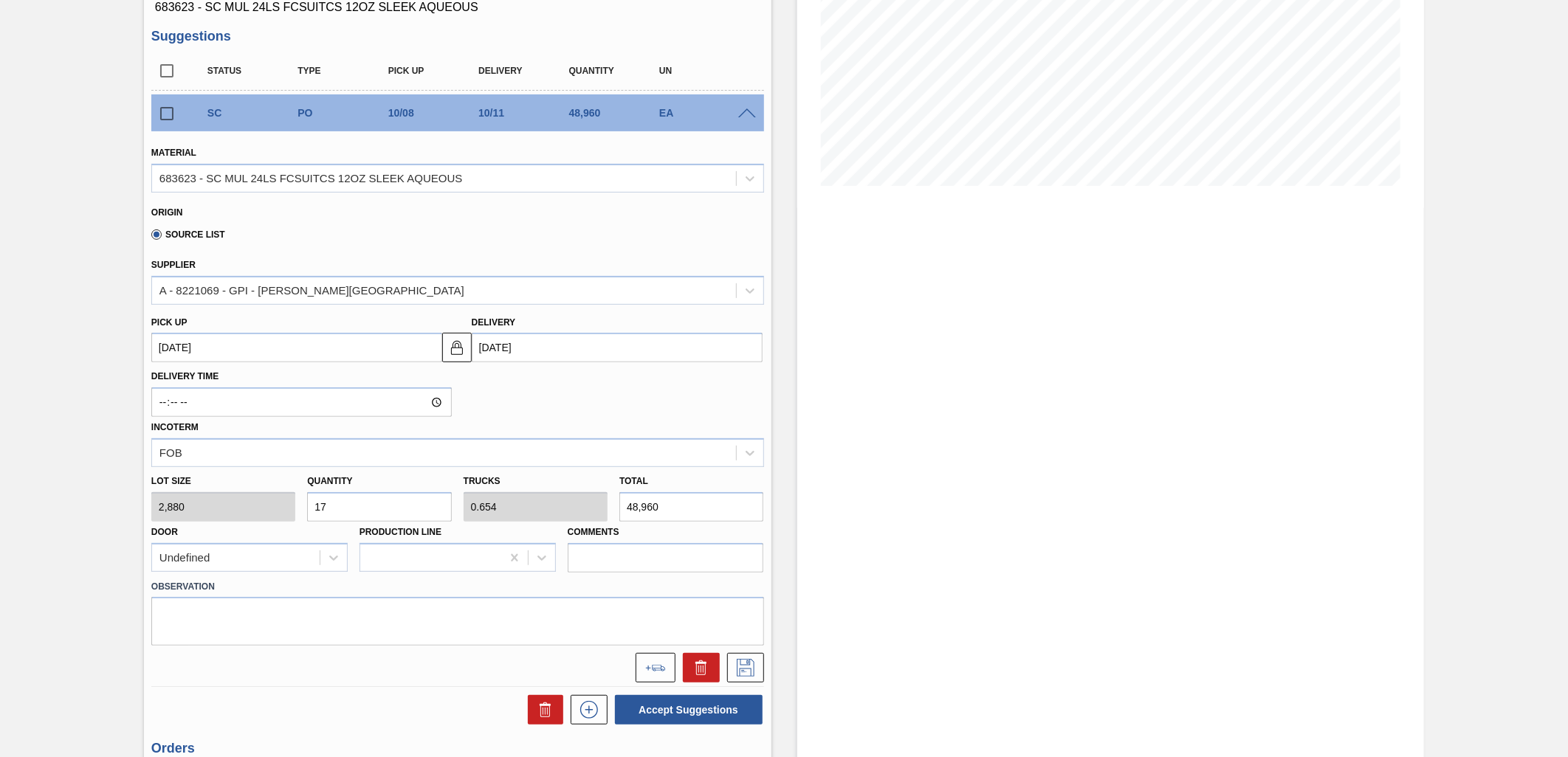
click at [394, 502] on input "17" at bounding box center [378, 506] width 144 height 29
type input "26"
type input "1"
type input "74,880"
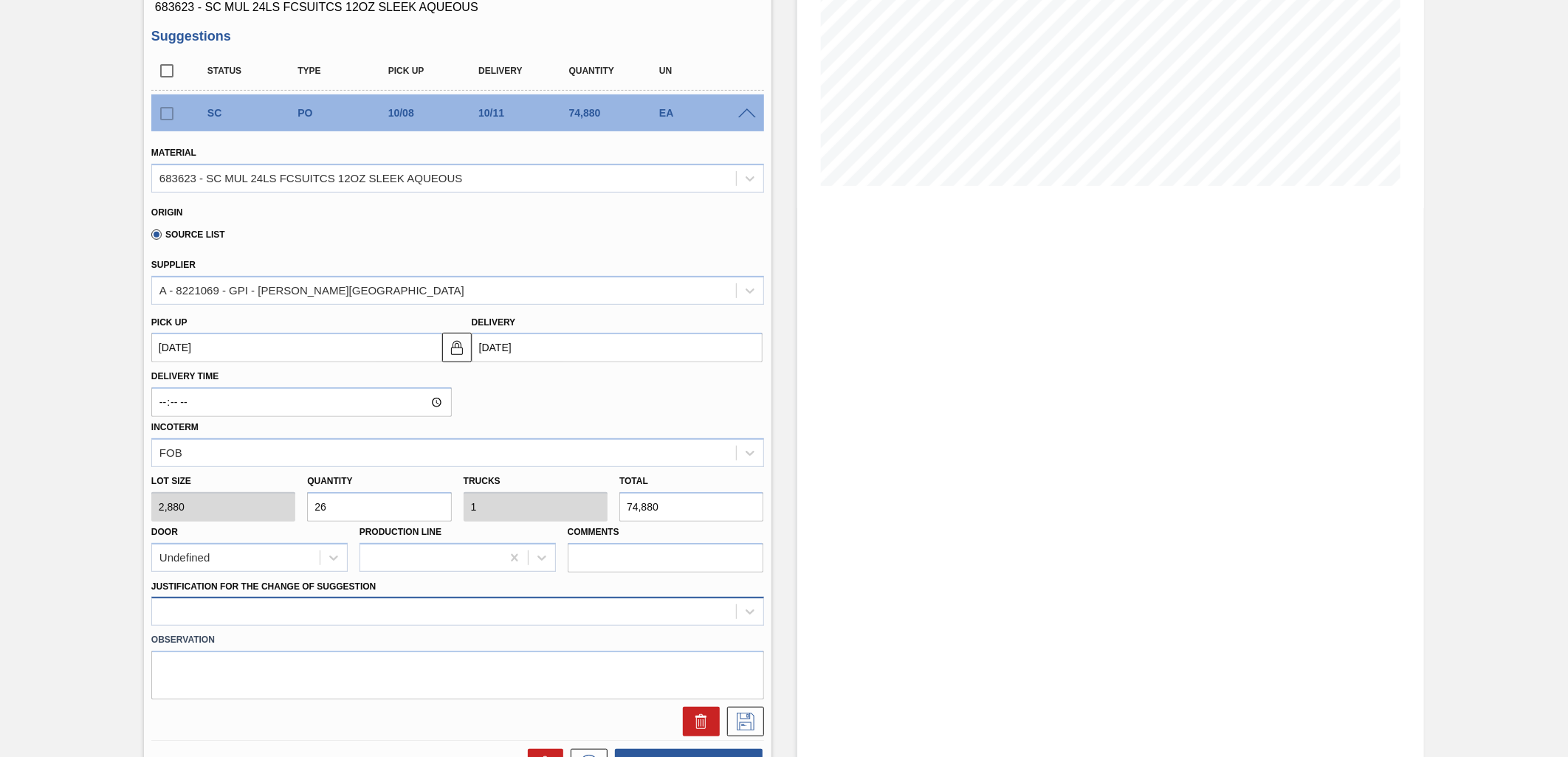
type input "26"
click at [483, 603] on div at bounding box center [458, 612] width 613 height 29
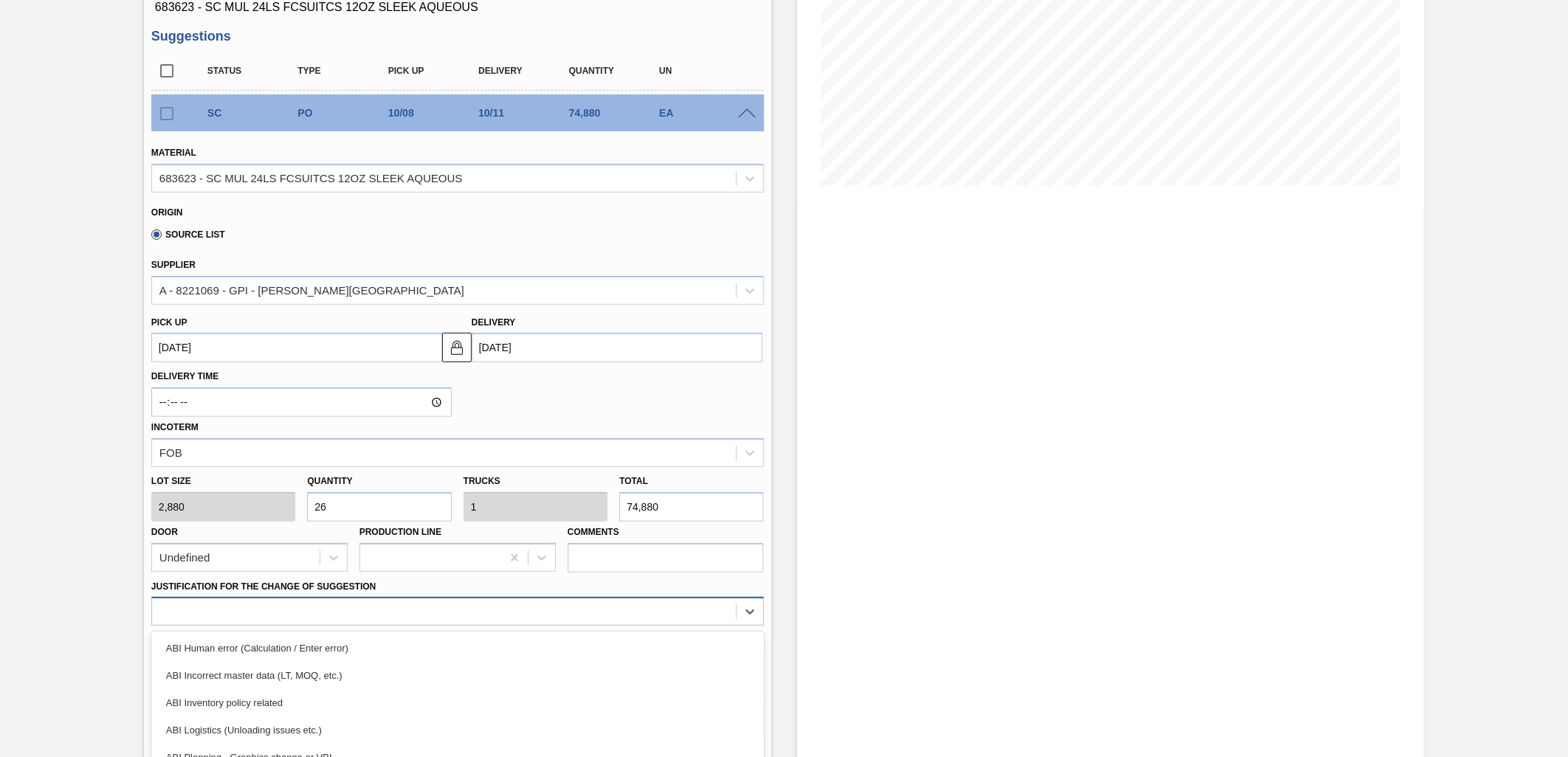
scroll to position [345, 0]
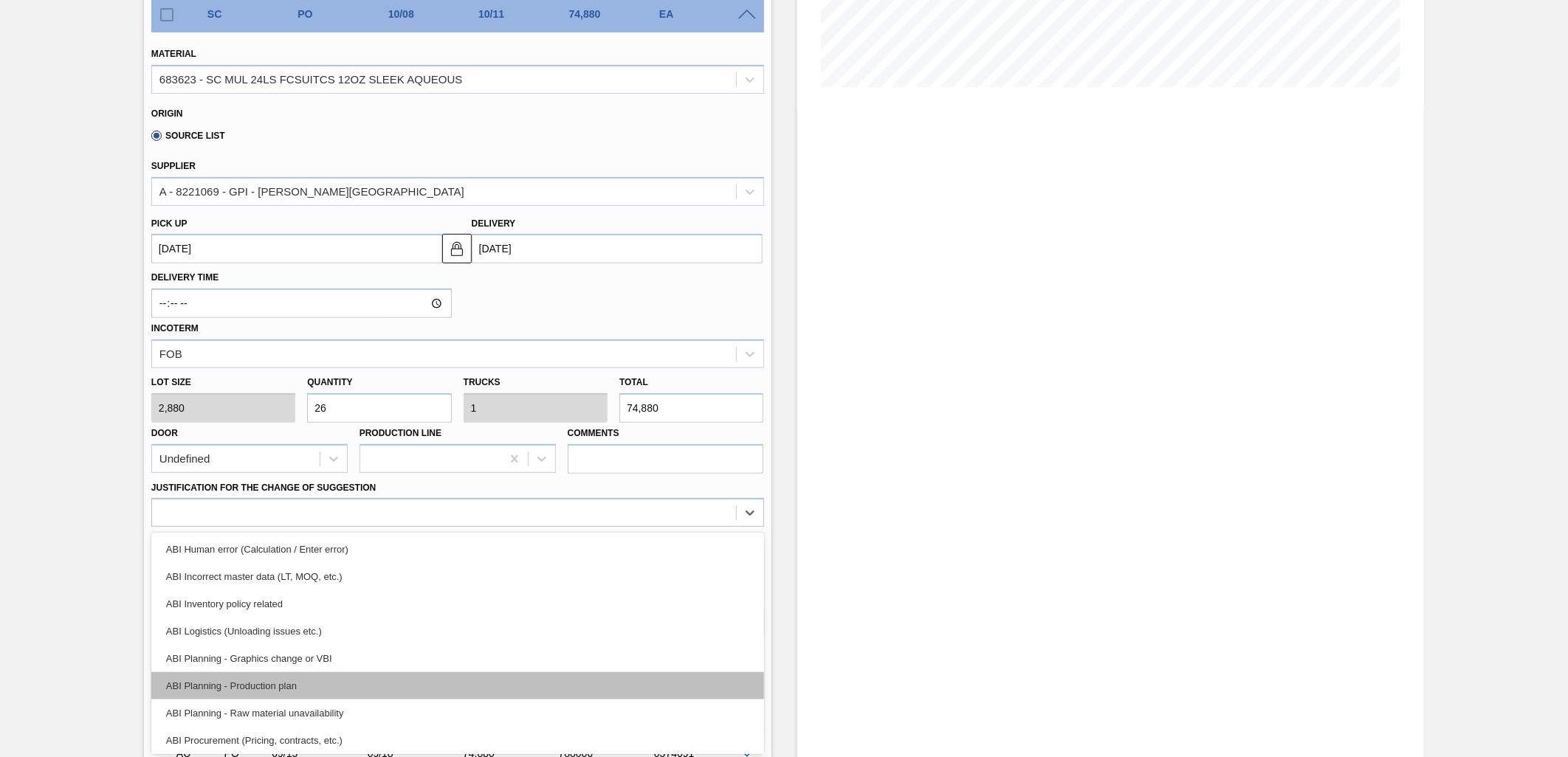
click at [307, 684] on div "ABI Planning - Production plan" at bounding box center [458, 686] width 613 height 28
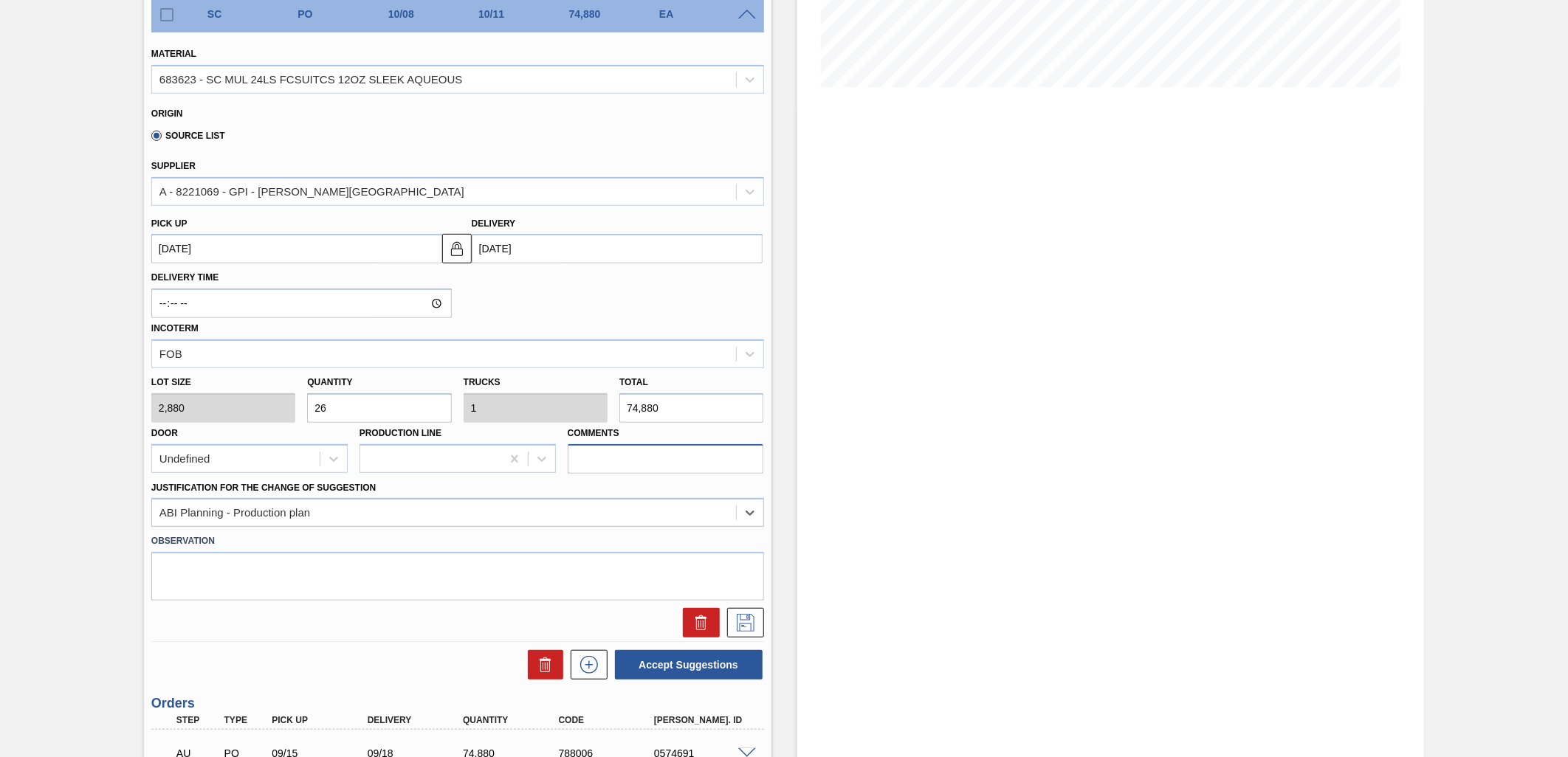
click at [654, 452] on input "Comments" at bounding box center [666, 458] width 196 height 29
type input "DROP"
click at [795, 426] on div "Stock From 09/26/2025 to 10/10/2025 Filter" at bounding box center [1098, 467] width 654 height 1477
click at [737, 617] on icon at bounding box center [746, 623] width 23 height 18
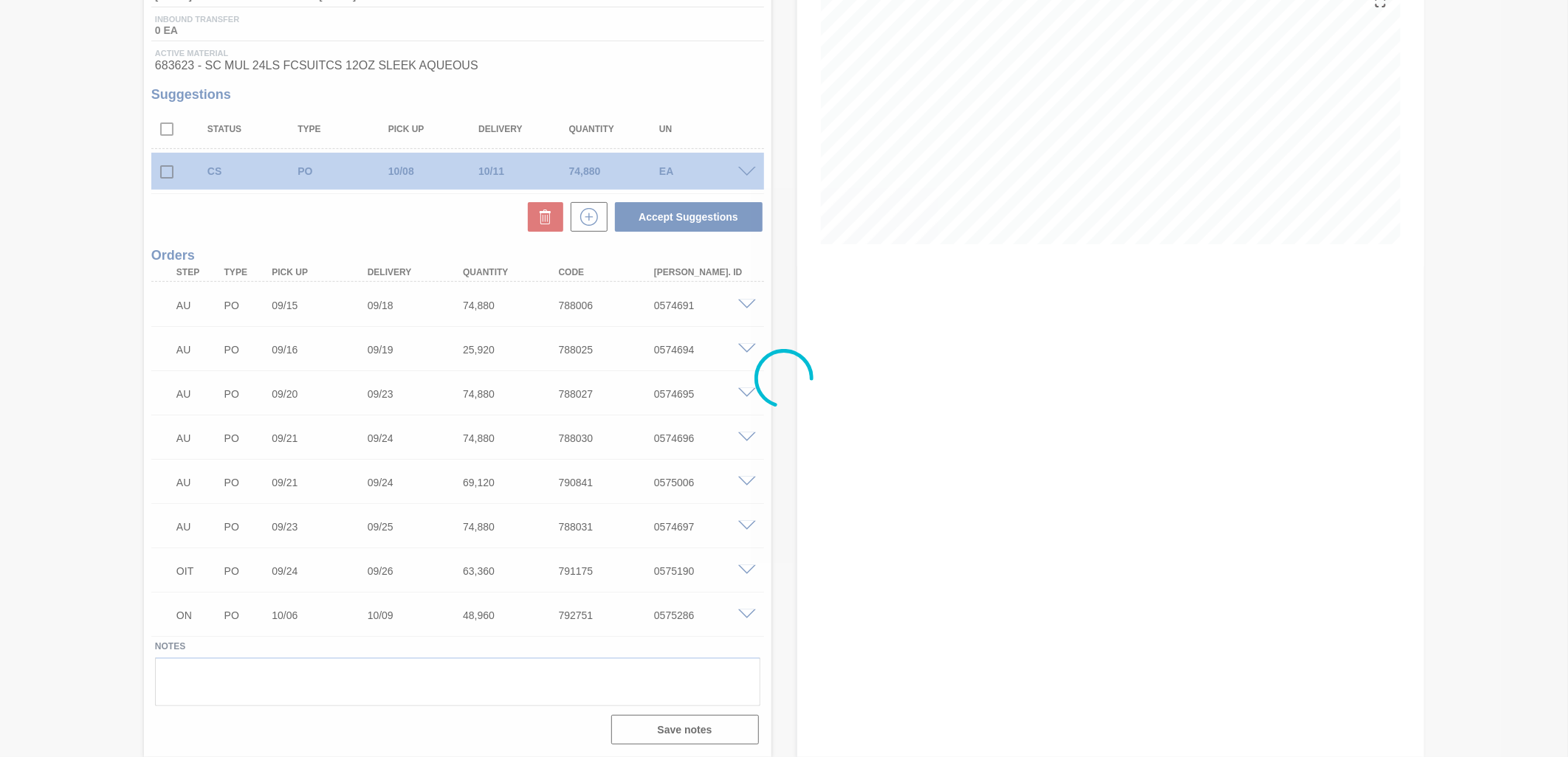
scroll to position [186, 0]
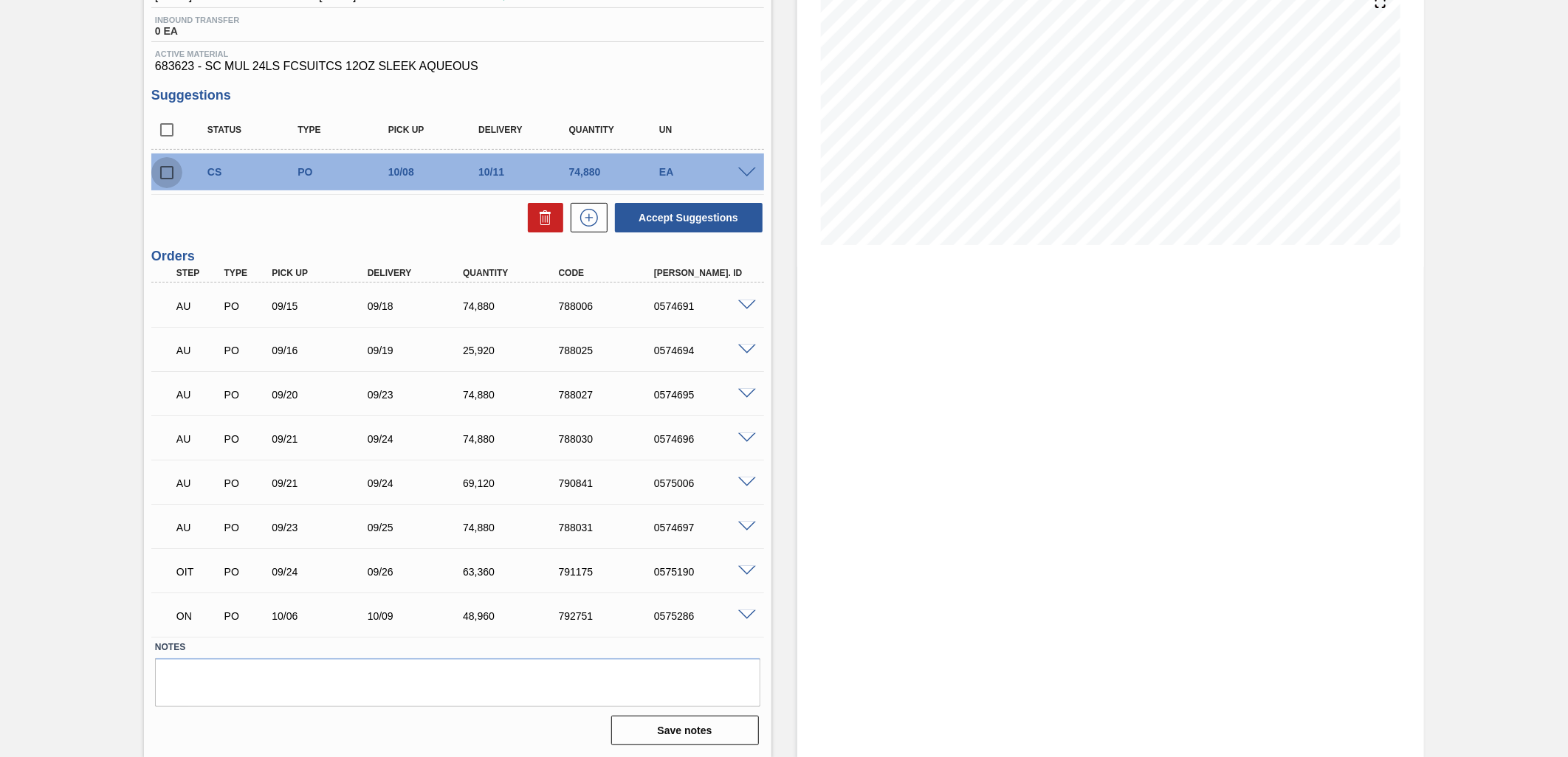
click at [173, 171] on input "checkbox" at bounding box center [167, 172] width 31 height 31
click at [717, 208] on button "Accept Suggestions" at bounding box center [689, 218] width 148 height 29
checkbox input "false"
click at [744, 174] on span at bounding box center [747, 173] width 18 height 11
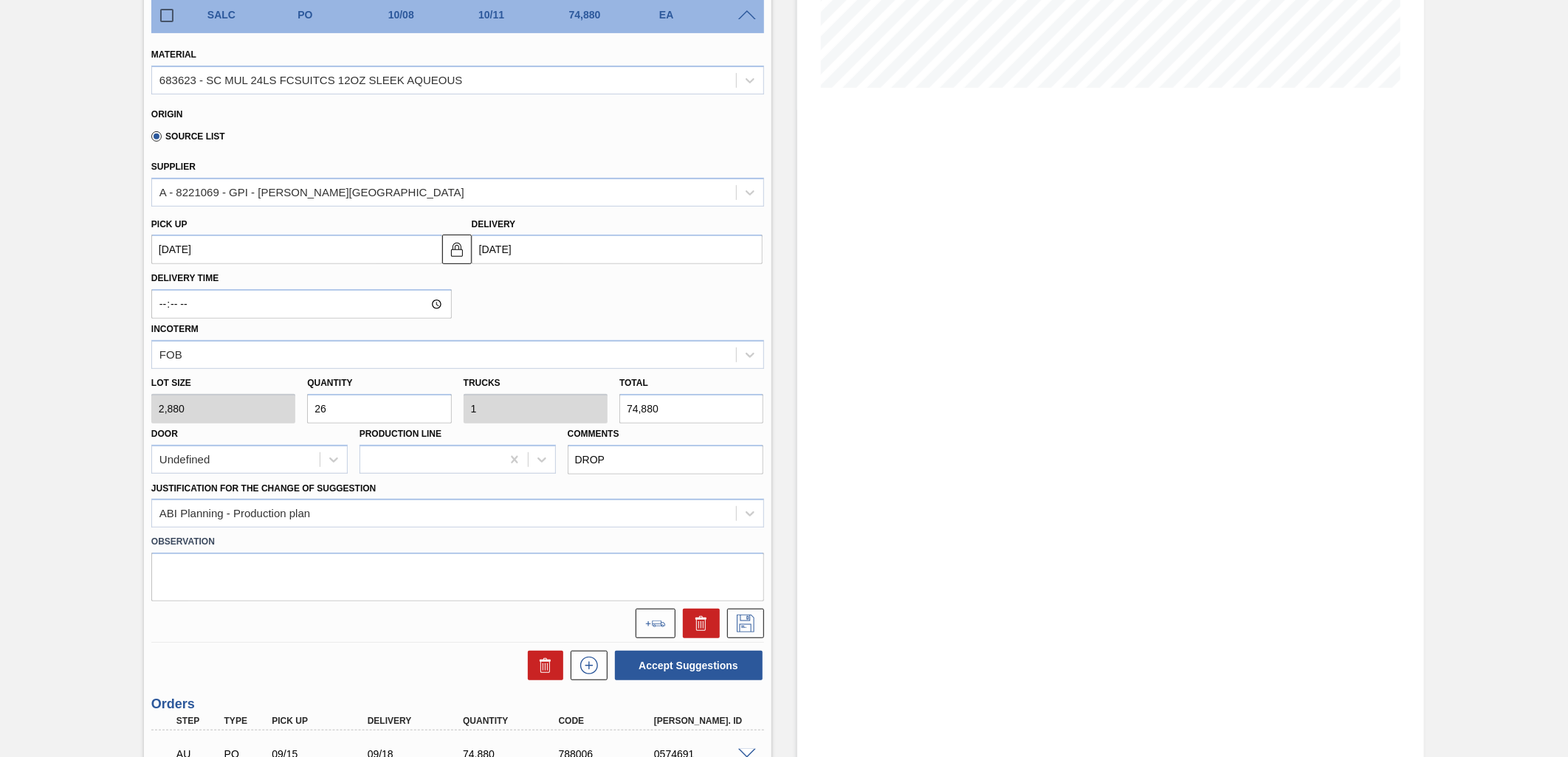
scroll to position [432, 0]
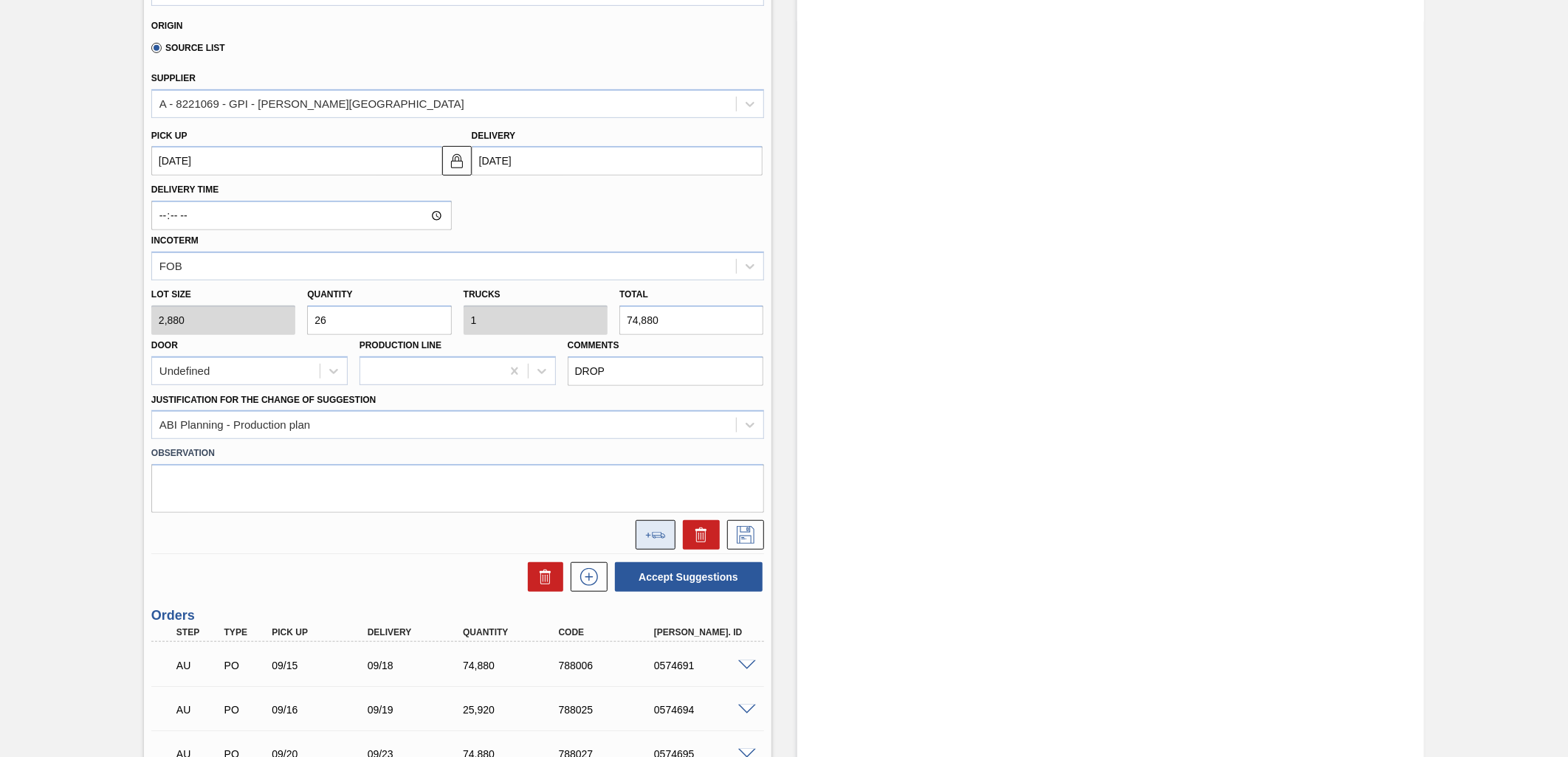
click at [646, 536] on button at bounding box center [656, 535] width 40 height 29
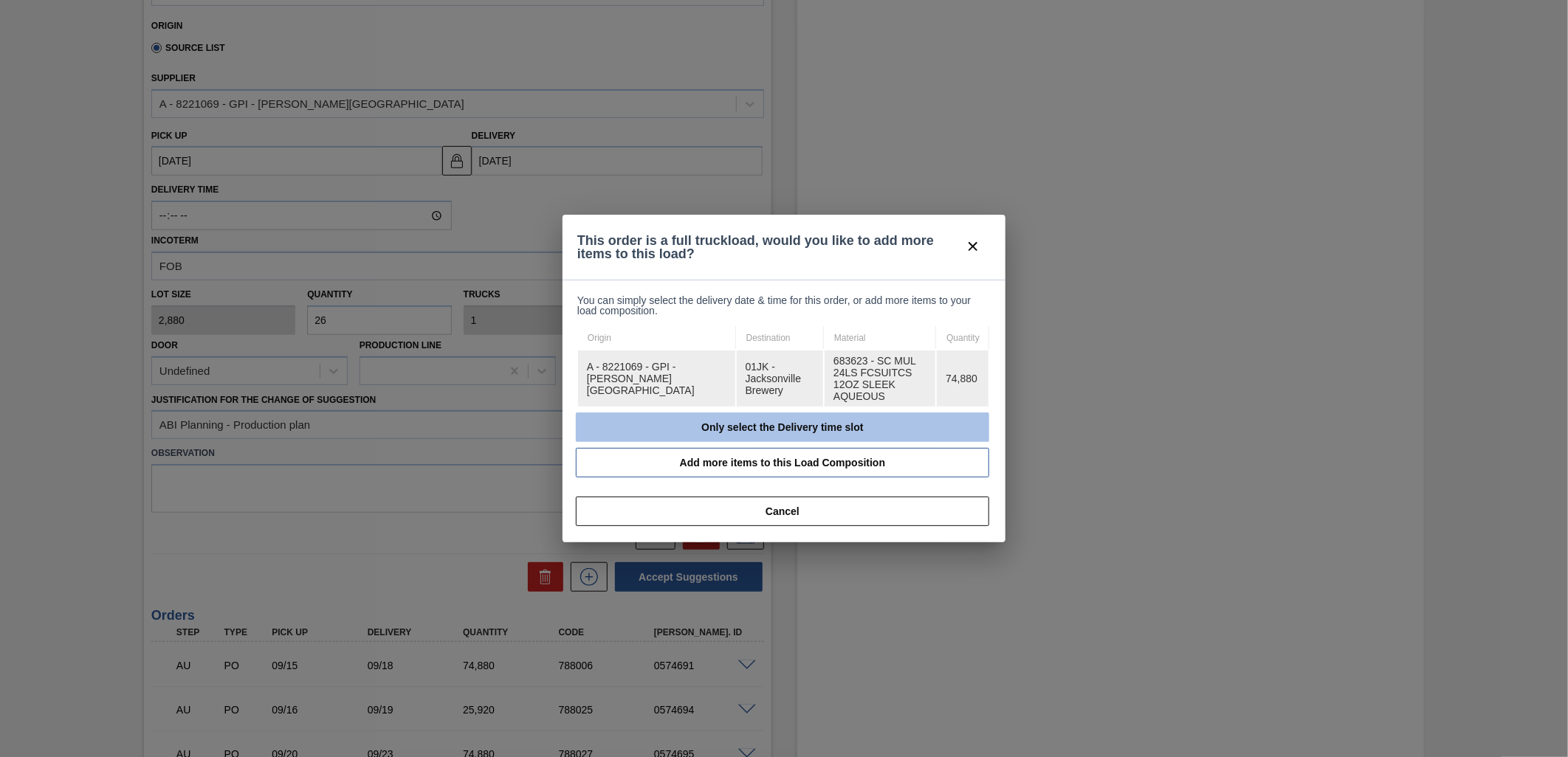
click at [773, 421] on button "Only select the Delivery time slot" at bounding box center [783, 427] width 414 height 29
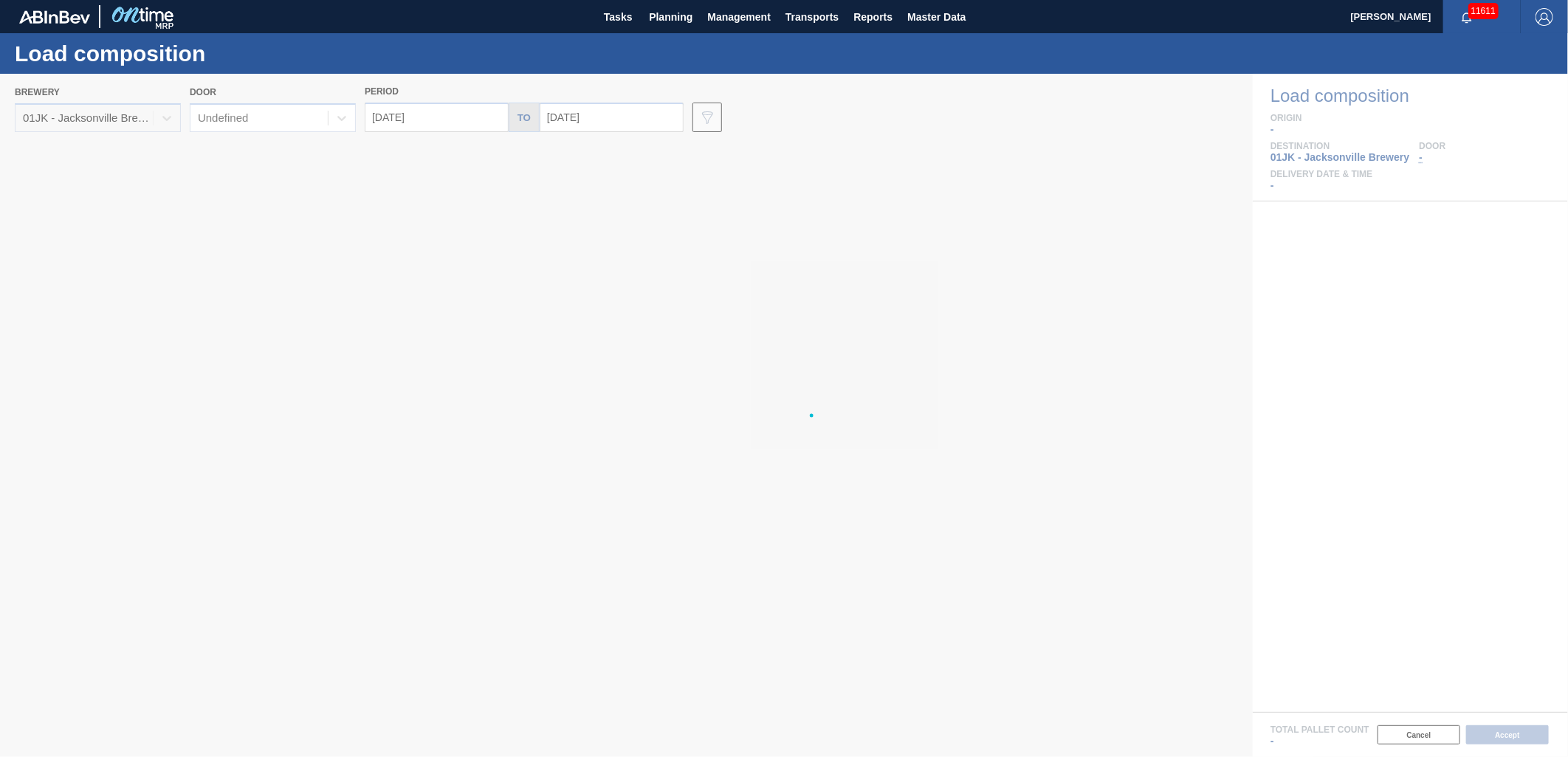
type input "09/26/2025"
type input "[DATE]"
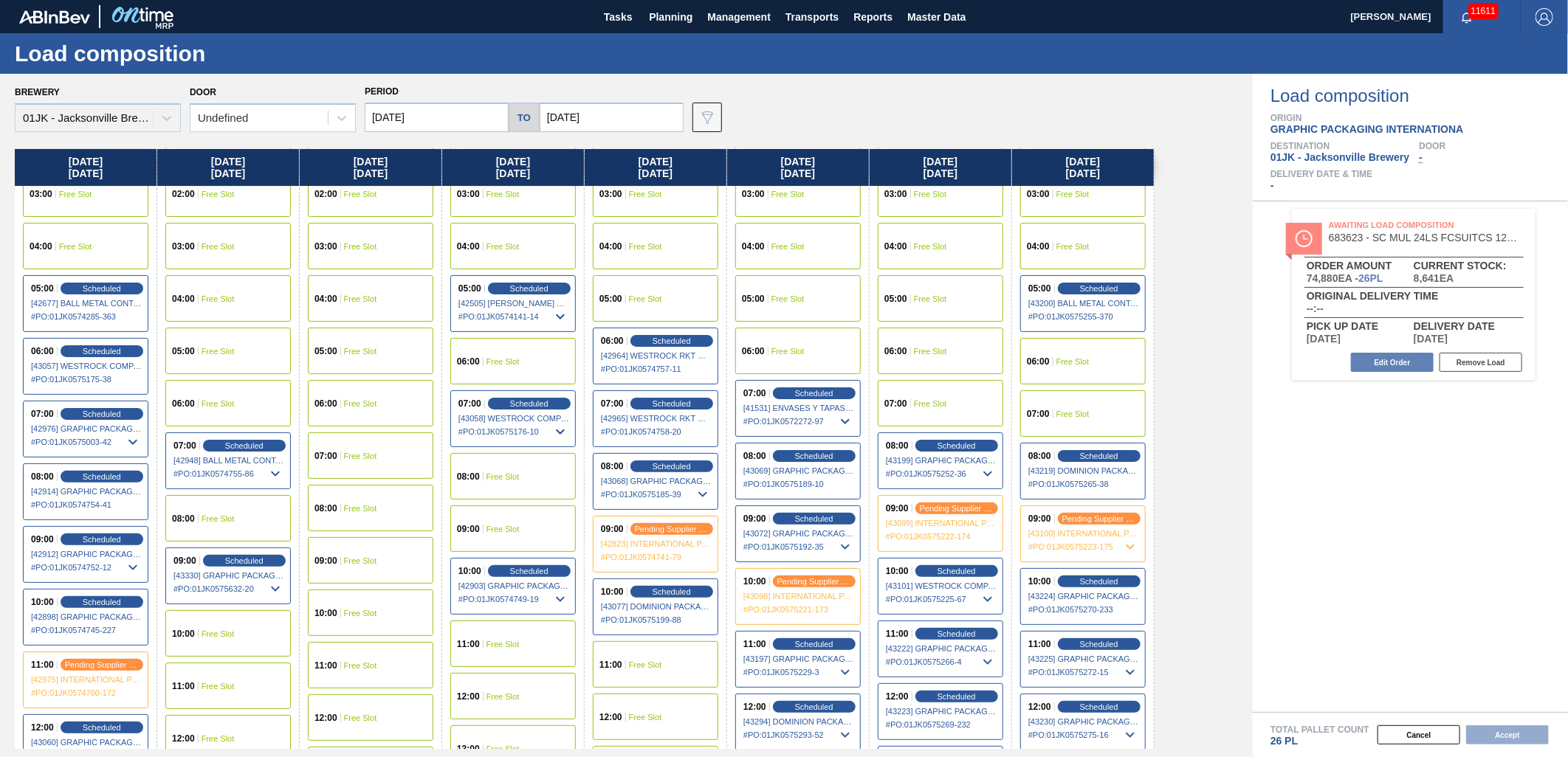
scroll to position [164, 0]
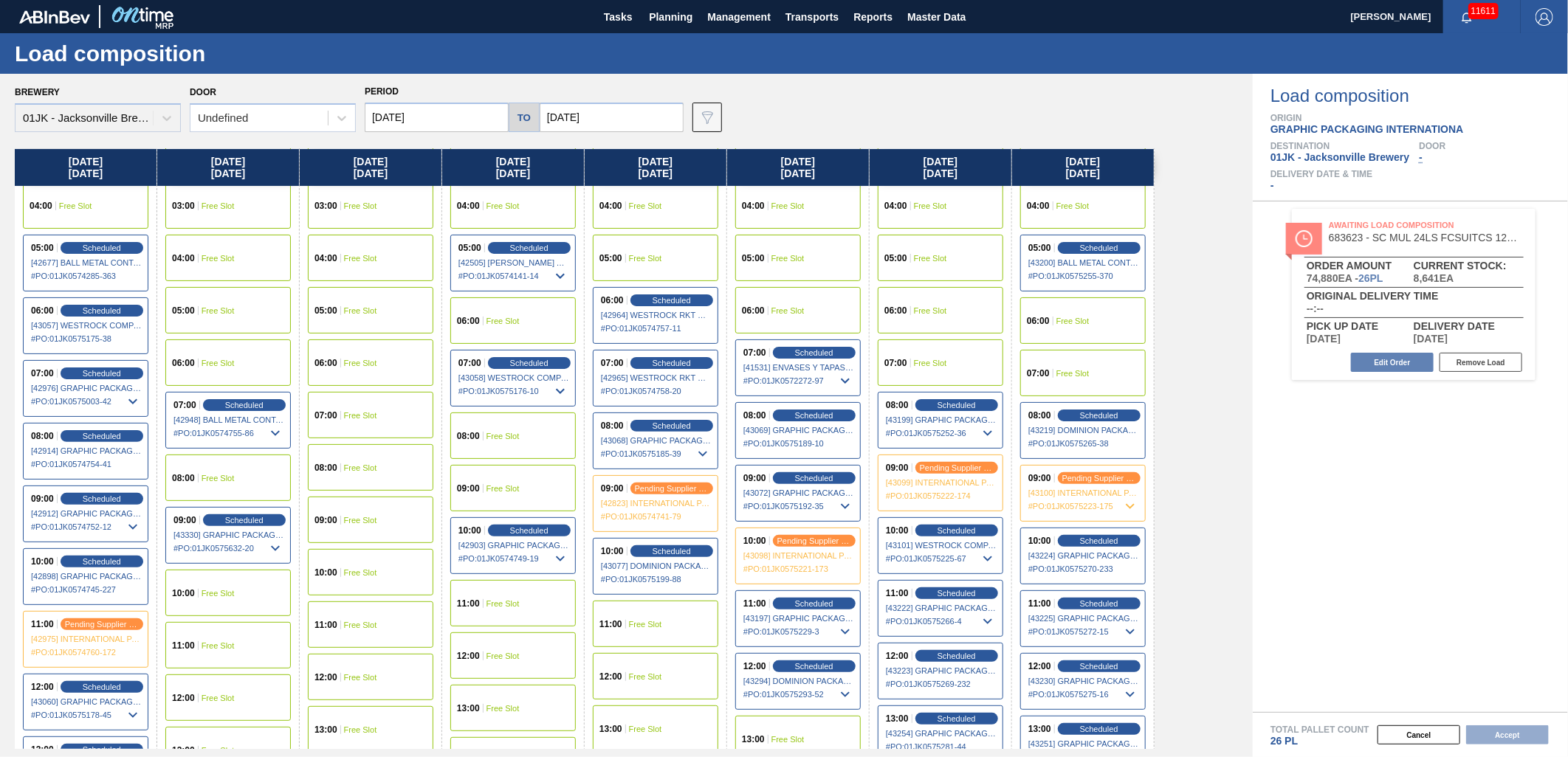
click at [354, 448] on div "08:00 Free Slot" at bounding box center [370, 467] width 126 height 46
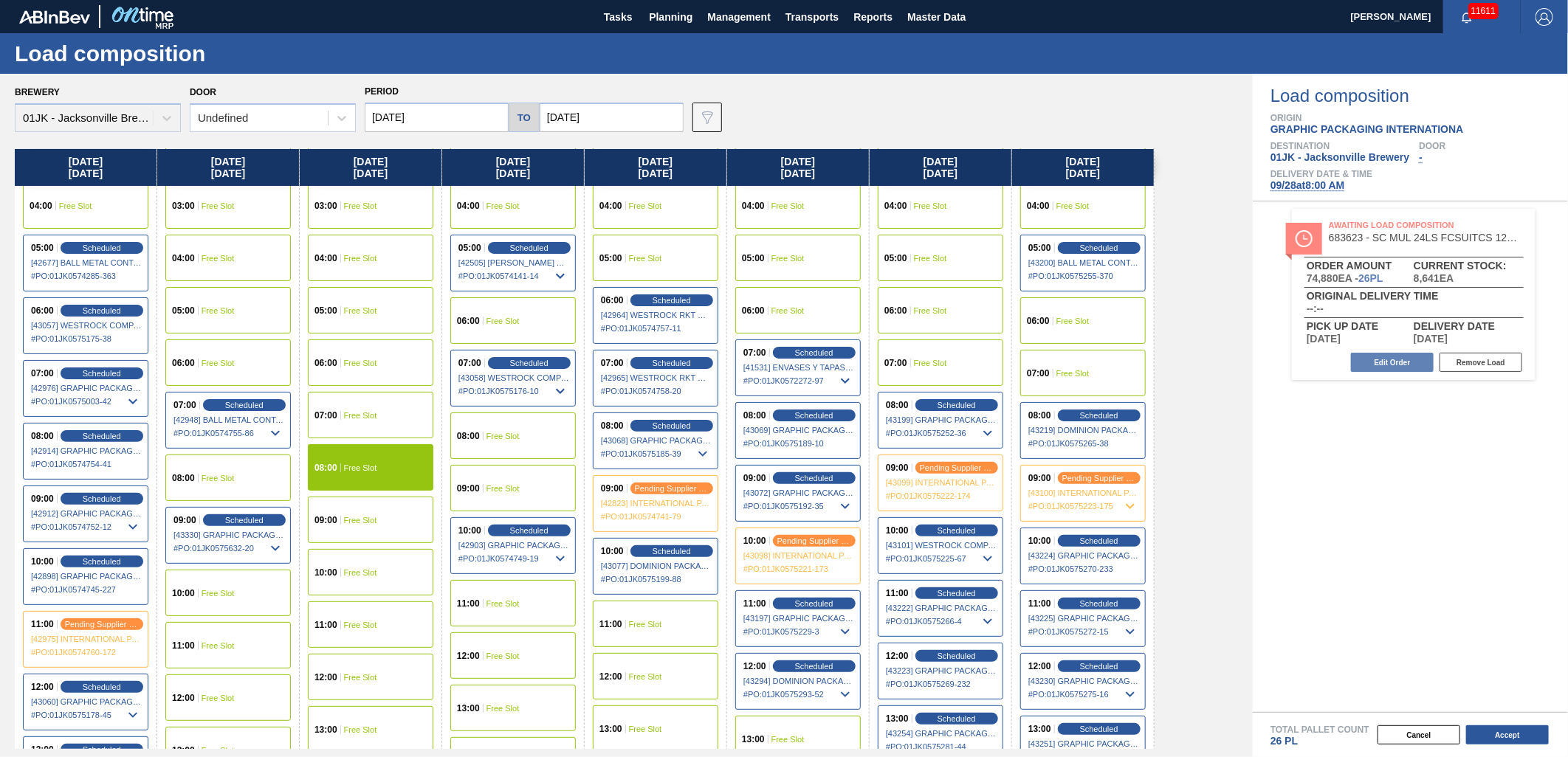
click at [358, 418] on span "Free Slot" at bounding box center [360, 416] width 33 height 9
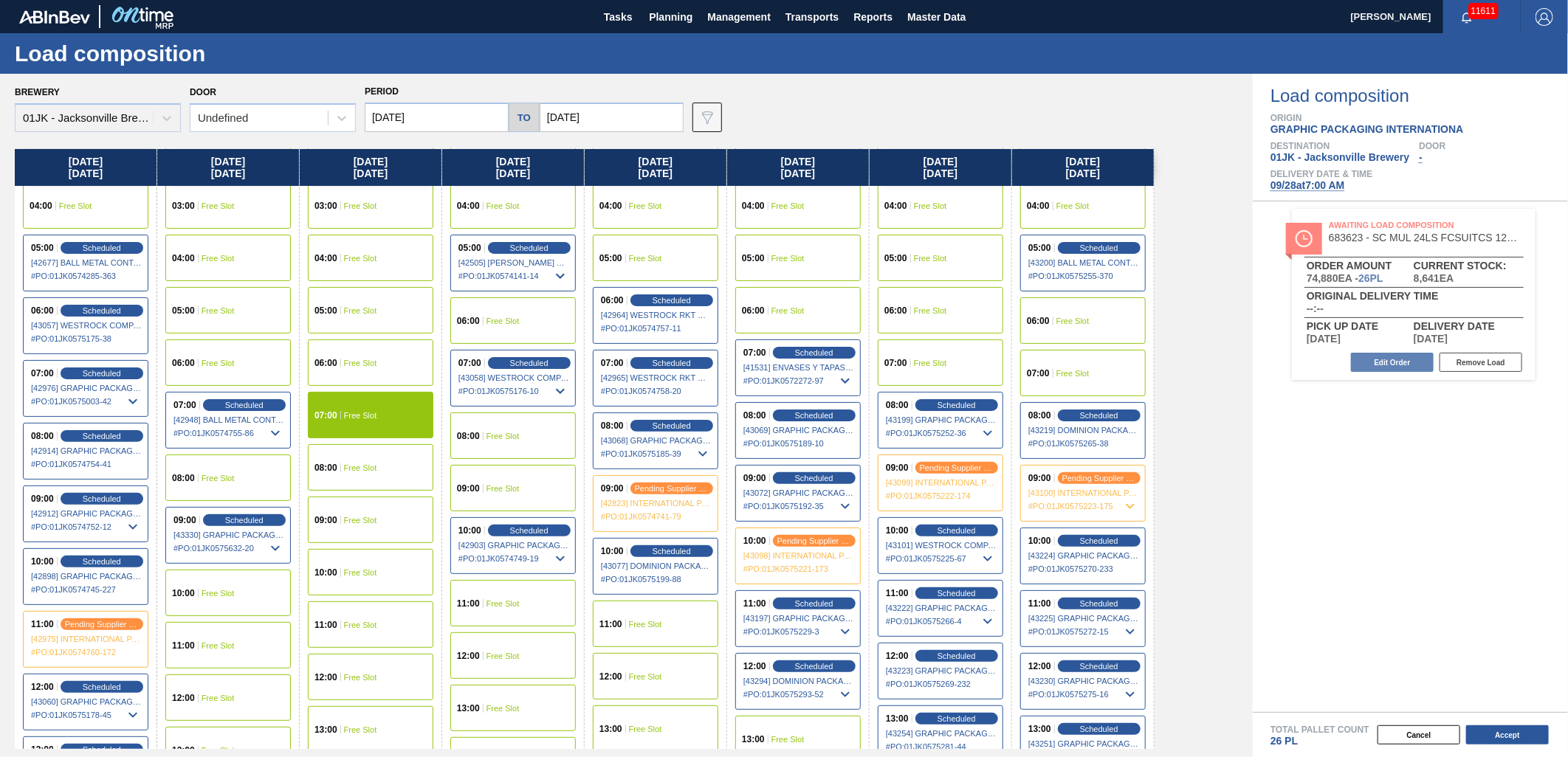
click at [1490, 736] on button "Accept" at bounding box center [1507, 736] width 83 height 20
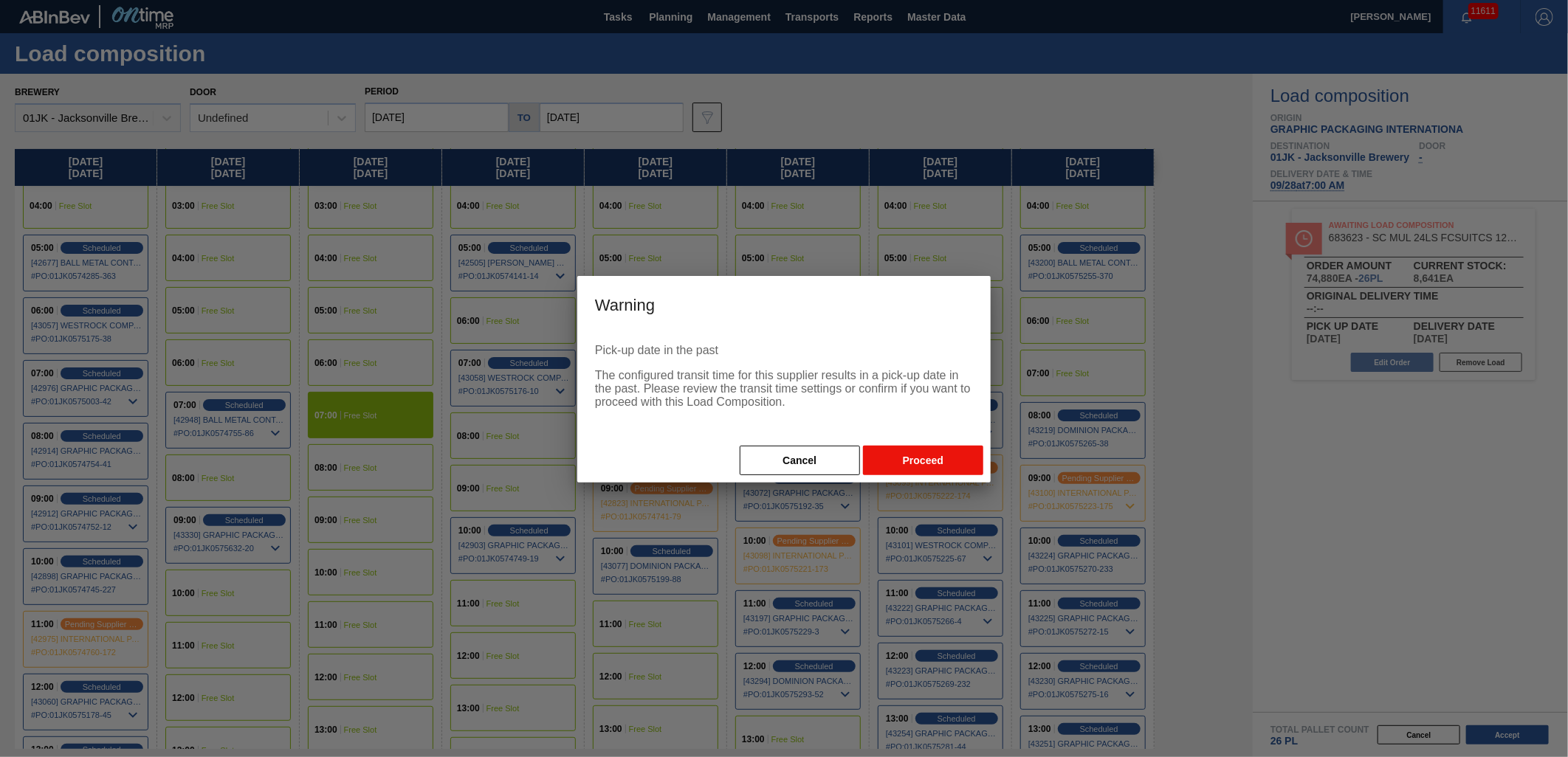
click at [912, 460] on button "Proceed" at bounding box center [923, 460] width 120 height 29
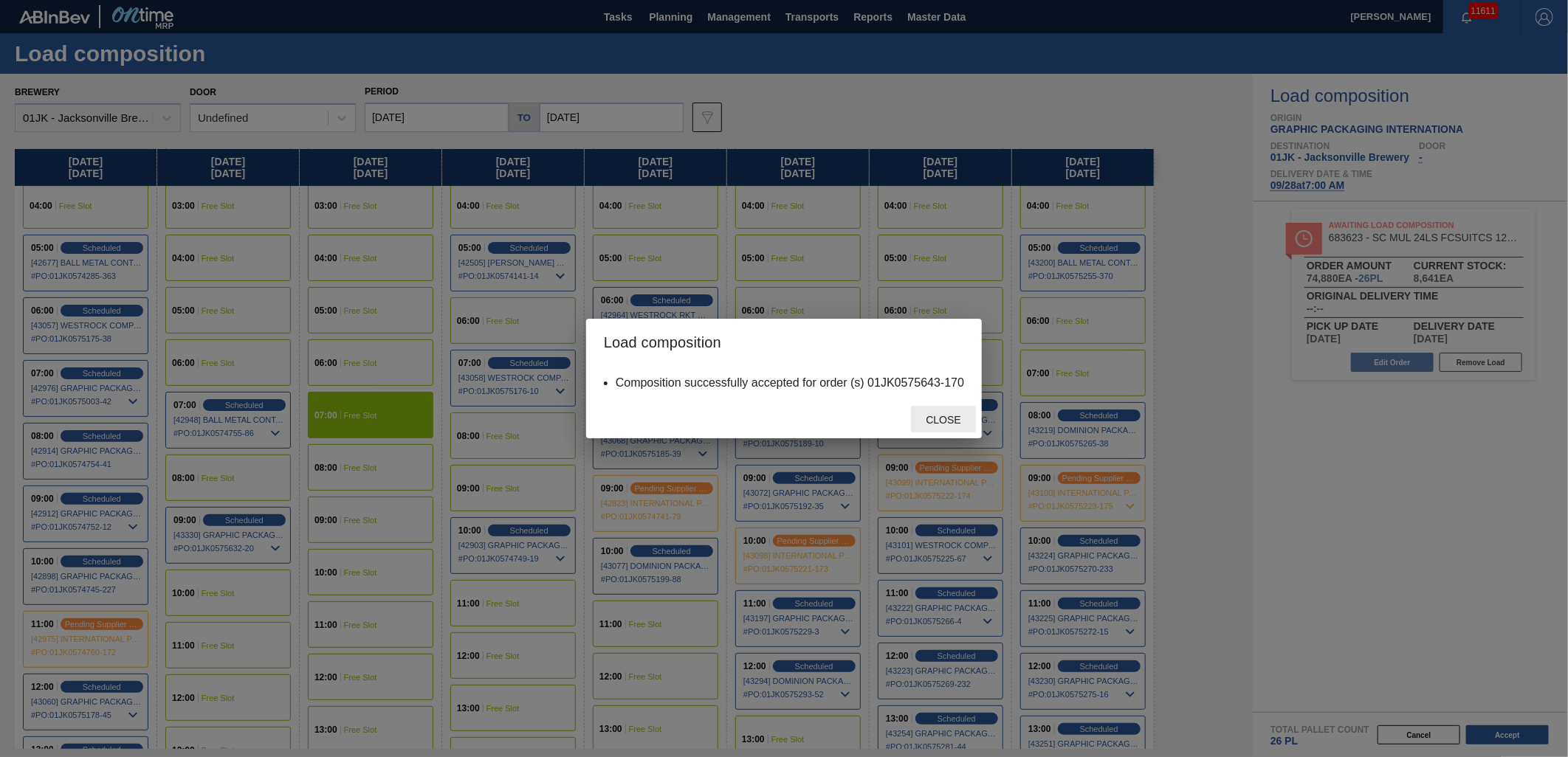
click at [941, 426] on div "Close" at bounding box center [943, 419] width 65 height 28
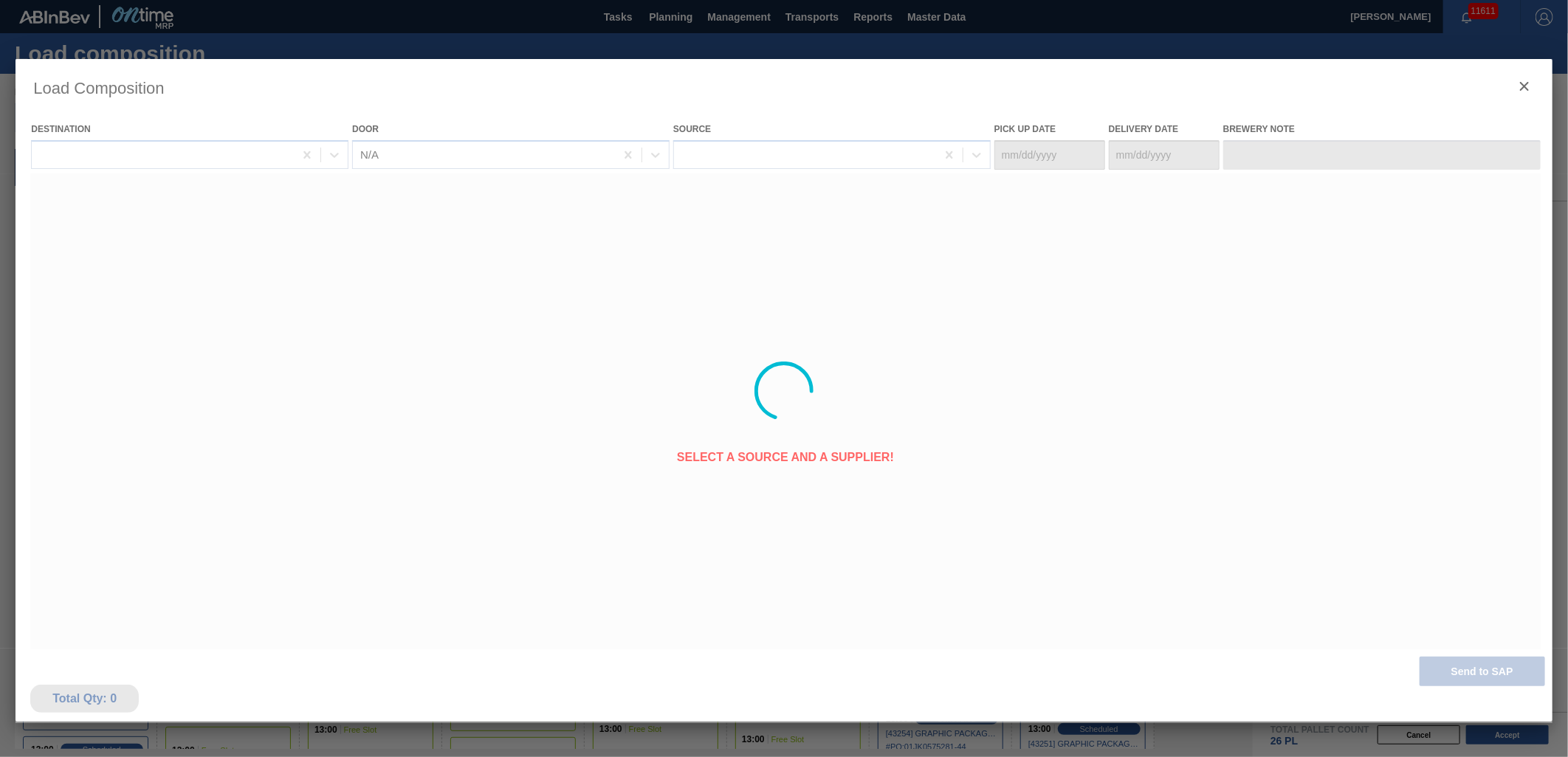
type Date "09/25/2025"
type Date "[DATE]"
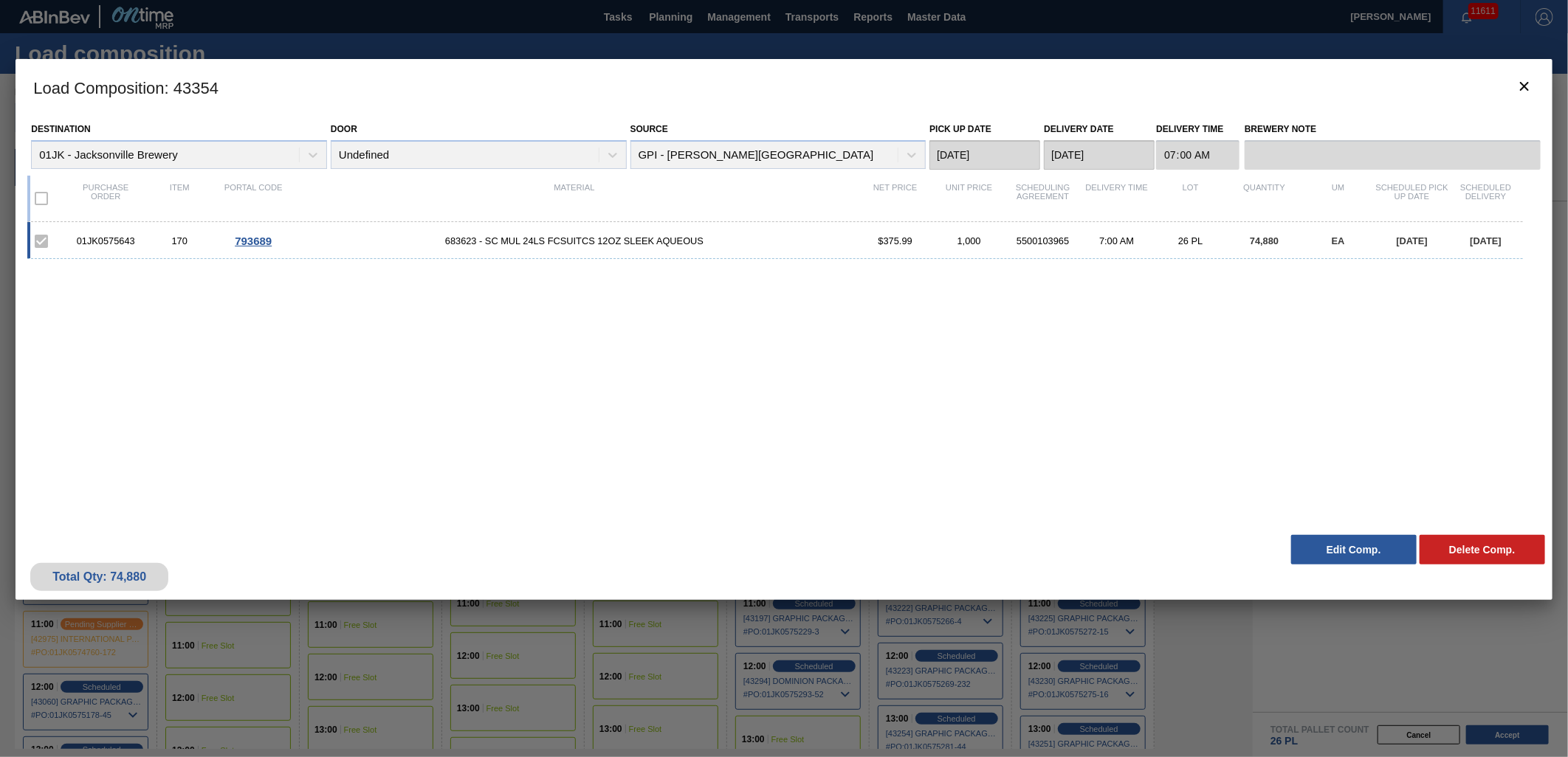
click at [1051, 389] on div "01JK0575643 170 793689 683623 - SC MUL 24LS FCSUITCS 12OZ SLEEK AQUEOUS $375.99…" at bounding box center [781, 366] width 1507 height 288
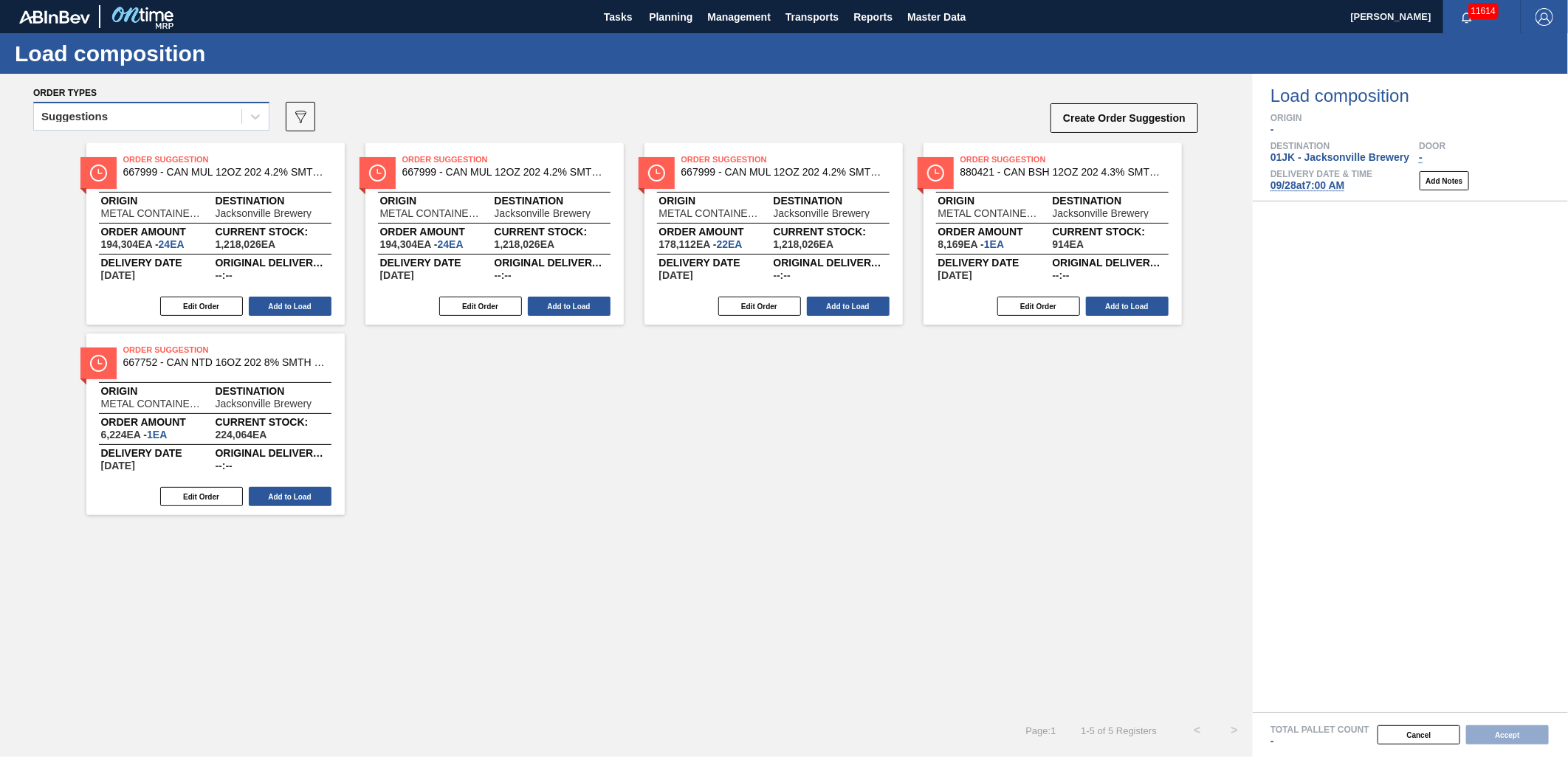
click at [239, 124] on div "Suggestions" at bounding box center [137, 117] width 208 height 21
click at [158, 131] on div "option Awaiting load composition focused, 1 of 3. 3 results available. Use Up a…" at bounding box center [151, 120] width 236 height 38
click at [159, 118] on div "Suggestions" at bounding box center [137, 117] width 208 height 21
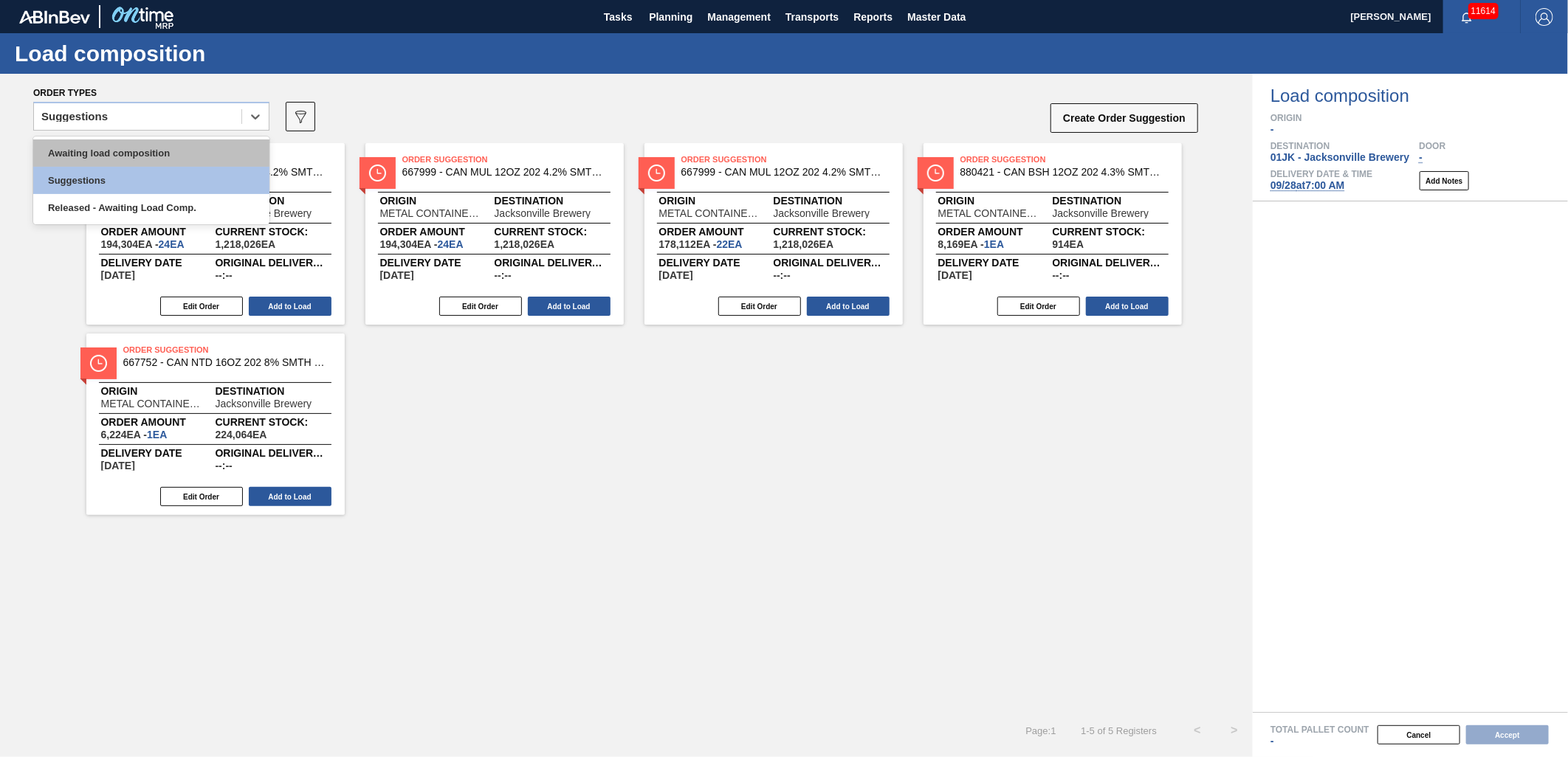
click at [161, 143] on div "Awaiting load composition" at bounding box center [151, 152] width 236 height 28
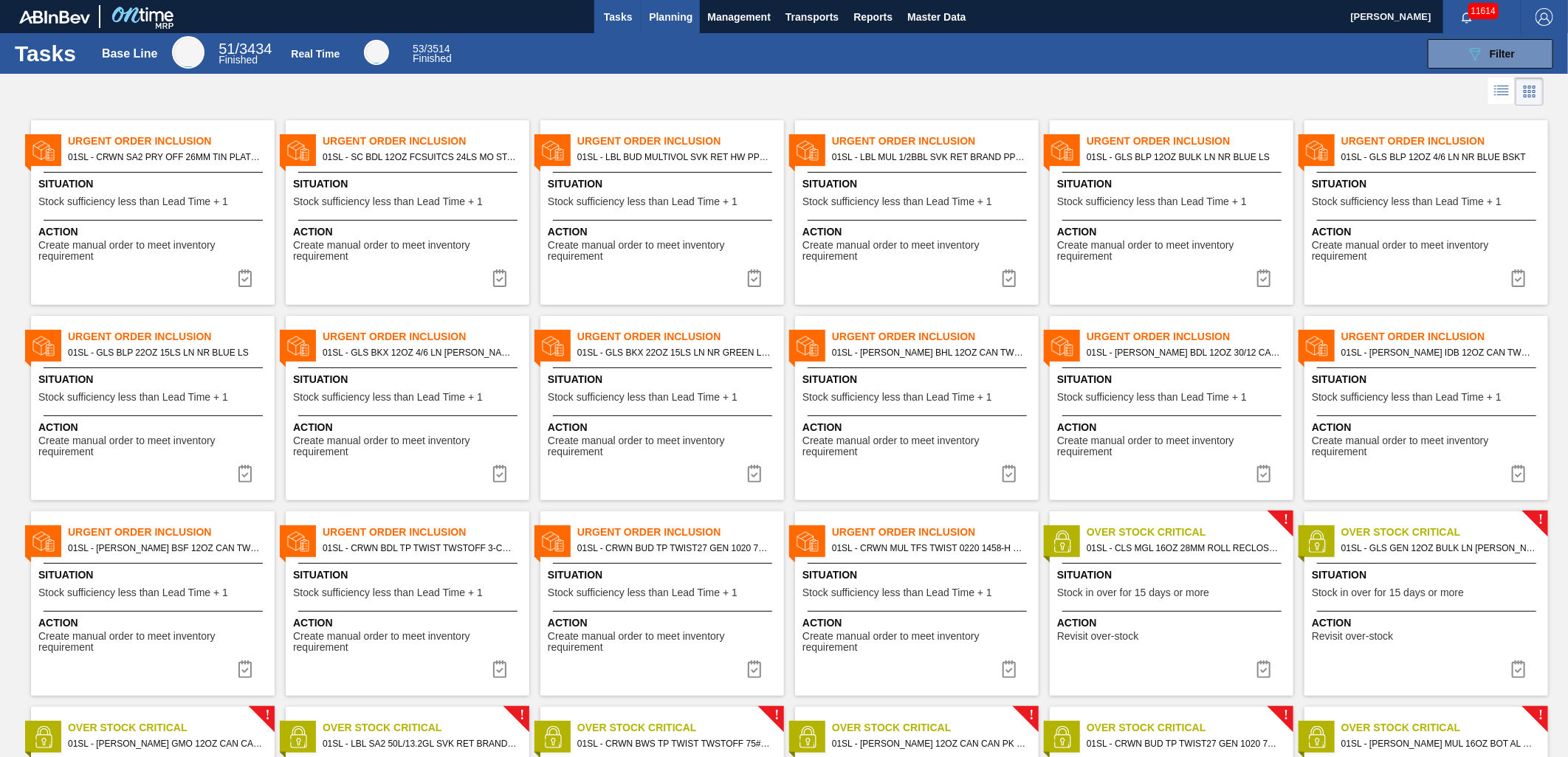
click at [675, 16] on span "Planning" at bounding box center [671, 17] width 44 height 18
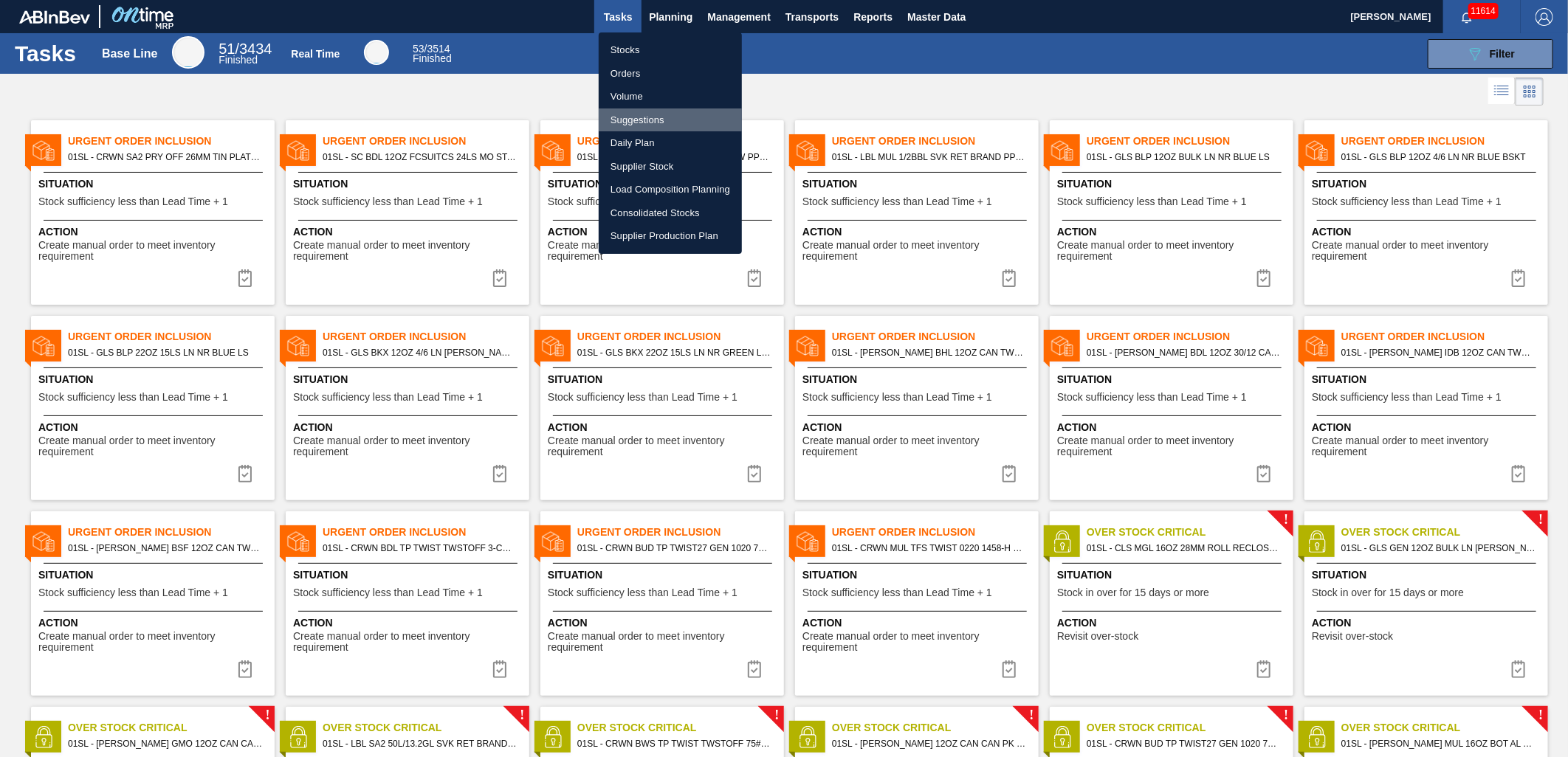
click at [677, 119] on li "Suggestions" at bounding box center [670, 120] width 144 height 23
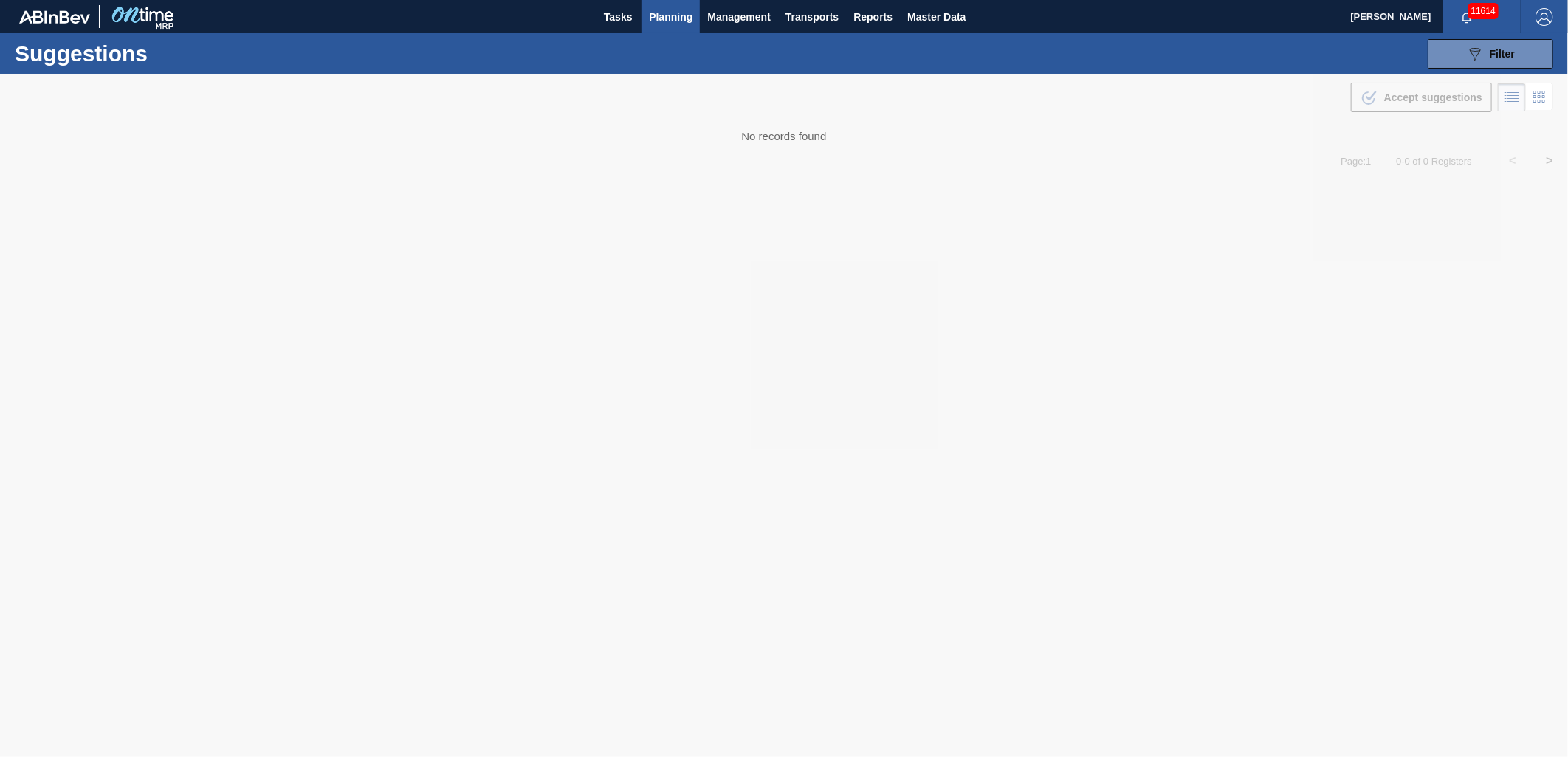
click at [658, 18] on span "Planning" at bounding box center [671, 17] width 44 height 18
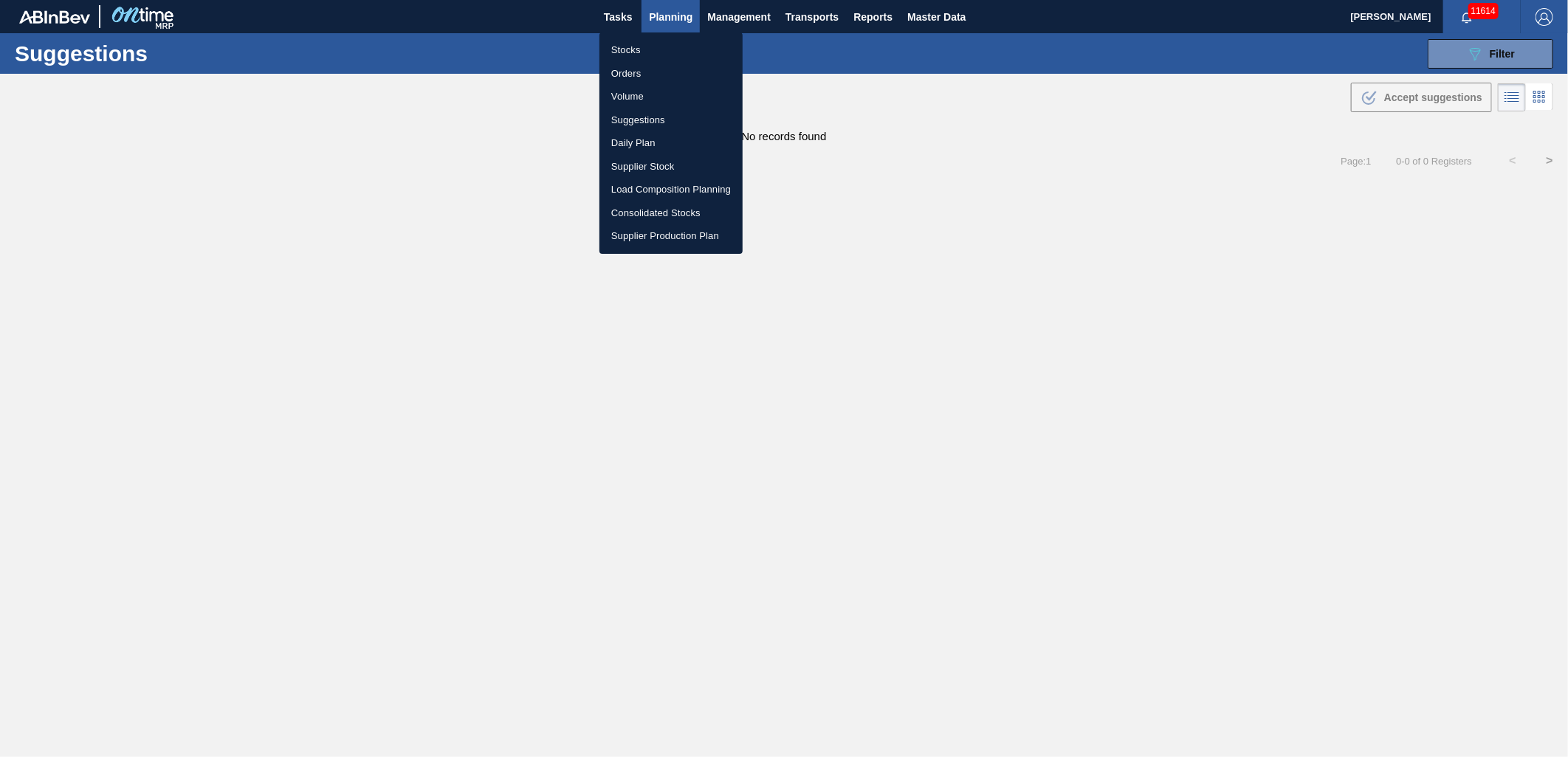
click at [1211, 64] on div at bounding box center [784, 378] width 1568 height 757
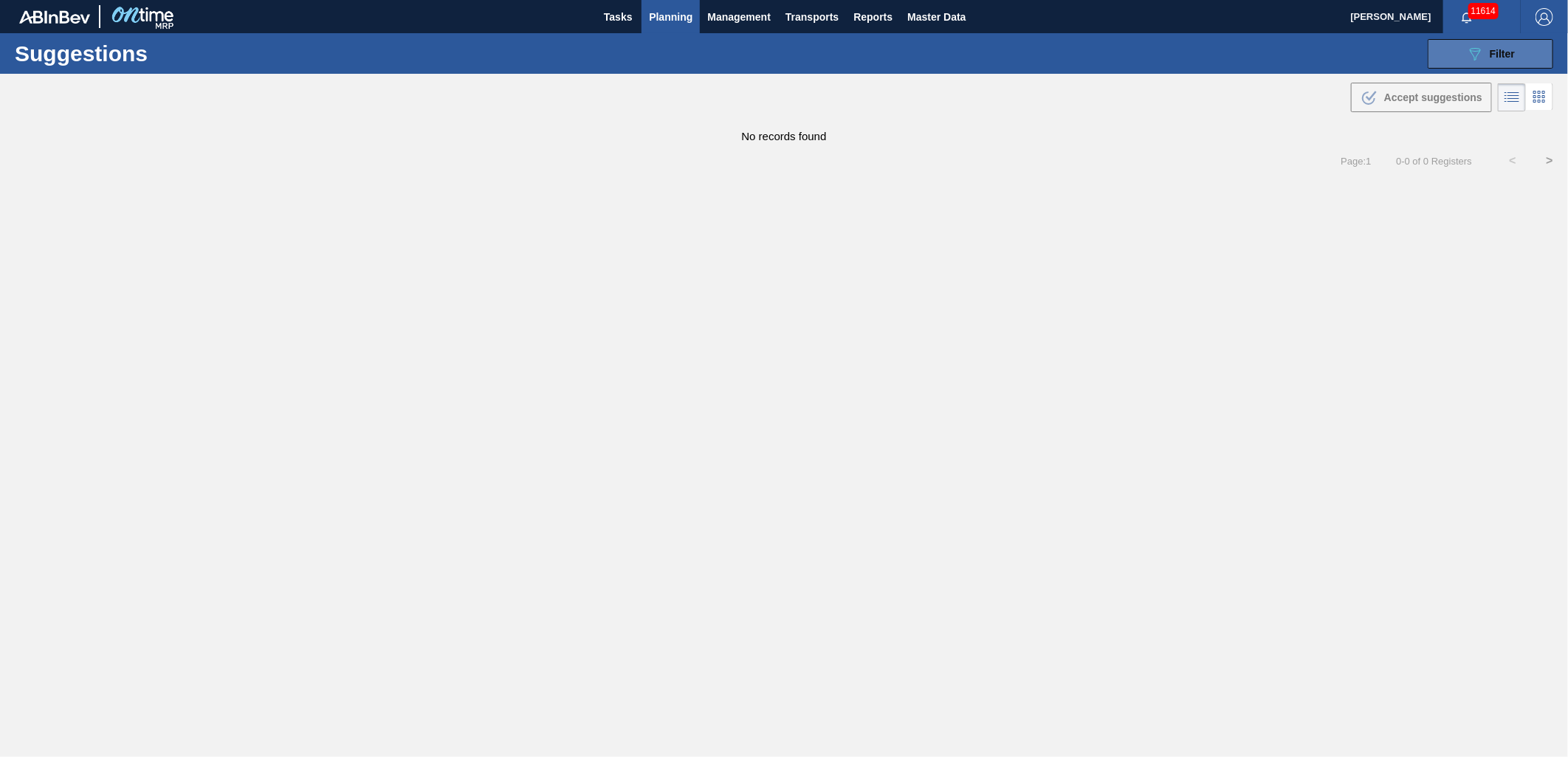
click at [1464, 64] on button "089F7B8B-B2A5-4AFE-B5C0-19BA573D28AC Filter" at bounding box center [1490, 53] width 126 height 29
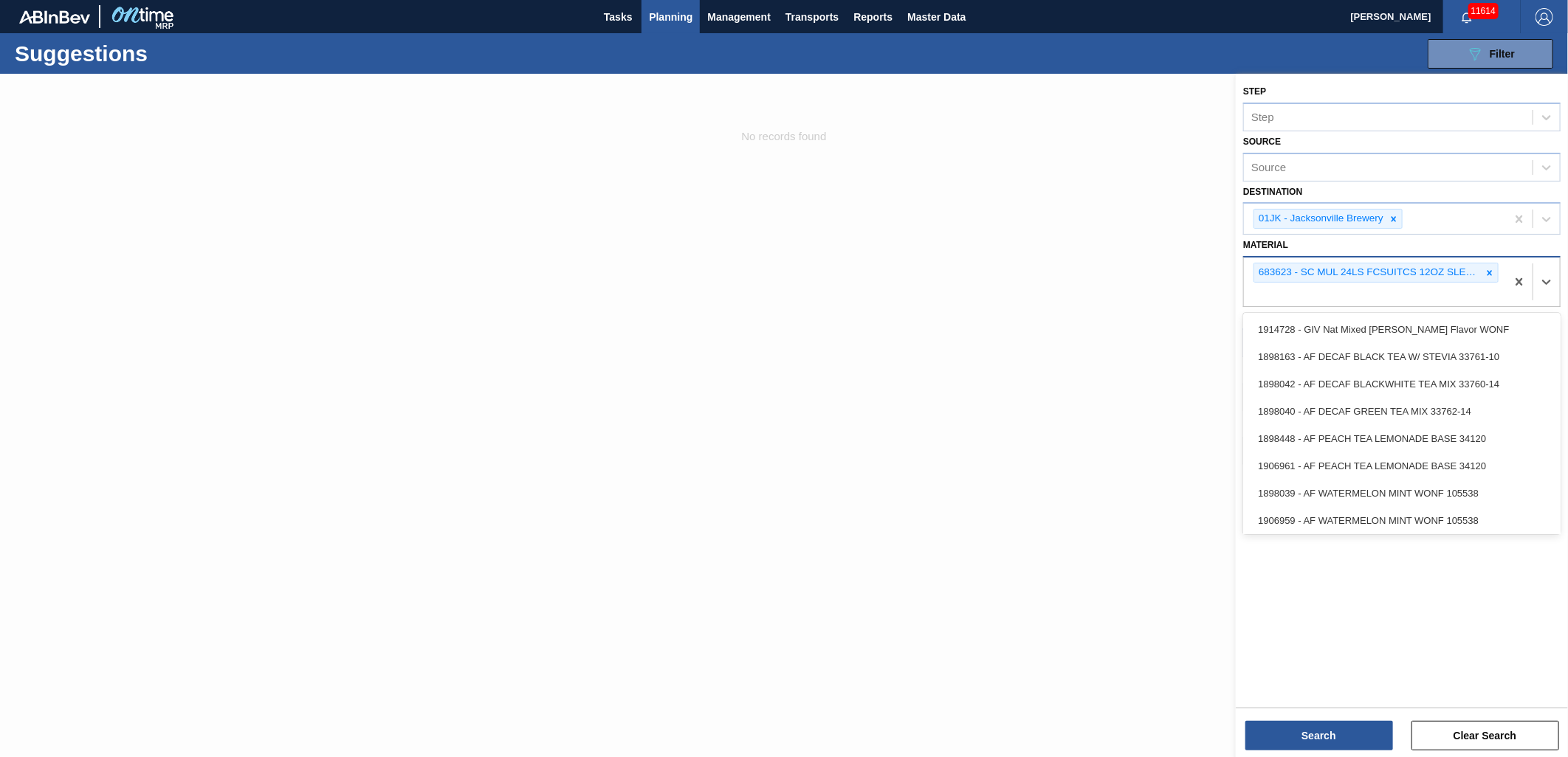
click at [1378, 292] on div "683623 - SC MUL 24LS FCSUITCS 12OZ SLEEK AQUEOUS" at bounding box center [1375, 282] width 262 height 49
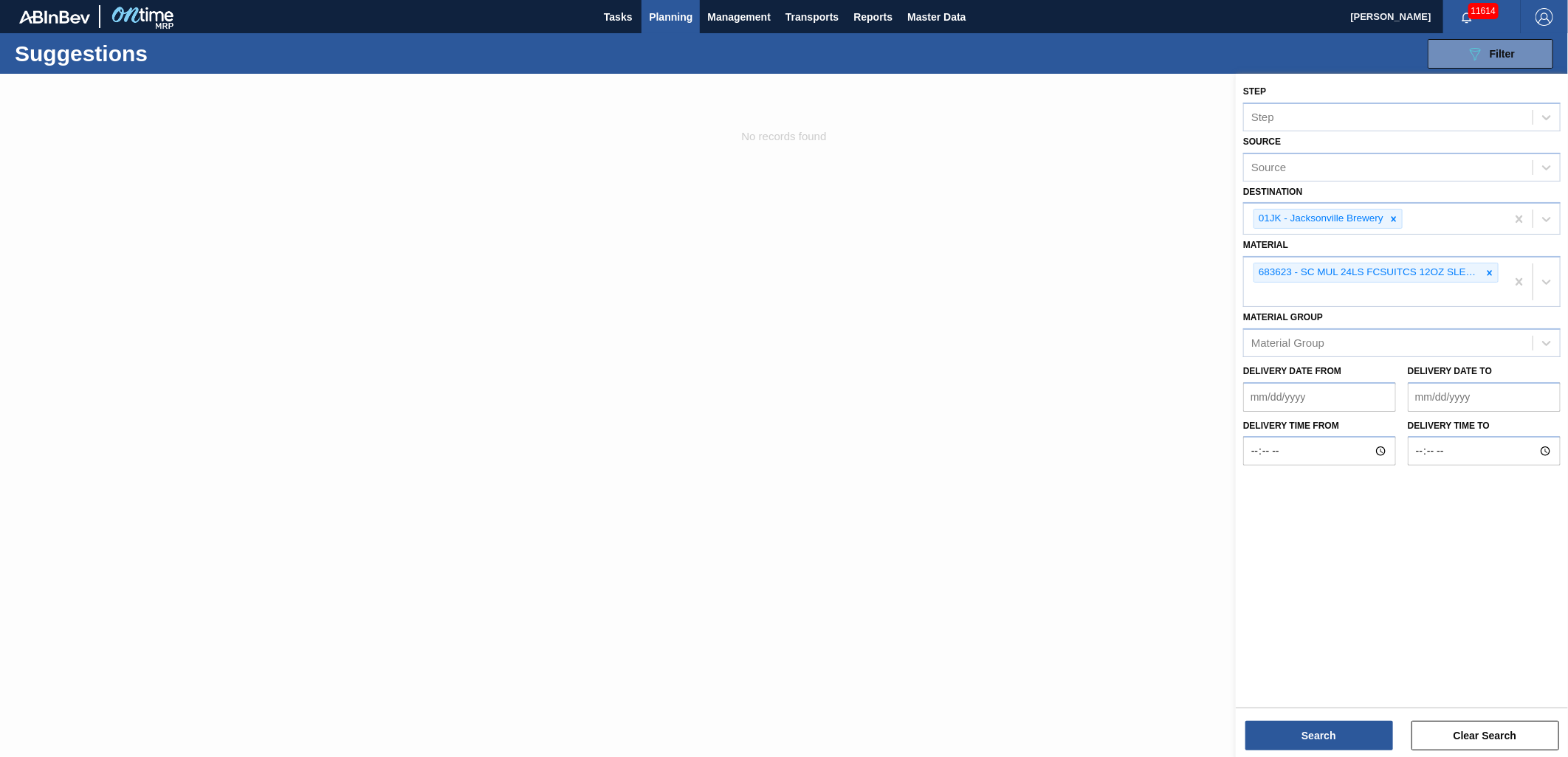
click at [1057, 128] on div at bounding box center [784, 452] width 1568 height 757
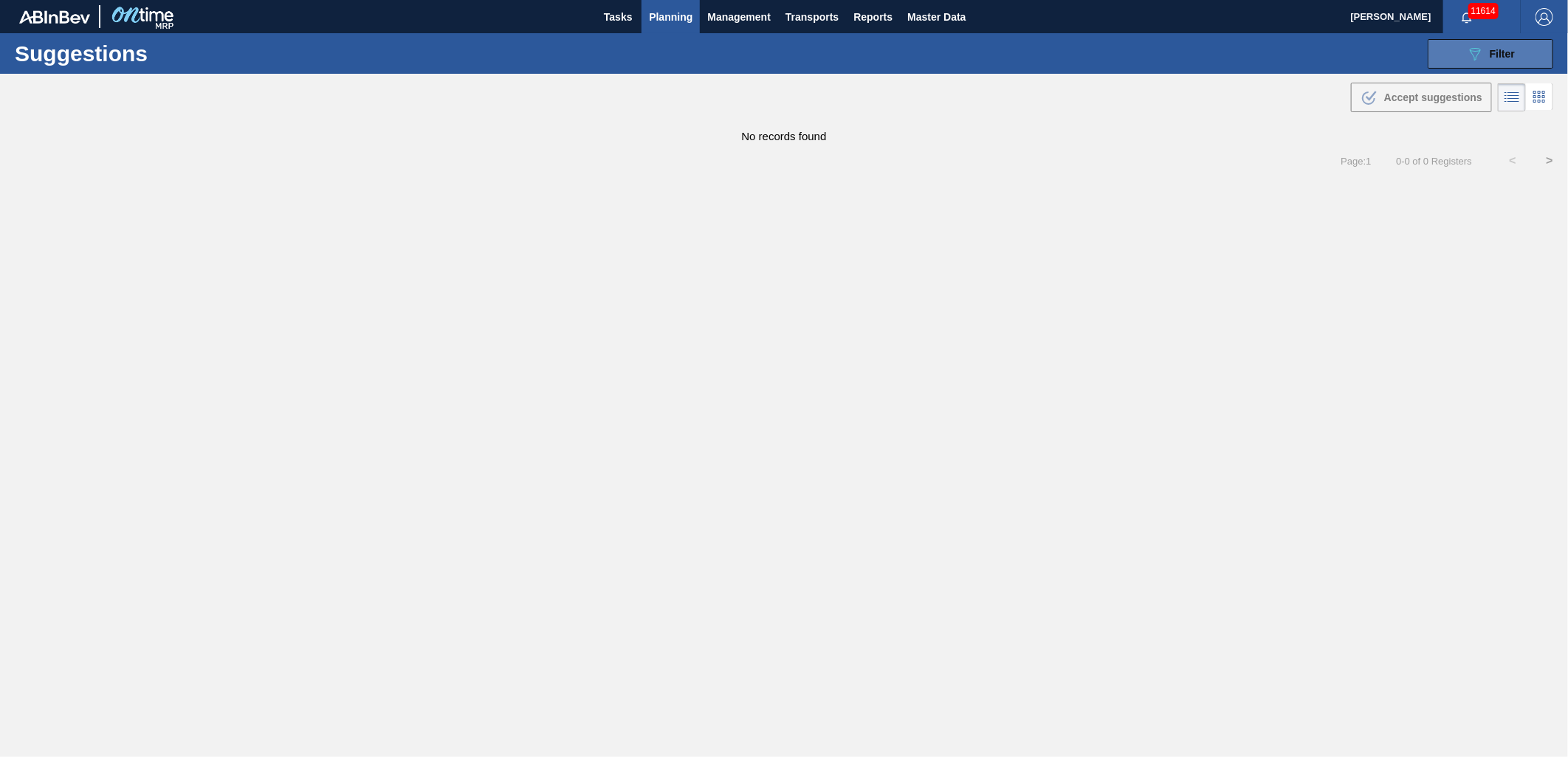
click at [1467, 65] on button "089F7B8B-B2A5-4AFE-B5C0-19BA573D28AC Filter" at bounding box center [1490, 53] width 126 height 29
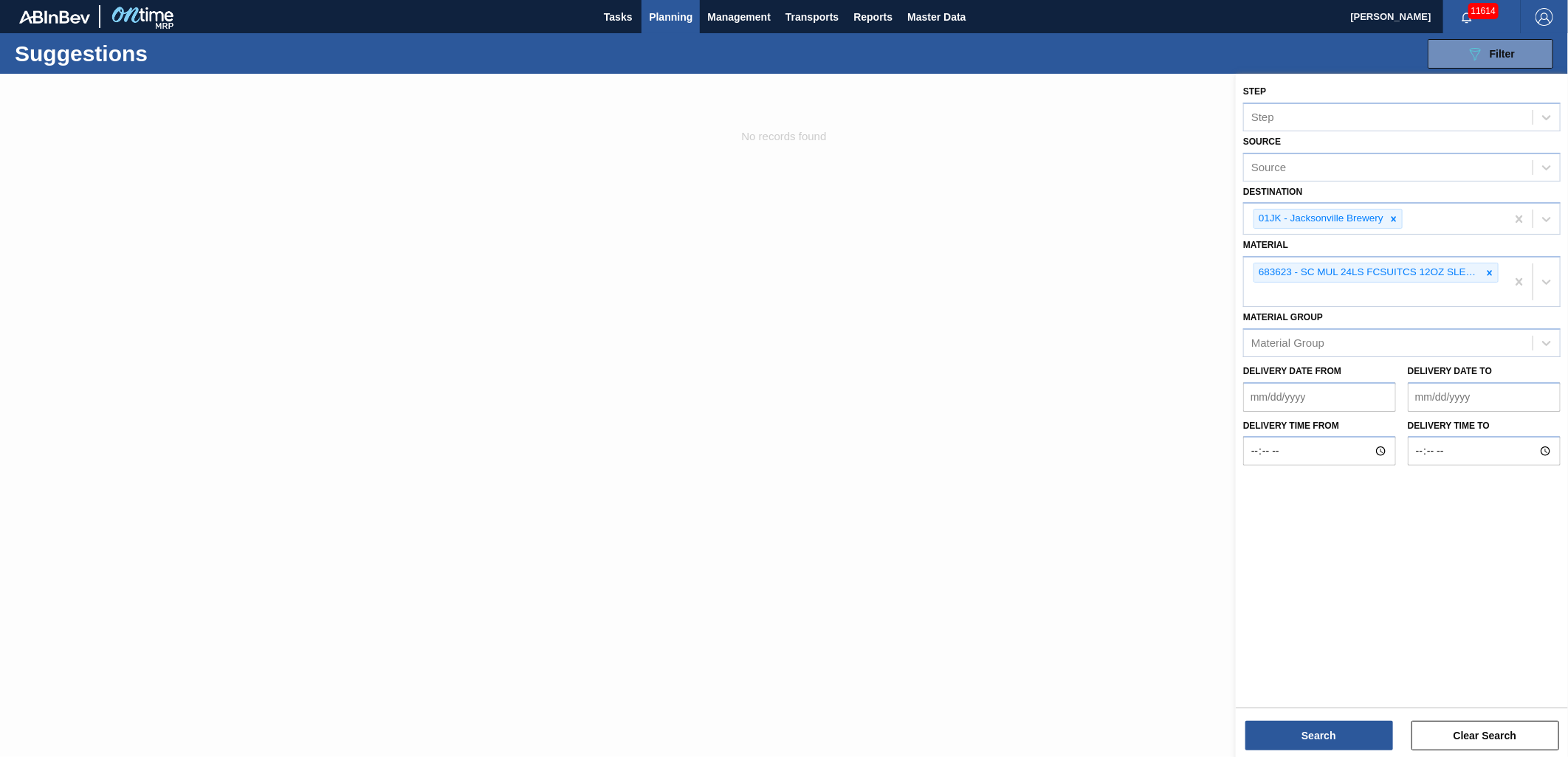
click at [680, 29] on button "Planning" at bounding box center [670, 16] width 58 height 33
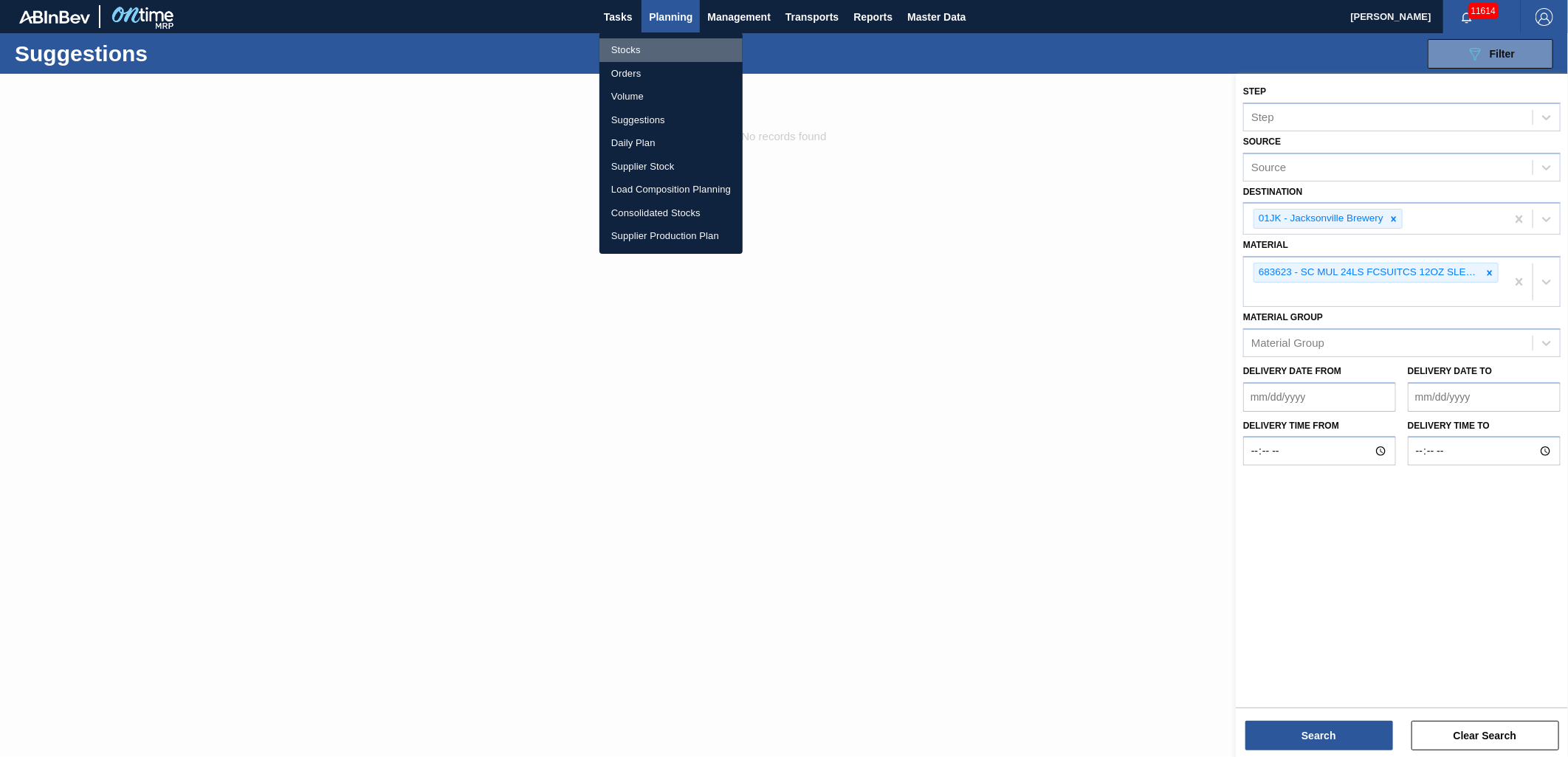
click at [632, 45] on li "Stocks" at bounding box center [671, 50] width 144 height 23
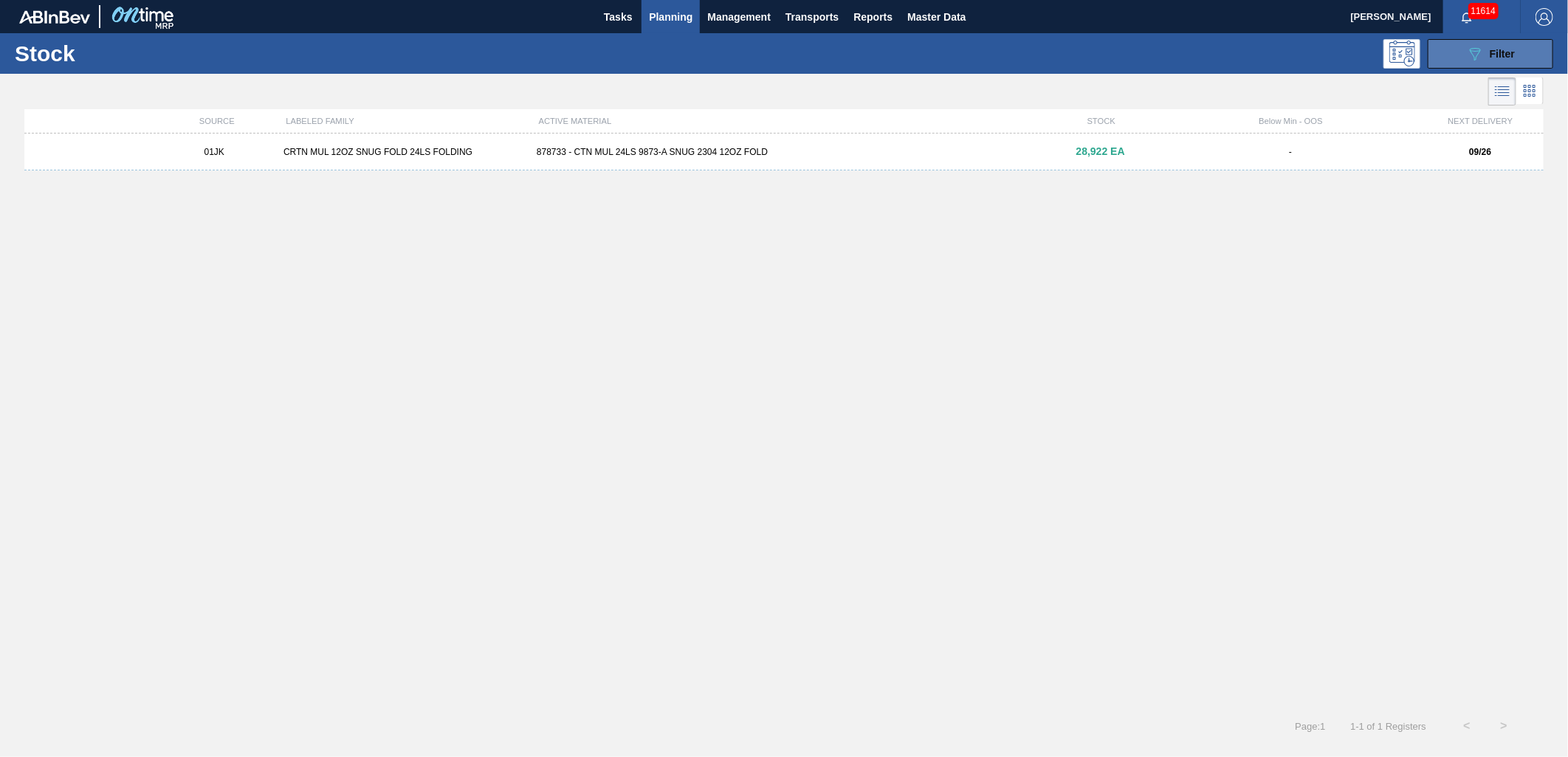
click at [1490, 56] on span "Filter" at bounding box center [1502, 53] width 25 height 12
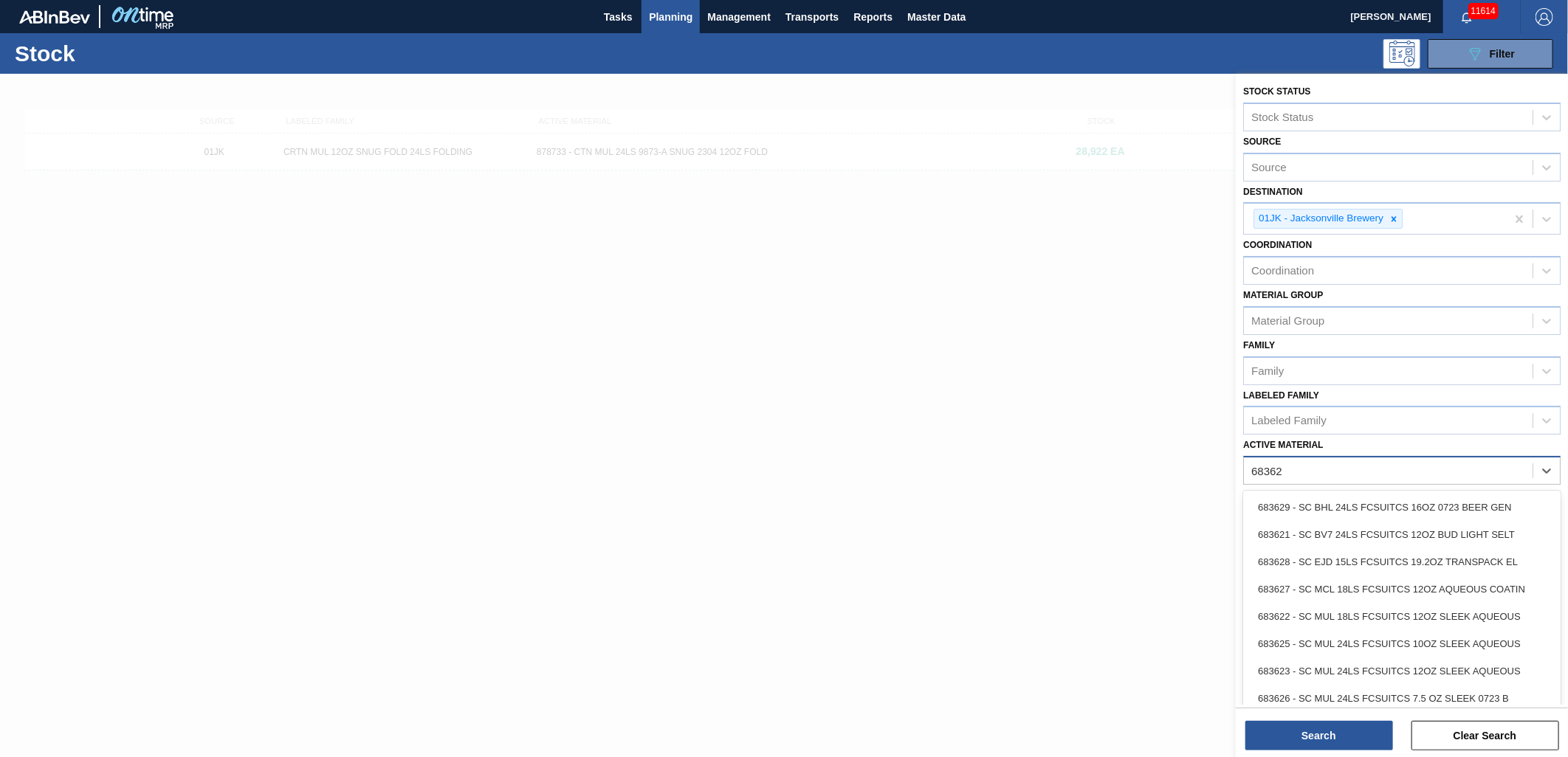
type Material "683623"
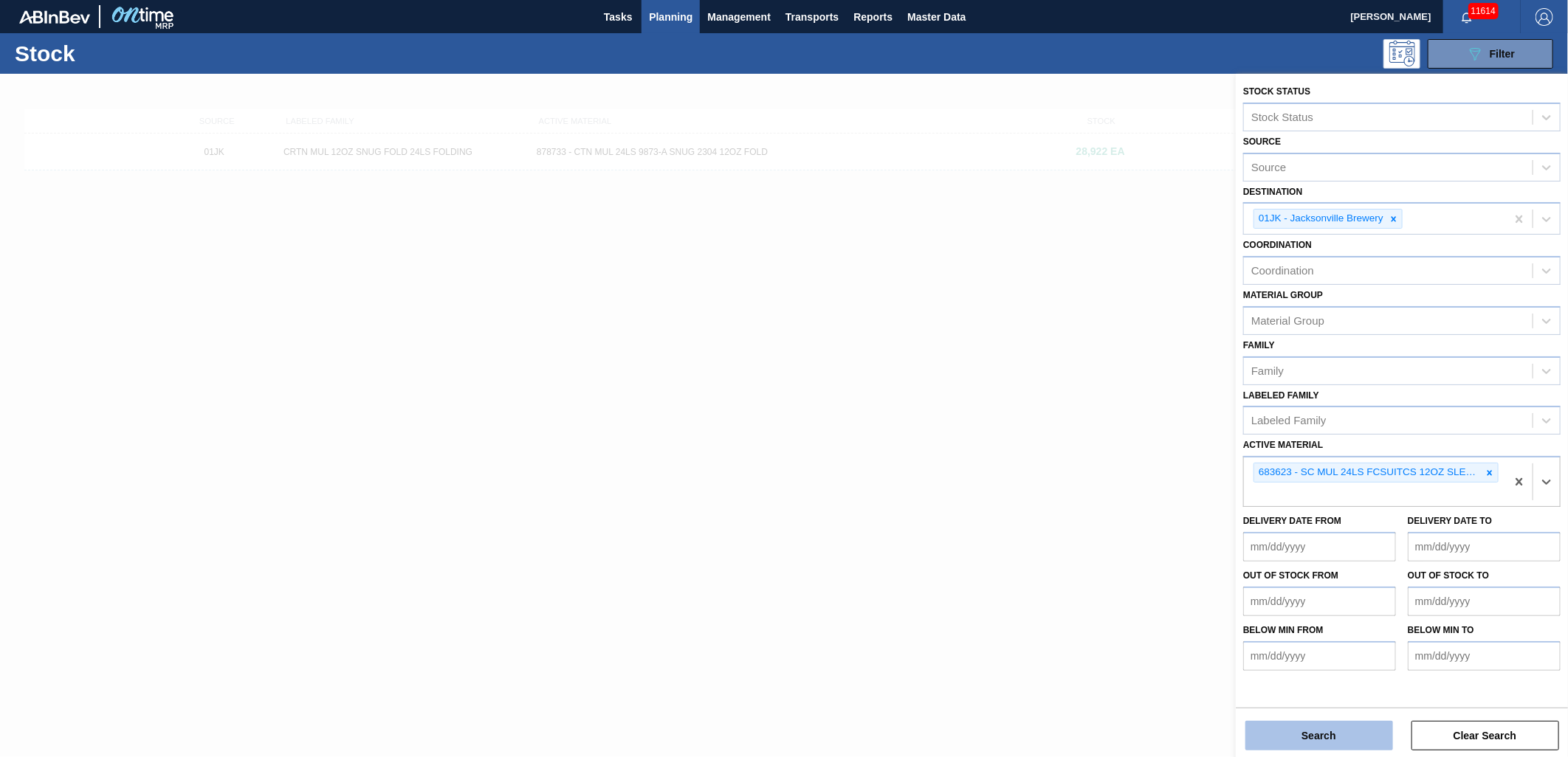
click at [1352, 728] on button "Search" at bounding box center [1319, 736] width 148 height 29
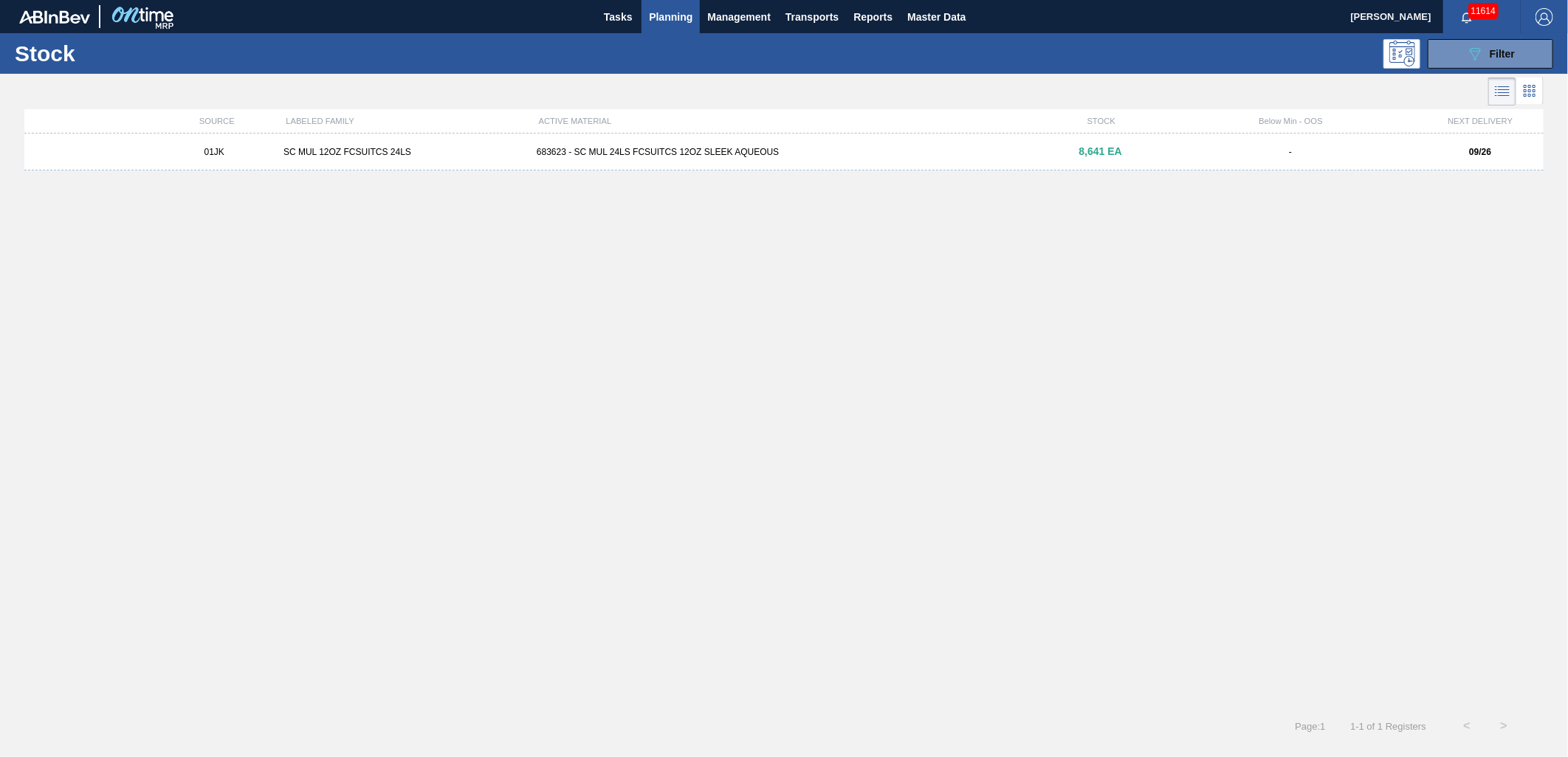
click at [898, 156] on div "683623 - SC MUL 24LS FCSUITCS 12OZ SLEEK AQUEOUS" at bounding box center [784, 152] width 507 height 11
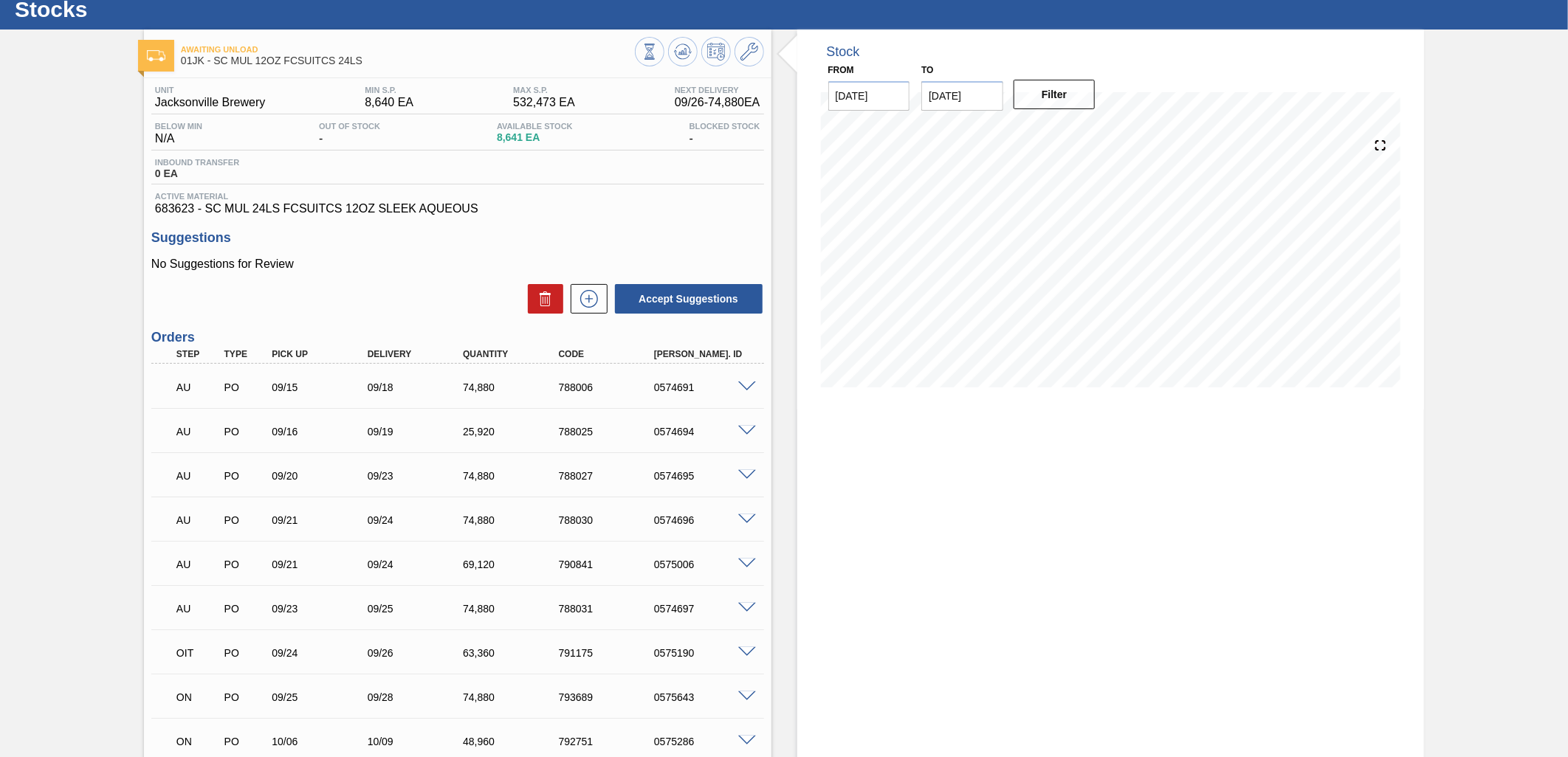
scroll to position [82, 0]
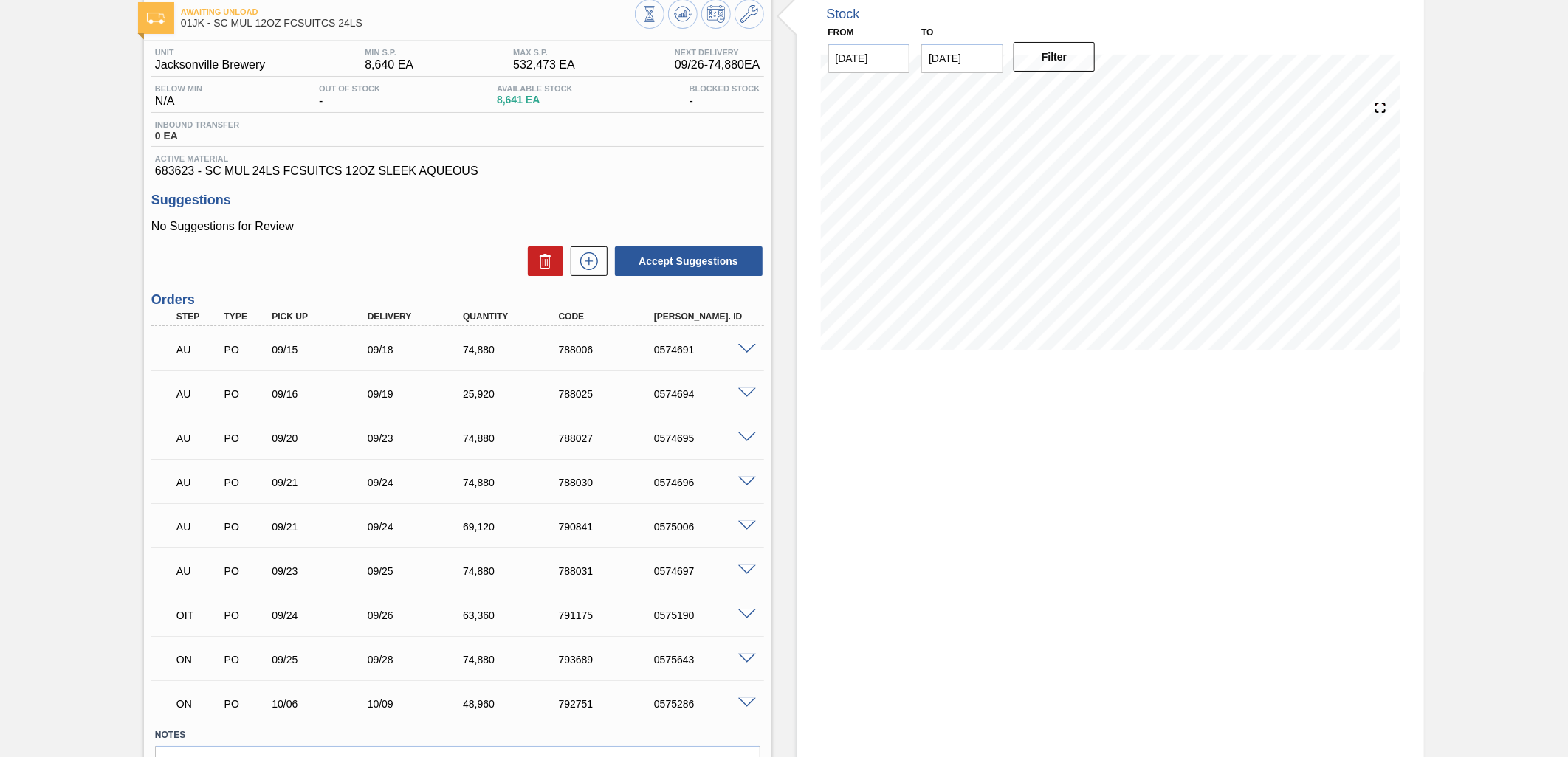
click at [735, 661] on div at bounding box center [749, 658] width 29 height 11
click at [744, 657] on span at bounding box center [747, 659] width 18 height 11
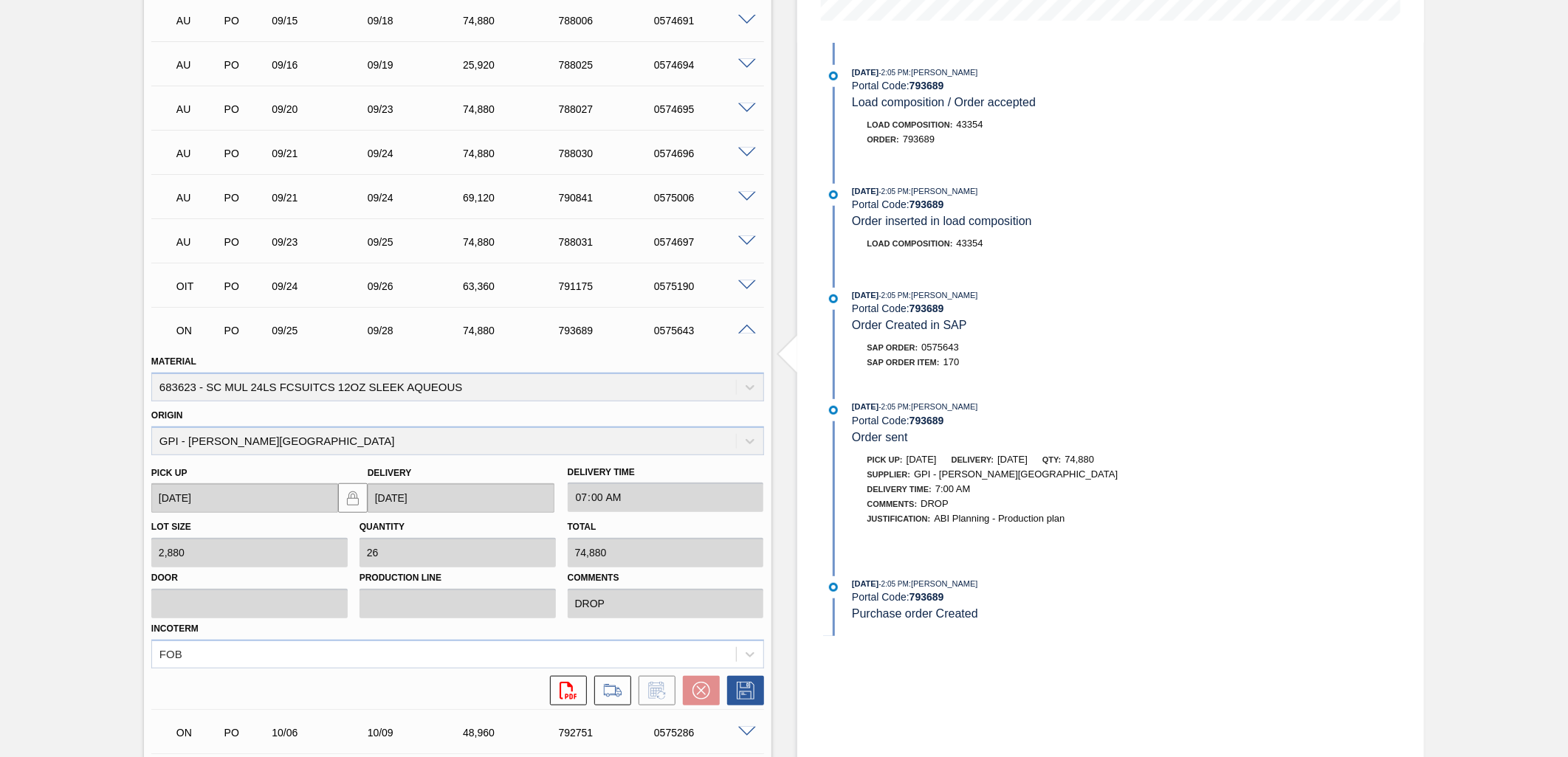
scroll to position [525, 0]
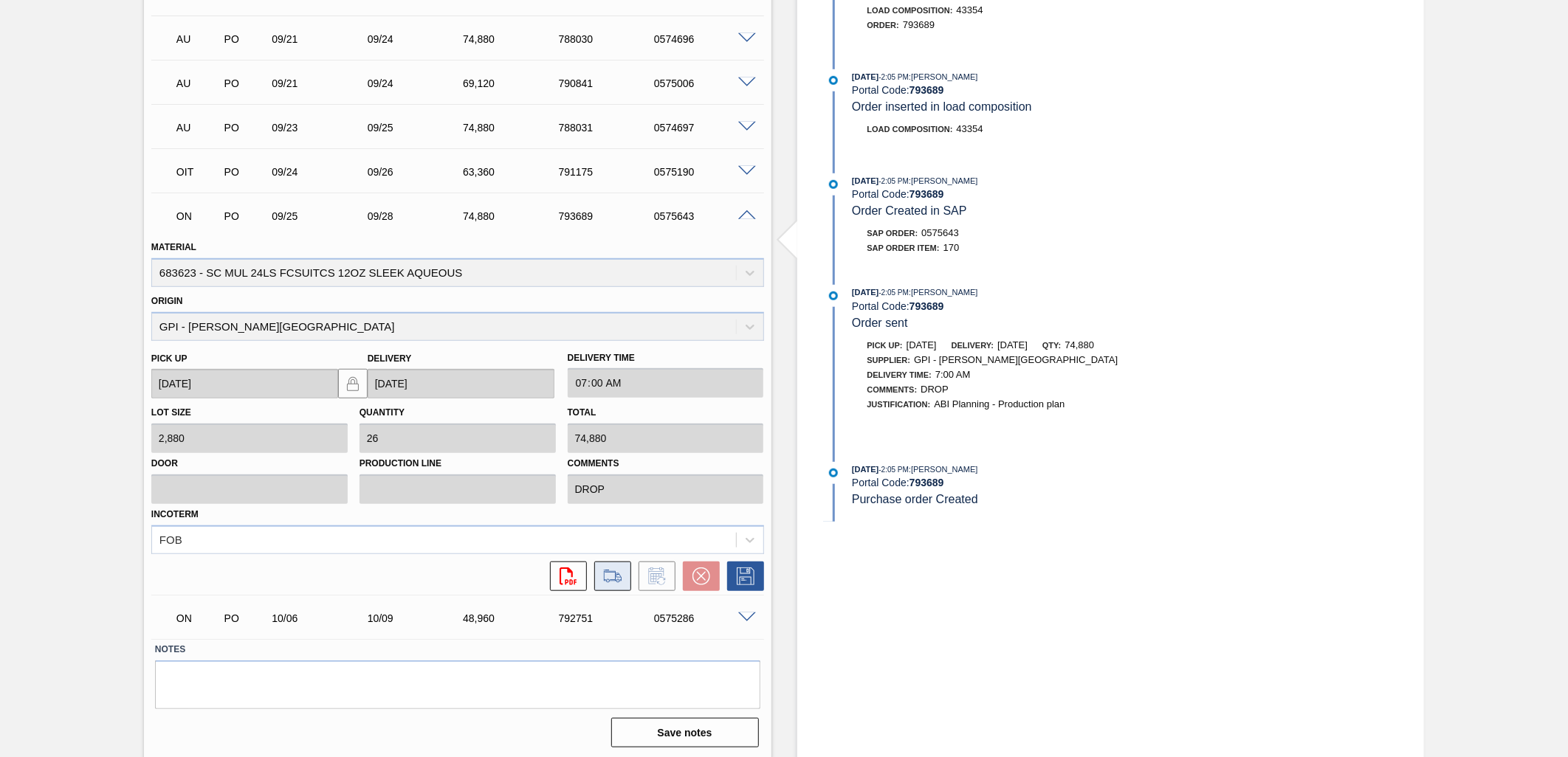
click at [614, 580] on icon at bounding box center [613, 577] width 23 height 18
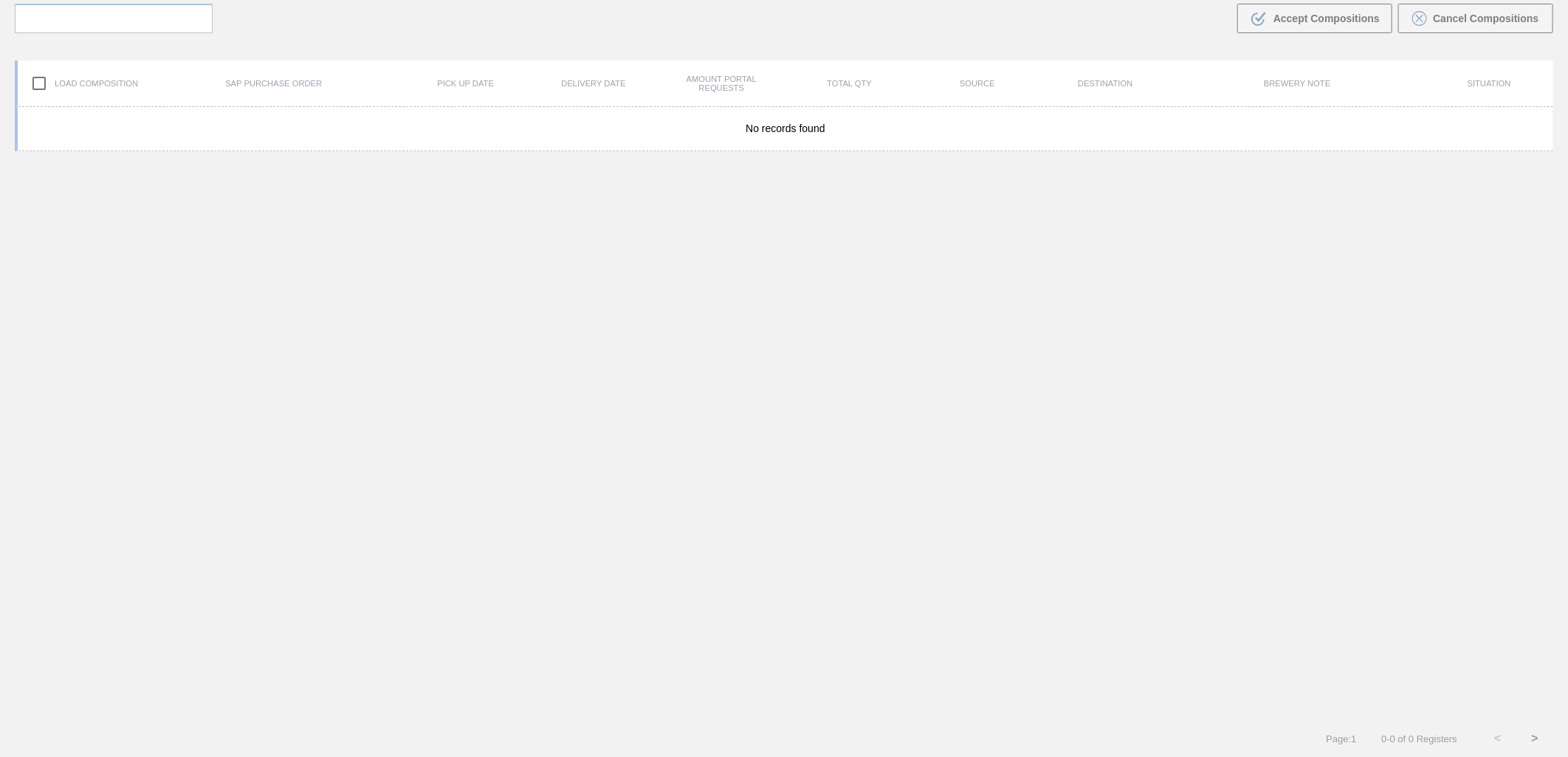
scroll to position [106, 0]
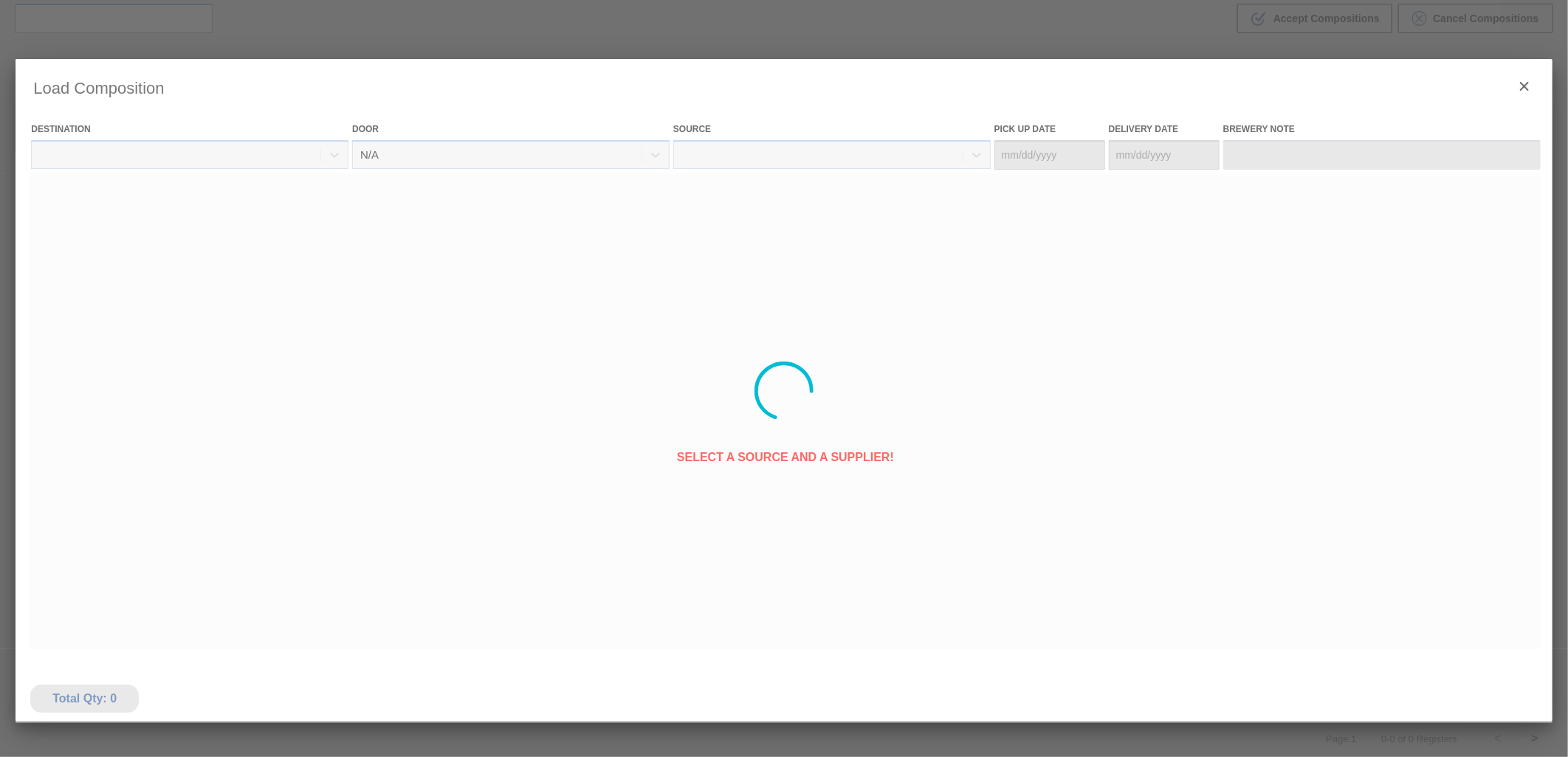
type Date "09/25/2025"
type Date "[DATE]"
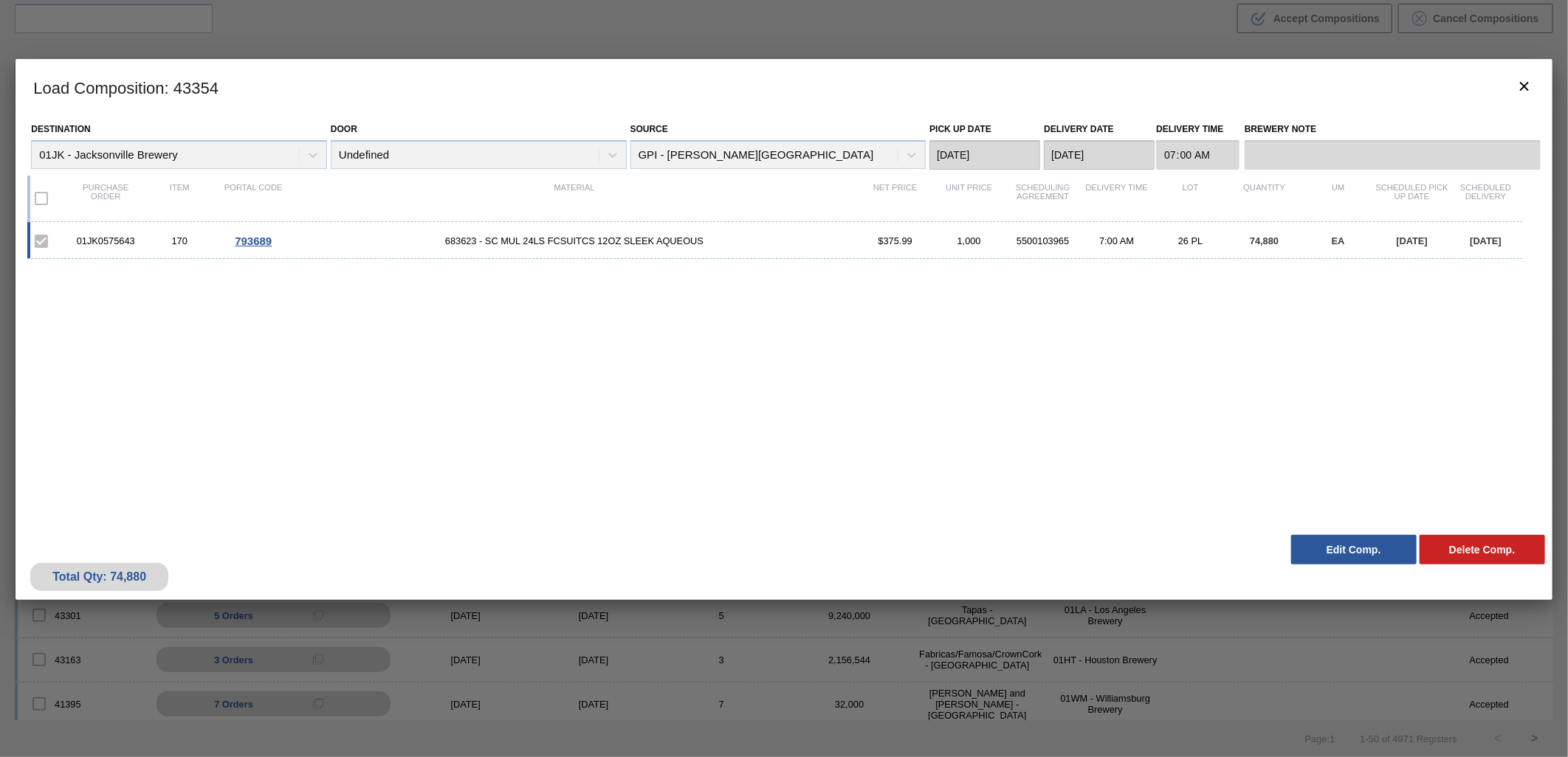
click at [843, 367] on div "01JK0575643 170 793689 683623 - SC MUL 24LS FCSUITCS 12OZ SLEEK AQUEOUS $375.99…" at bounding box center [781, 366] width 1507 height 288
click at [1514, 81] on button "botão de ícone" at bounding box center [1525, 87] width 36 height 36
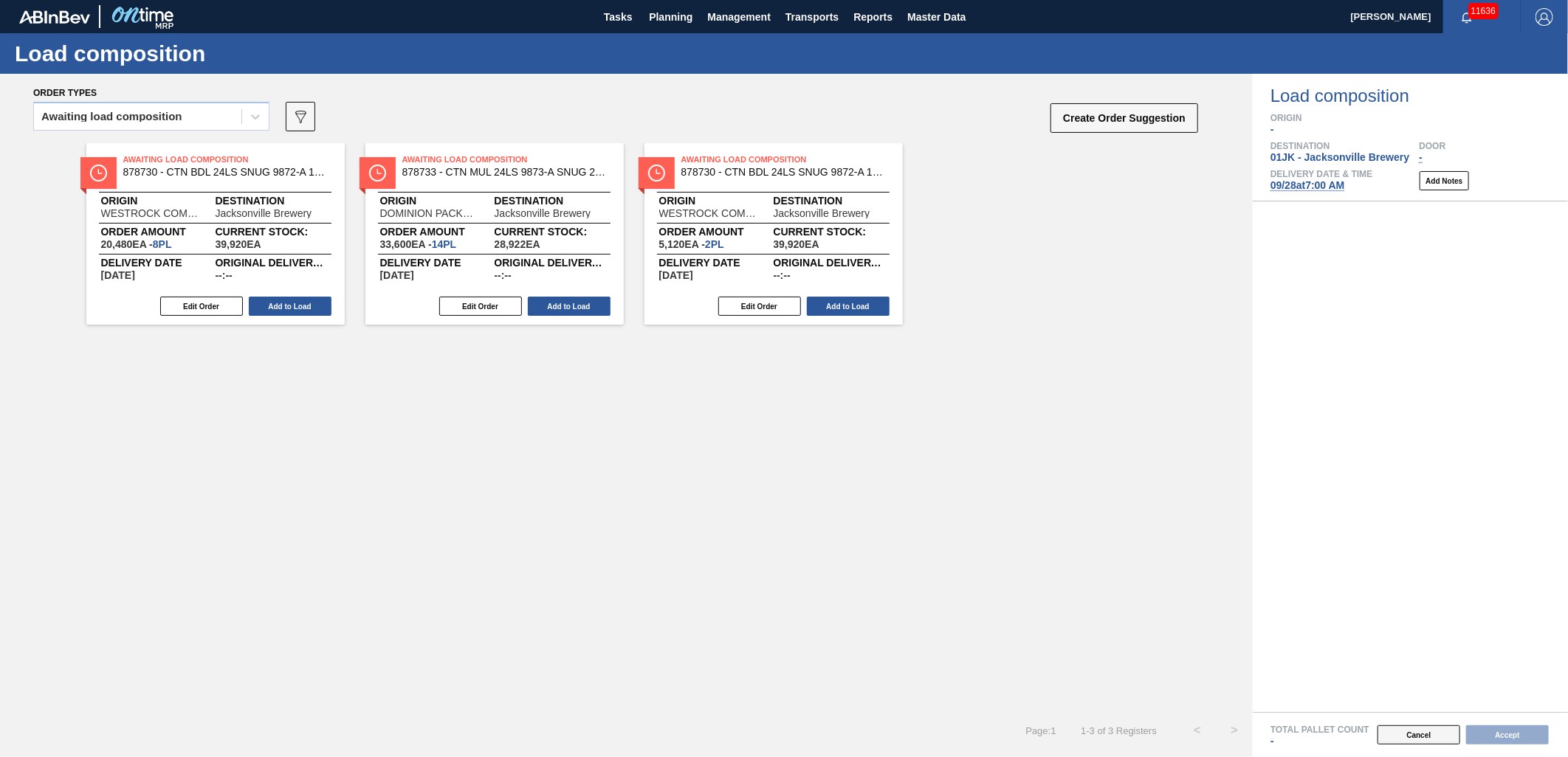
click at [1421, 736] on button "Cancel" at bounding box center [1419, 736] width 83 height 20
